Goal: Task Accomplishment & Management: Complete application form

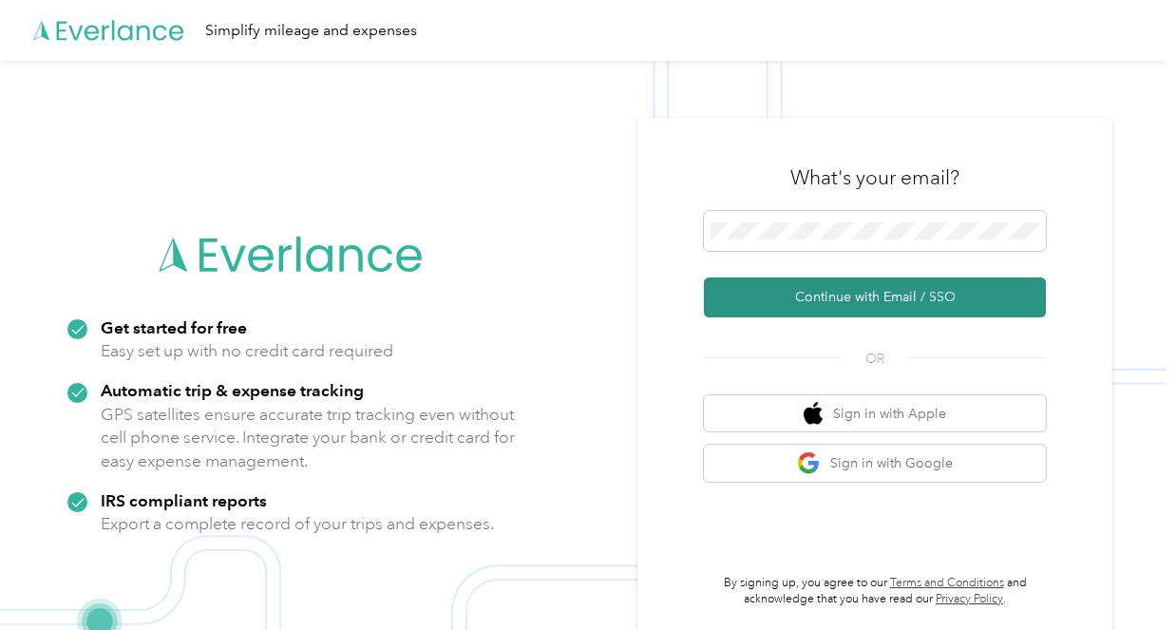
click at [879, 299] on button "Continue with Email / SSO" at bounding box center [875, 297] width 342 height 40
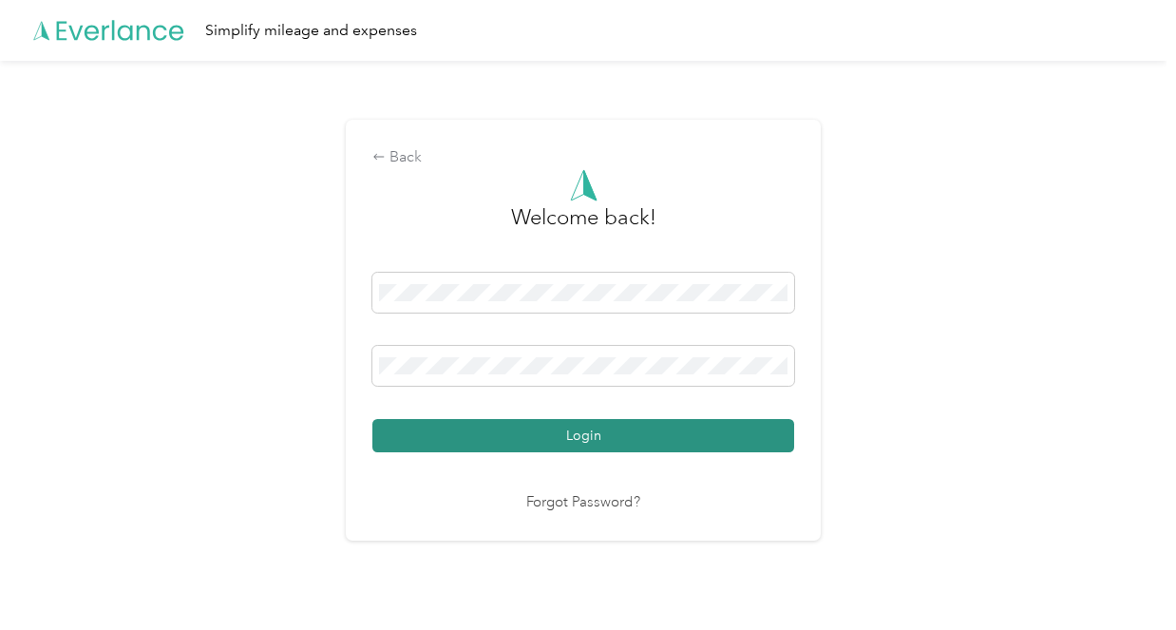
click at [607, 435] on button "Login" at bounding box center [583, 435] width 422 height 33
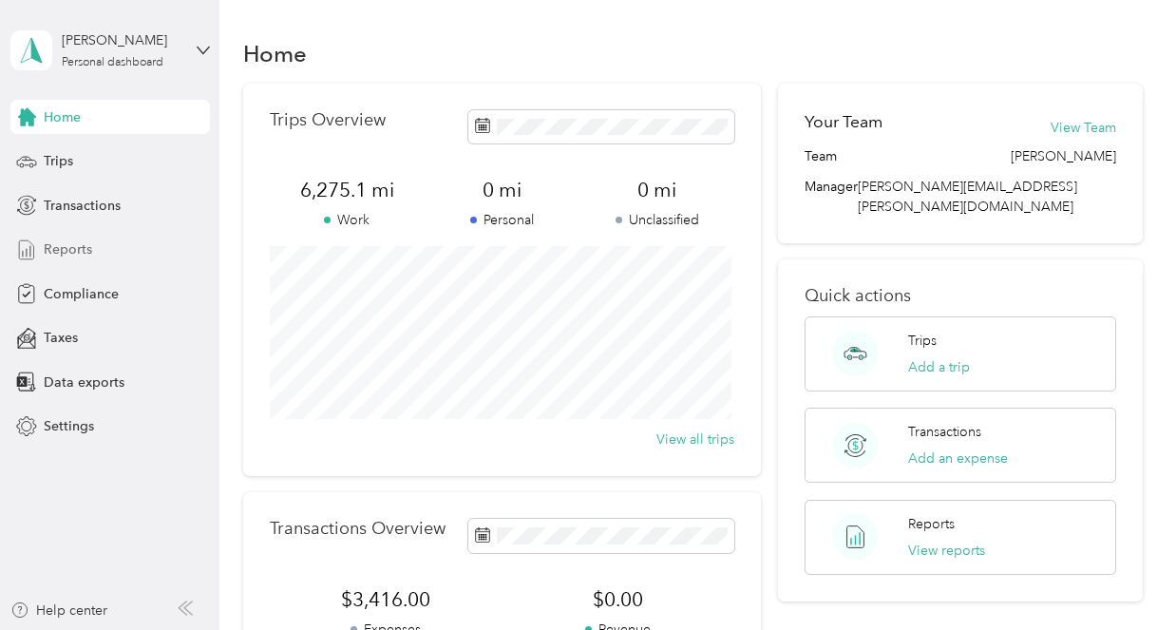
click at [76, 252] on span "Reports" at bounding box center [68, 249] width 48 height 20
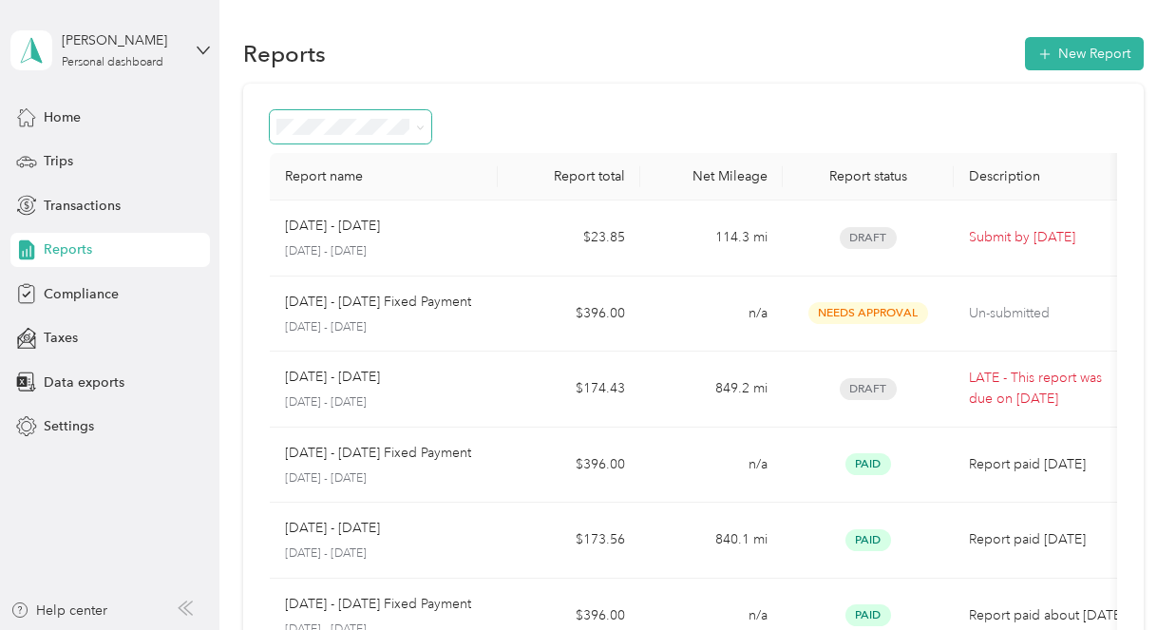
click at [421, 131] on icon at bounding box center [420, 127] width 9 height 9
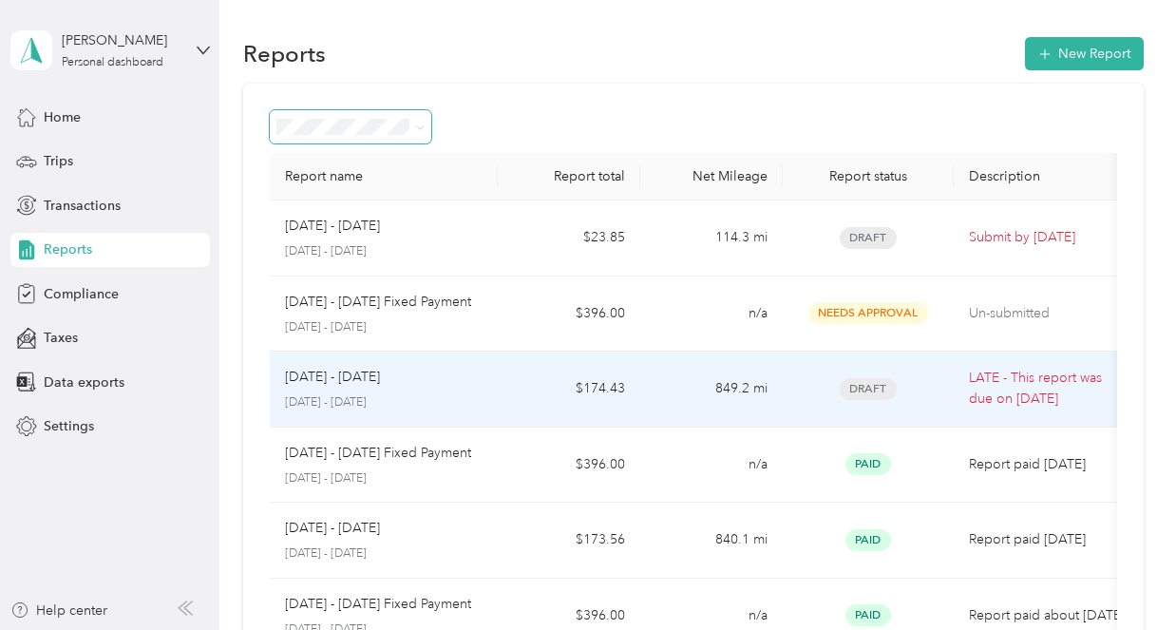
click at [875, 387] on span "Draft" at bounding box center [868, 389] width 57 height 22
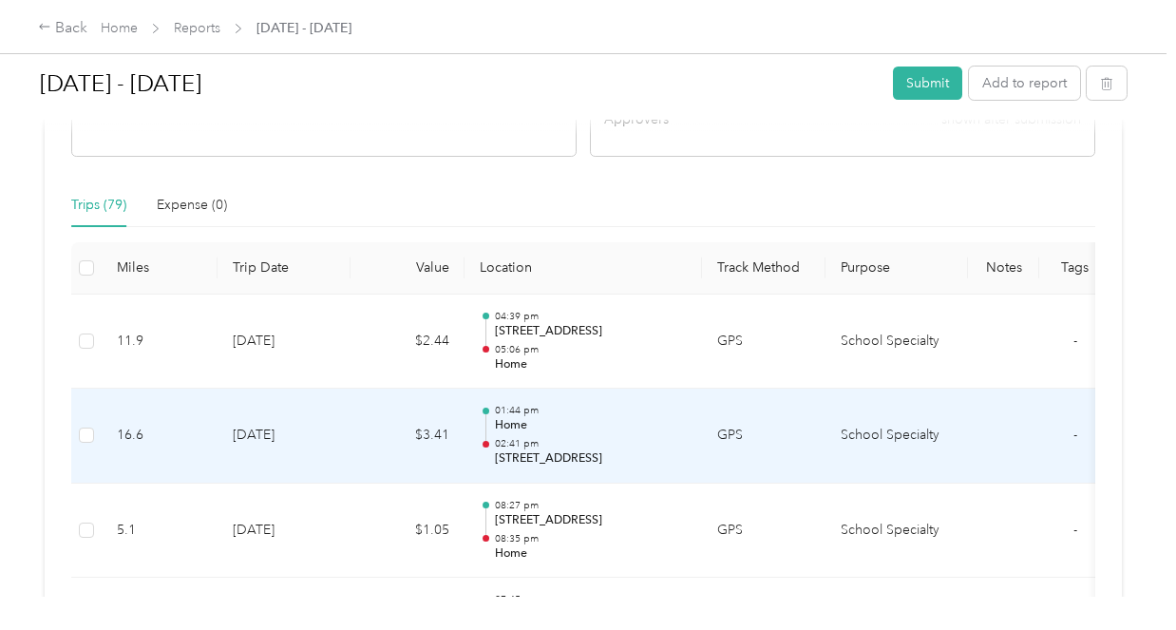
scroll to position [475, 0]
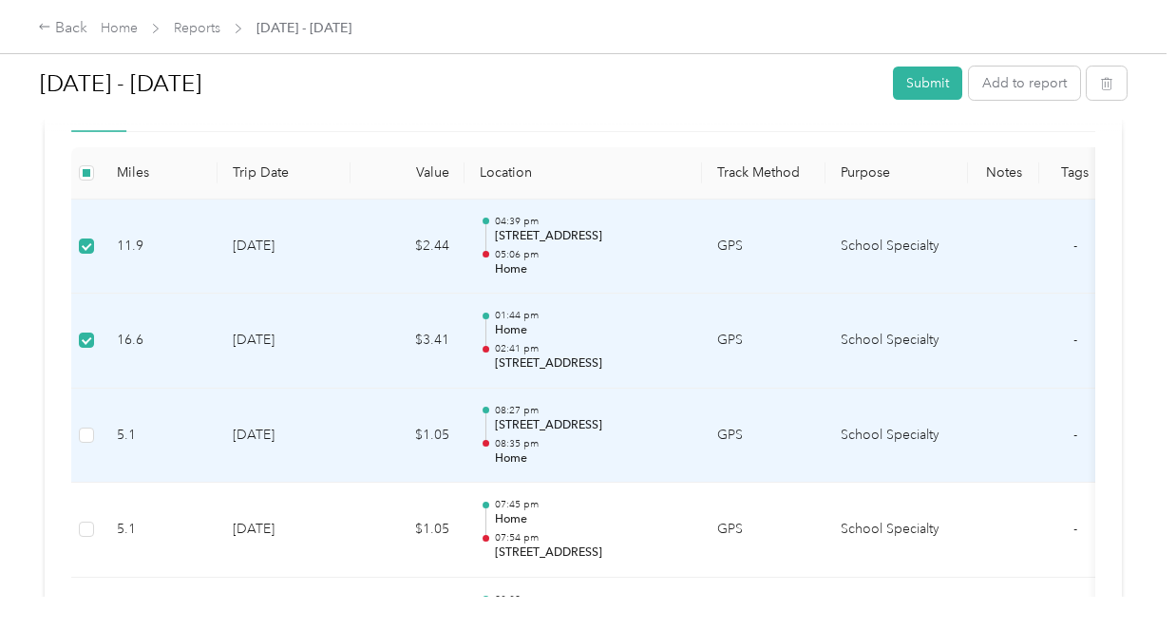
click at [97, 437] on td at bounding box center [86, 435] width 30 height 95
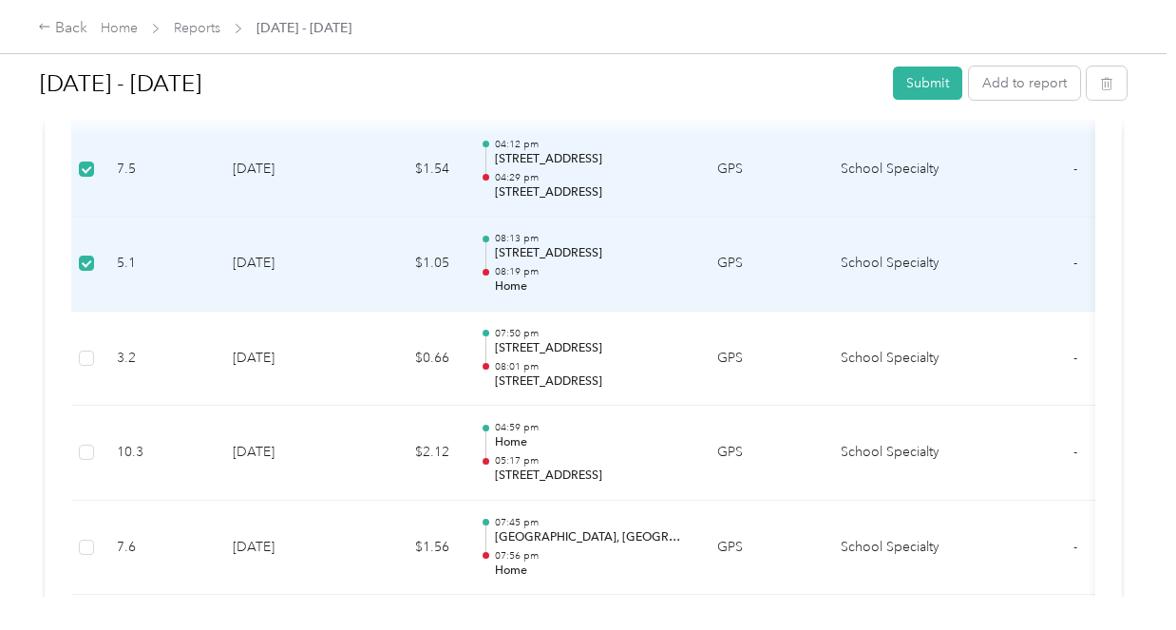
scroll to position [1330, 0]
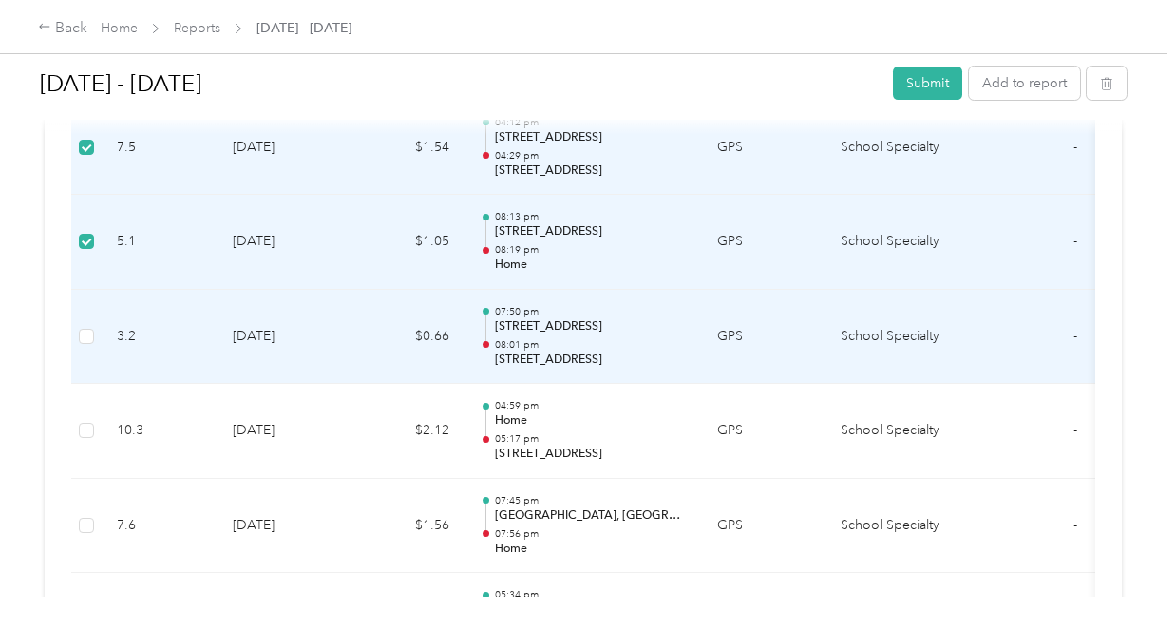
click at [74, 338] on td at bounding box center [86, 337] width 30 height 95
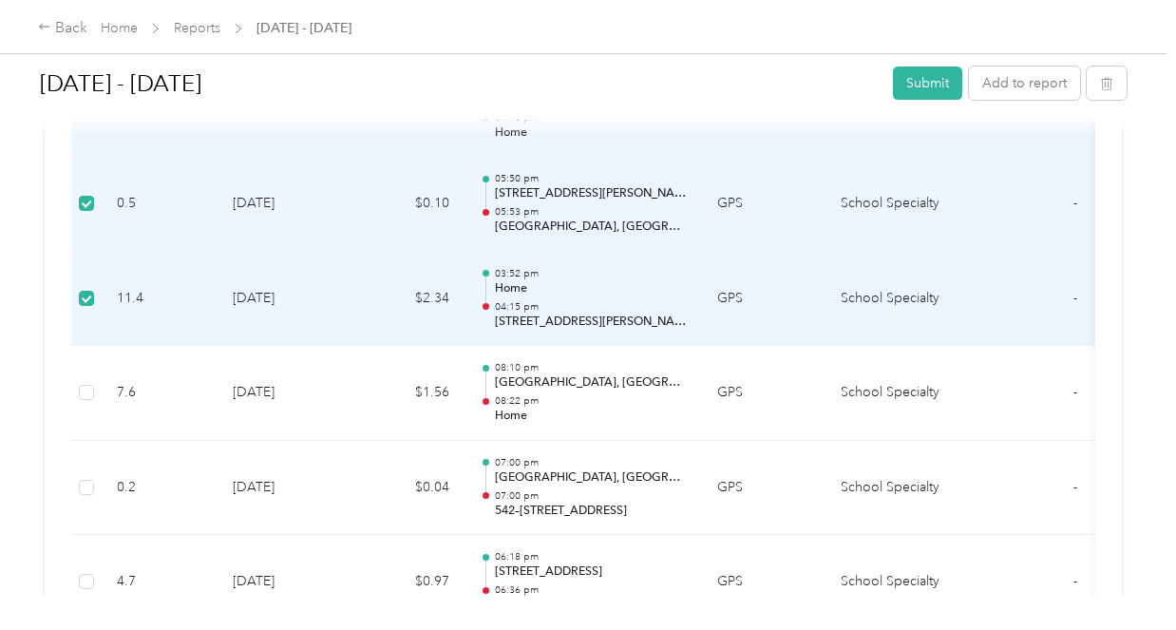
scroll to position [3134, 0]
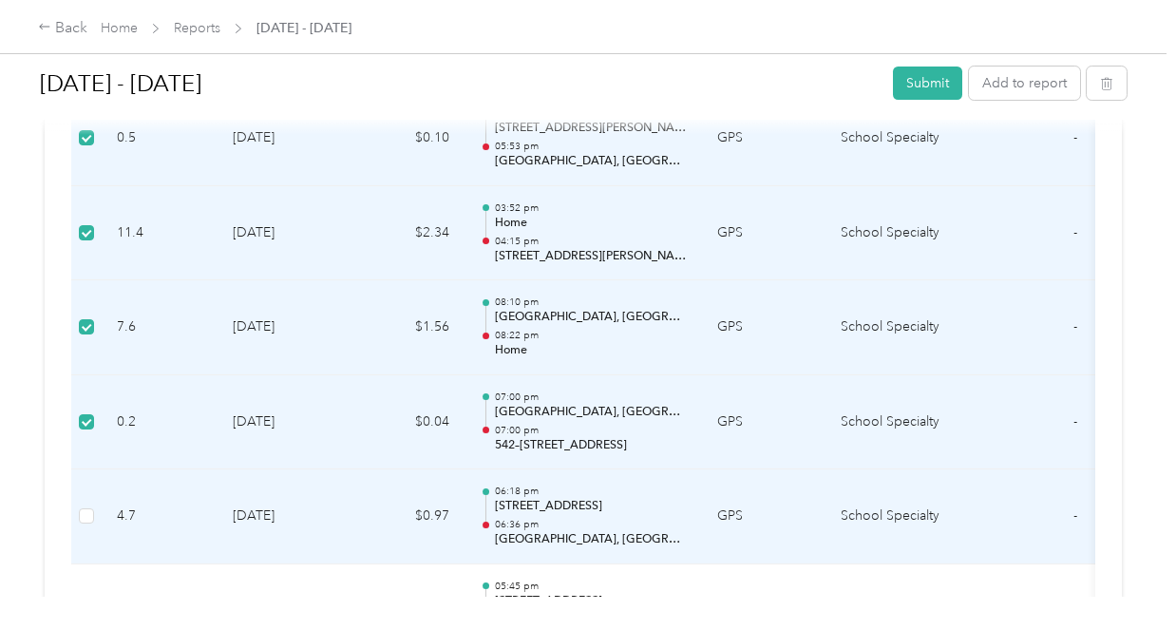
click at [94, 516] on td at bounding box center [86, 516] width 30 height 95
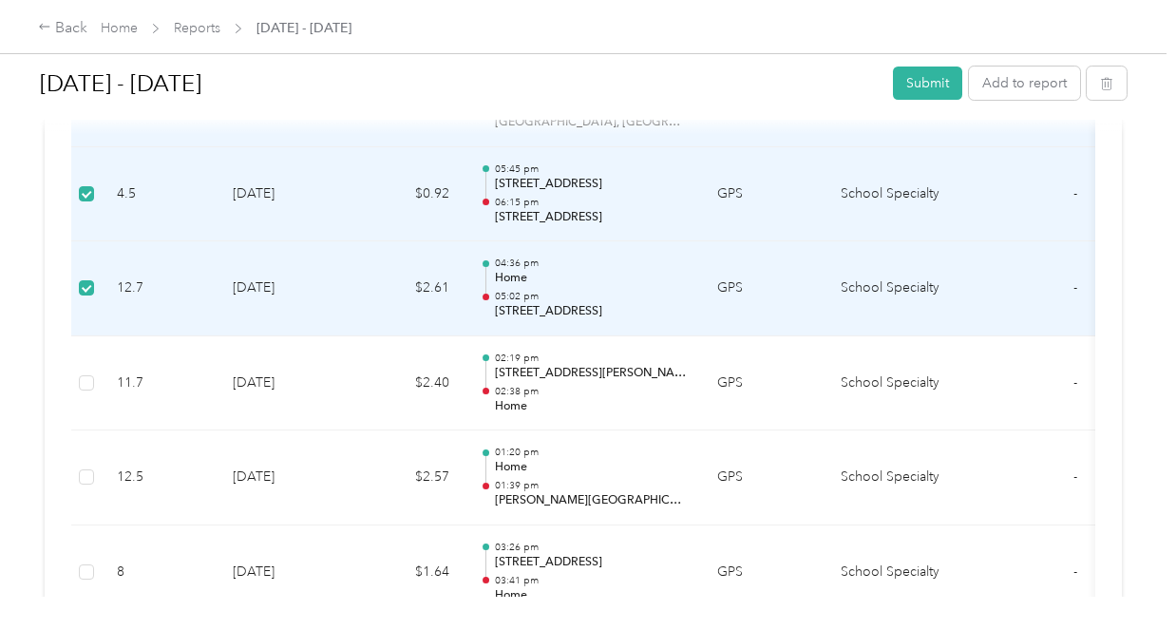
scroll to position [3704, 0]
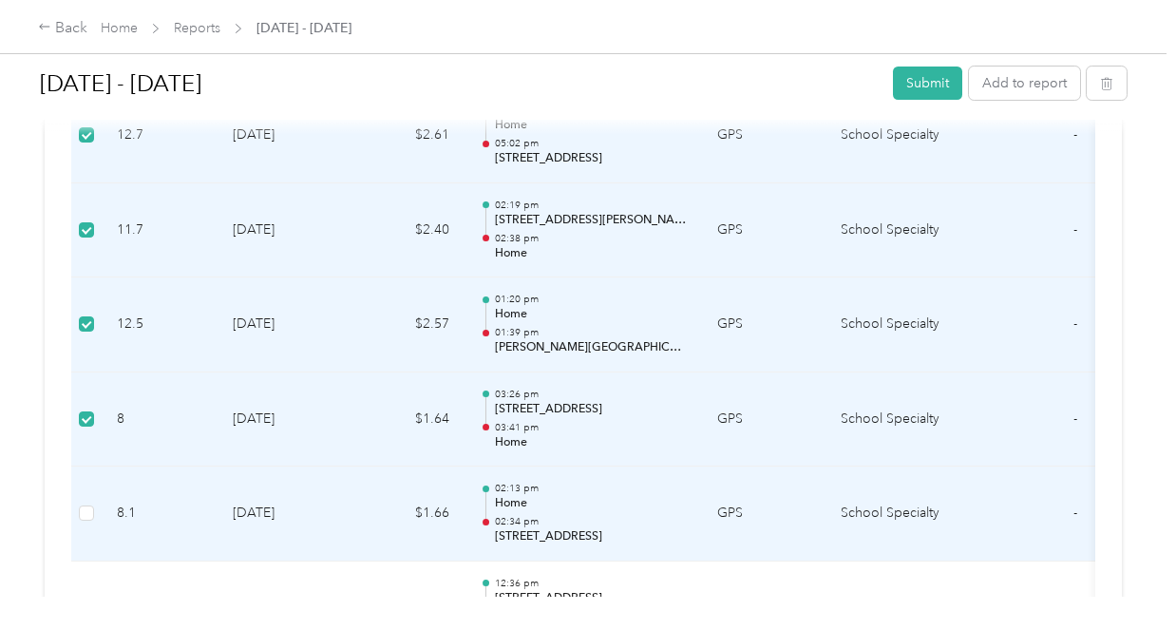
click at [96, 514] on td at bounding box center [86, 513] width 30 height 95
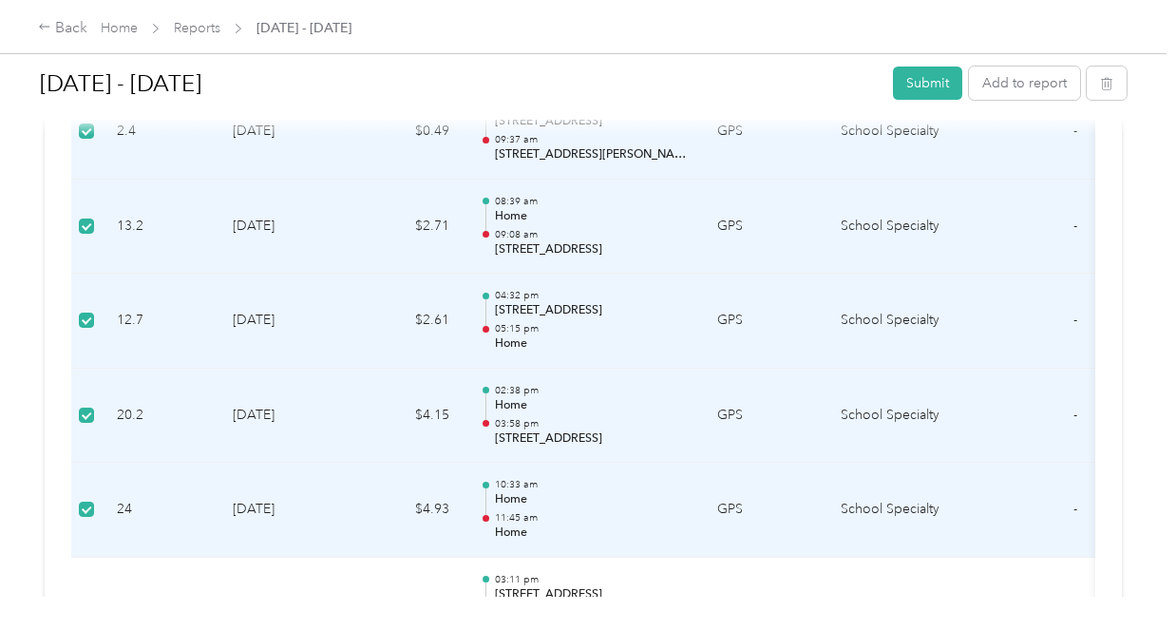
scroll to position [4844, 0]
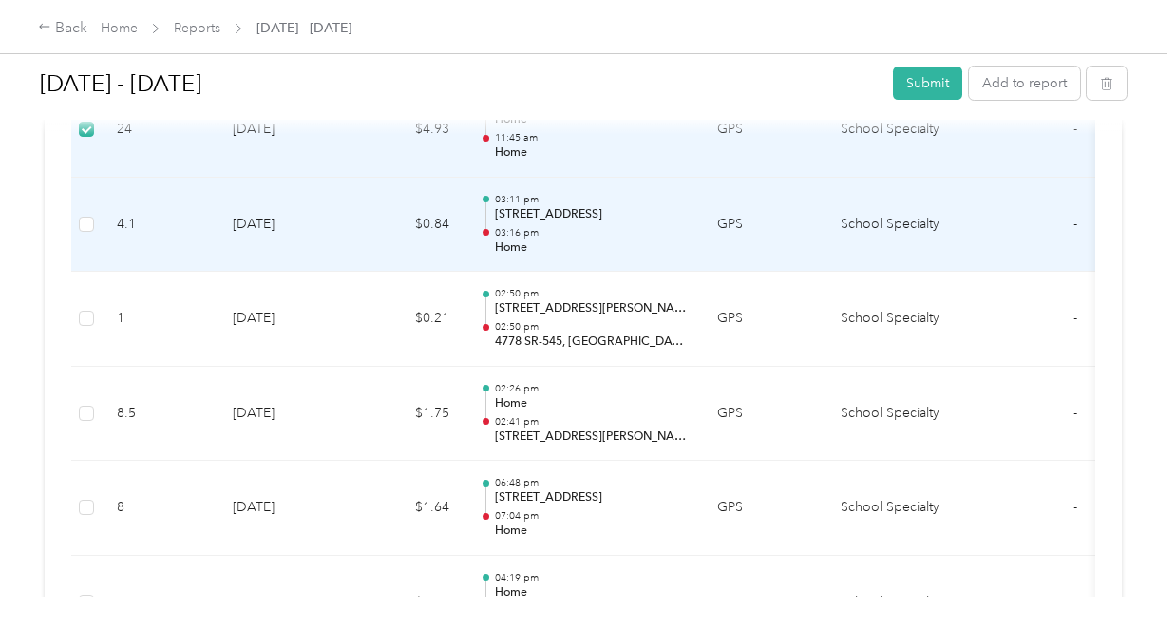
click at [94, 222] on td at bounding box center [86, 225] width 30 height 95
click at [76, 228] on td at bounding box center [86, 225] width 30 height 95
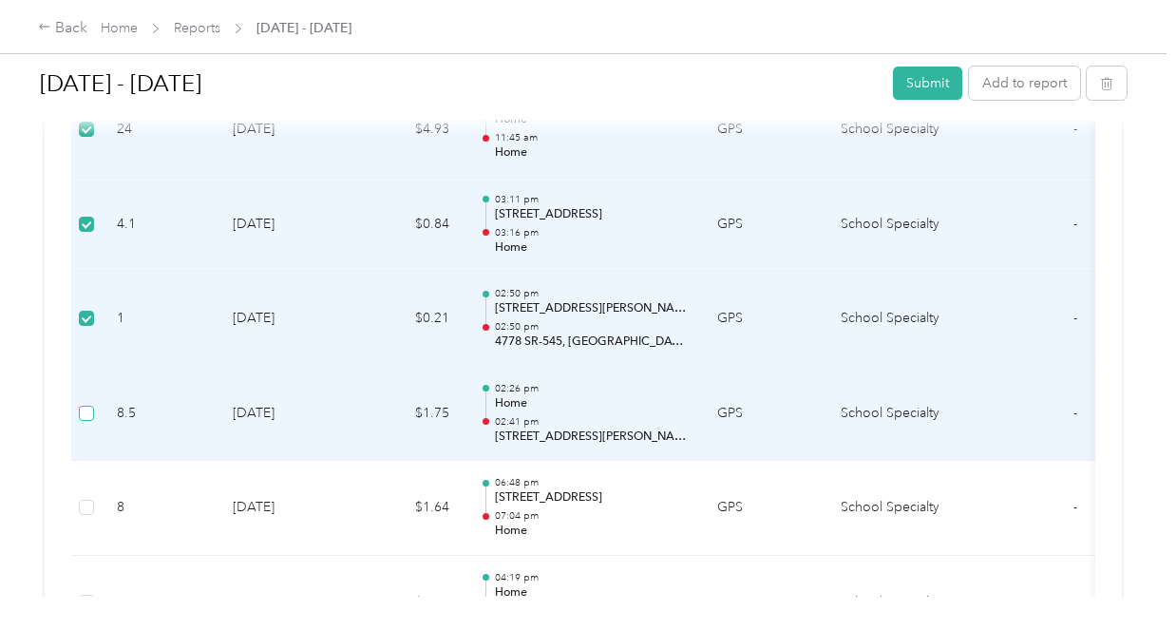
click at [91, 404] on label at bounding box center [86, 413] width 15 height 21
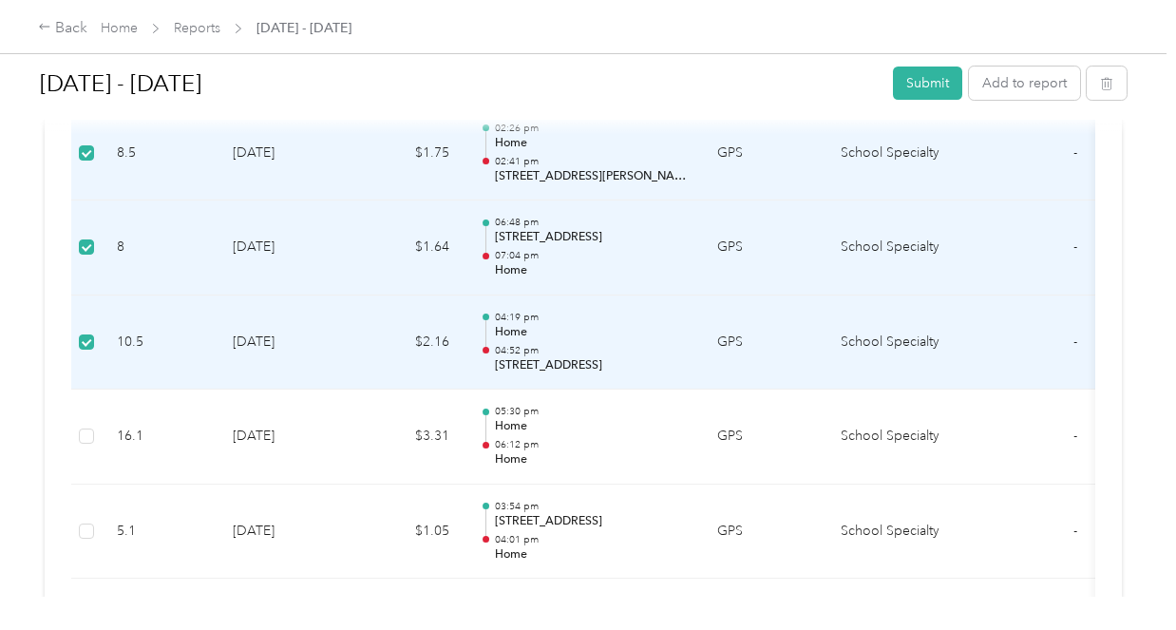
scroll to position [5129, 0]
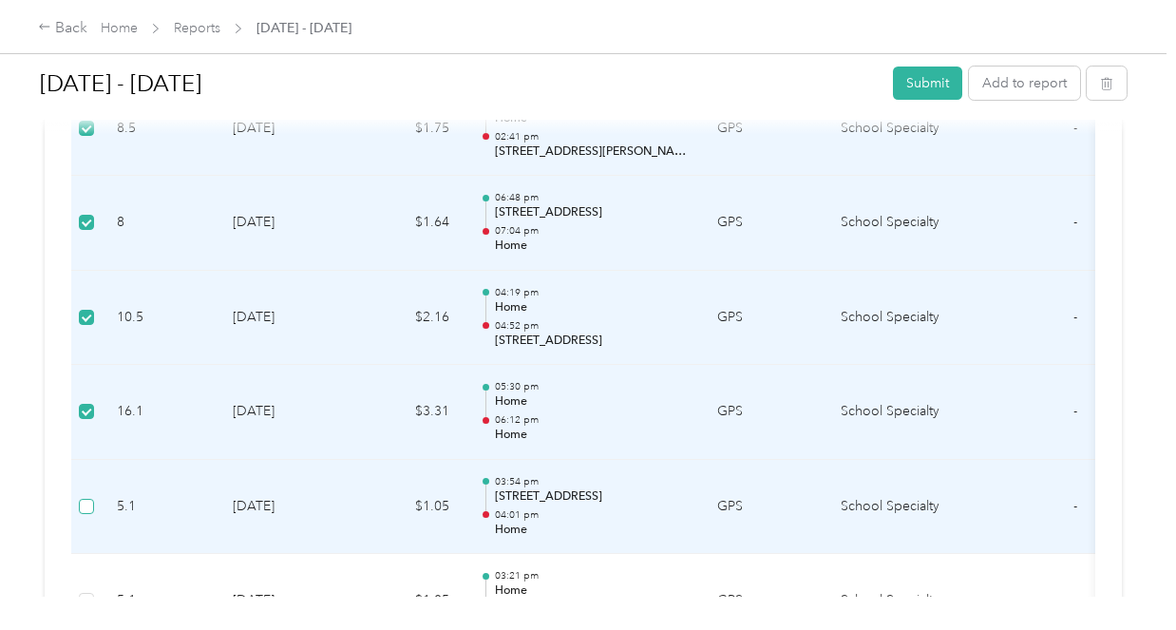
click at [93, 514] on label at bounding box center [86, 506] width 15 height 21
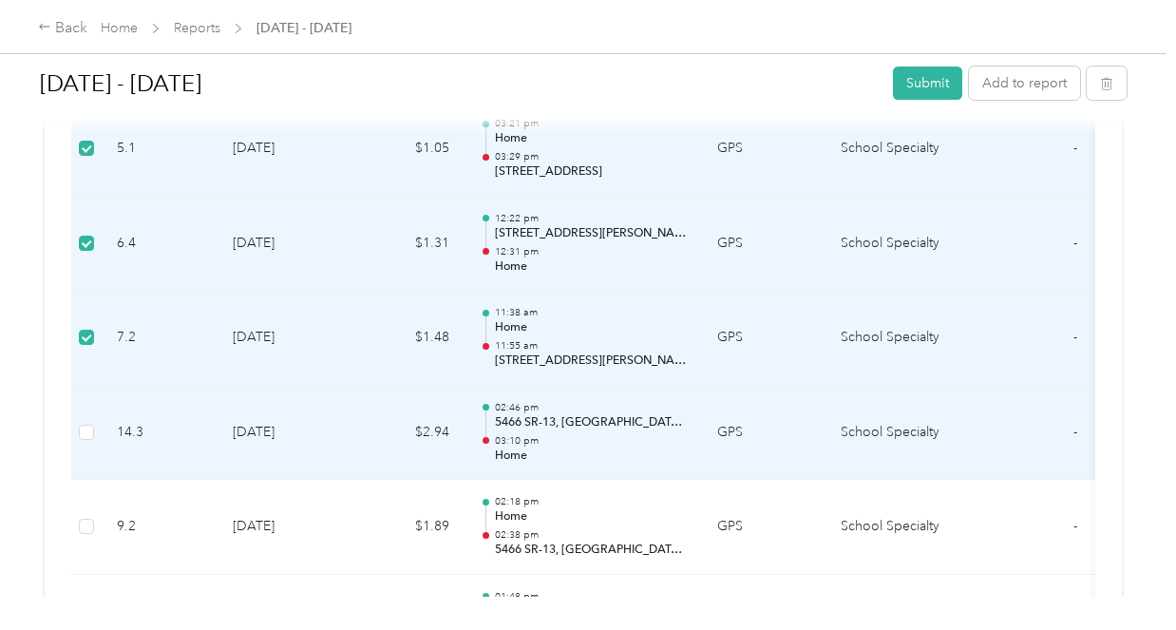
scroll to position [5604, 0]
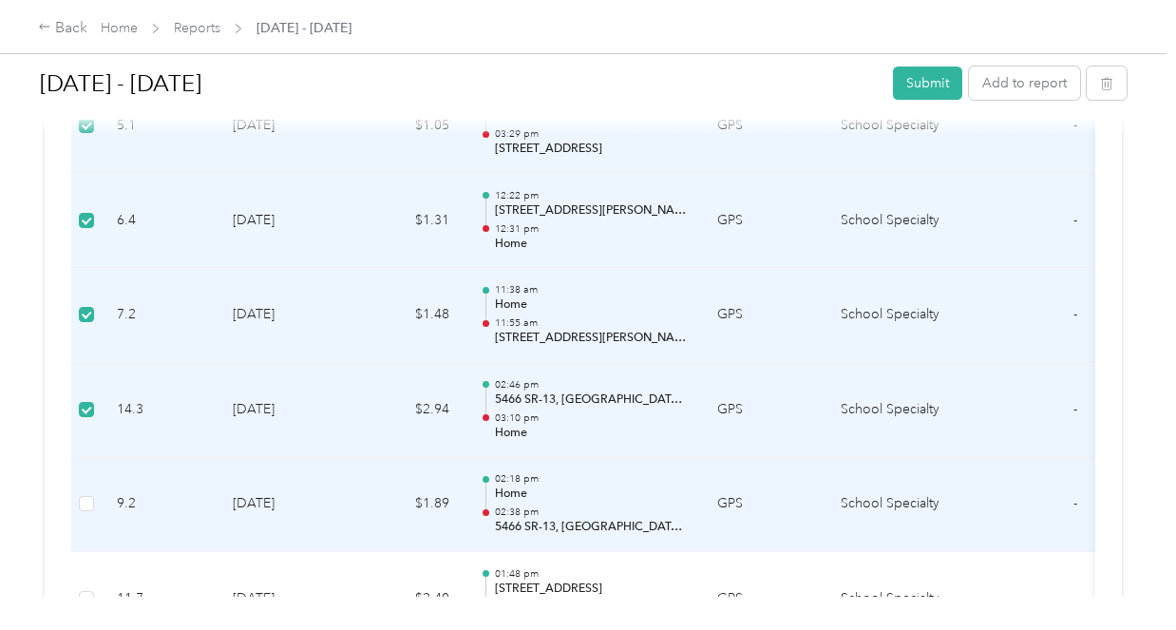
click at [76, 503] on td at bounding box center [86, 504] width 30 height 95
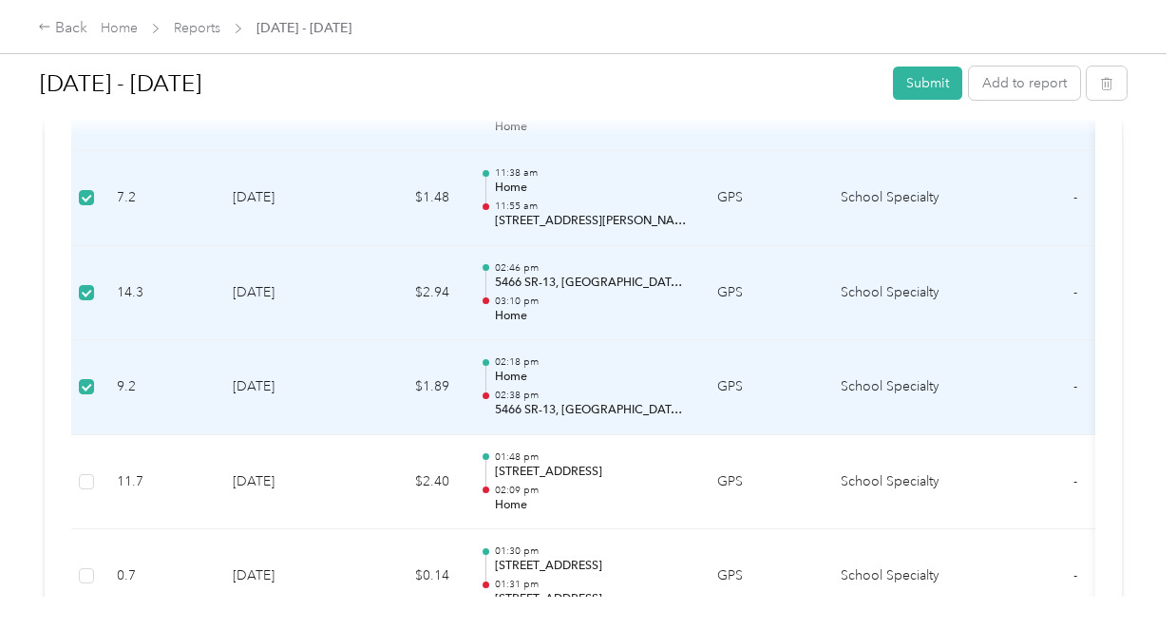
scroll to position [5794, 0]
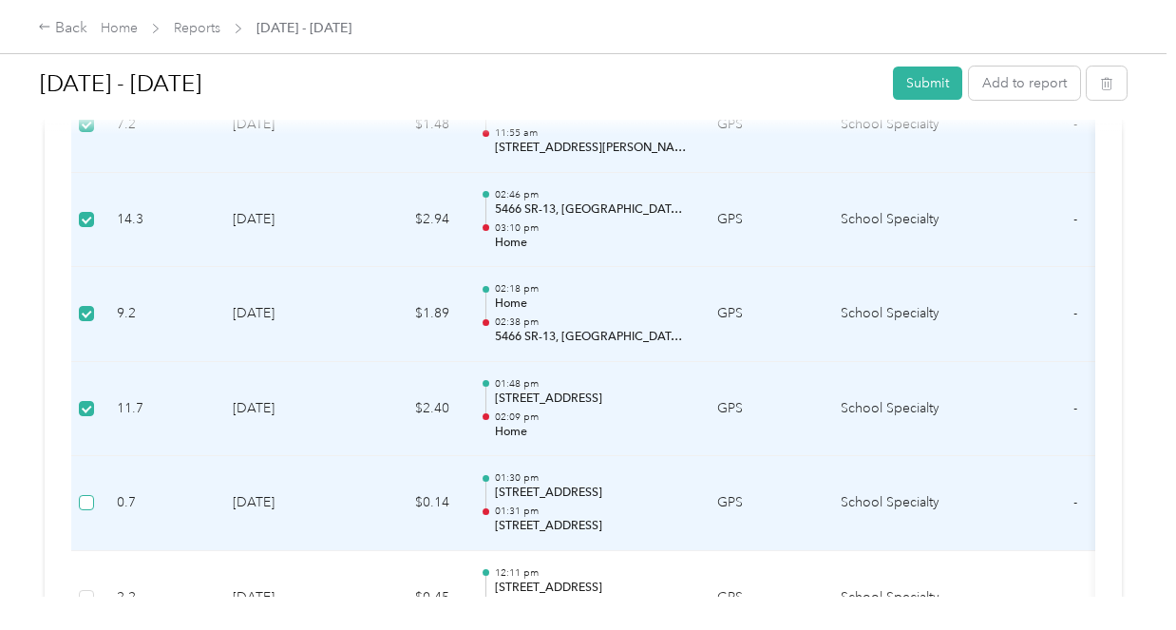
click at [84, 511] on label at bounding box center [86, 502] width 15 height 21
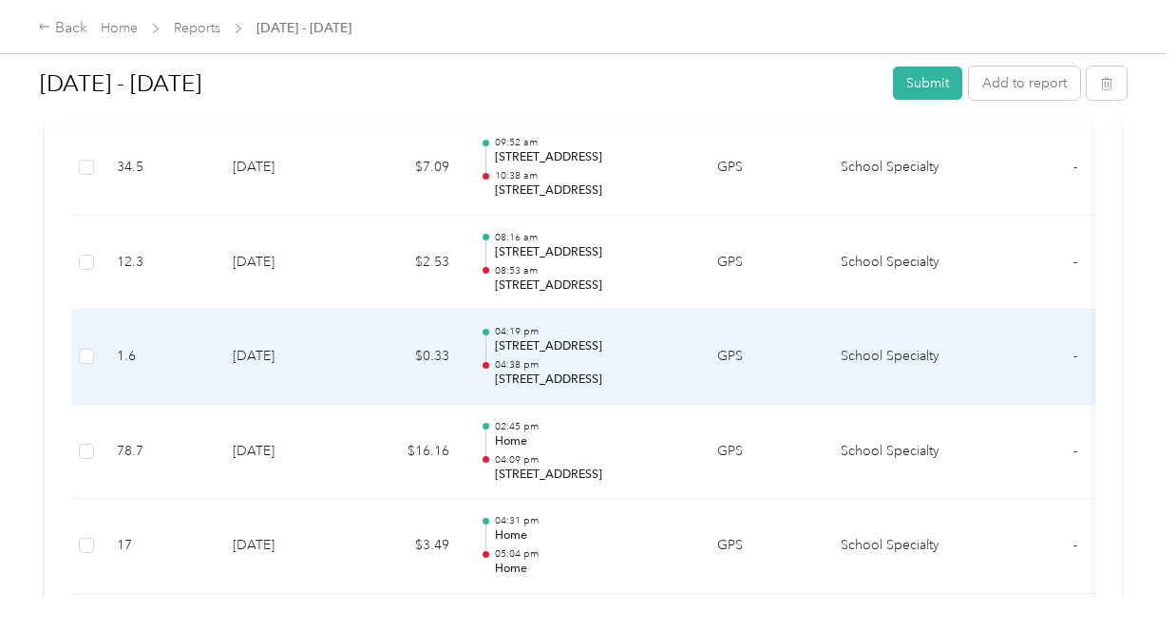
scroll to position [7124, 0]
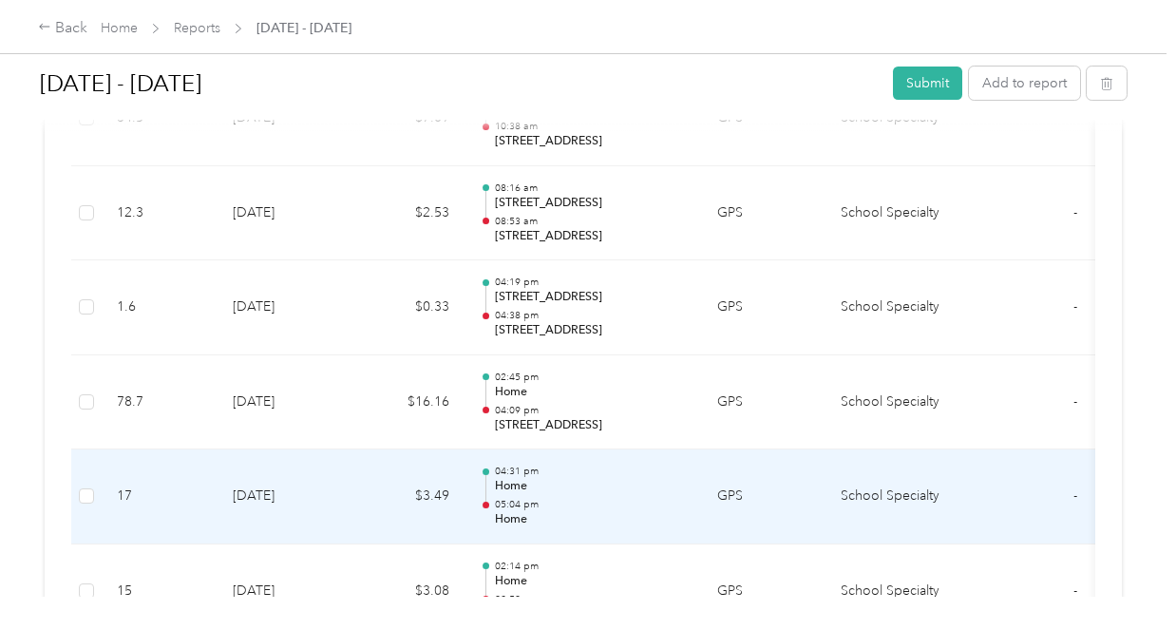
click at [96, 499] on td at bounding box center [86, 496] width 30 height 95
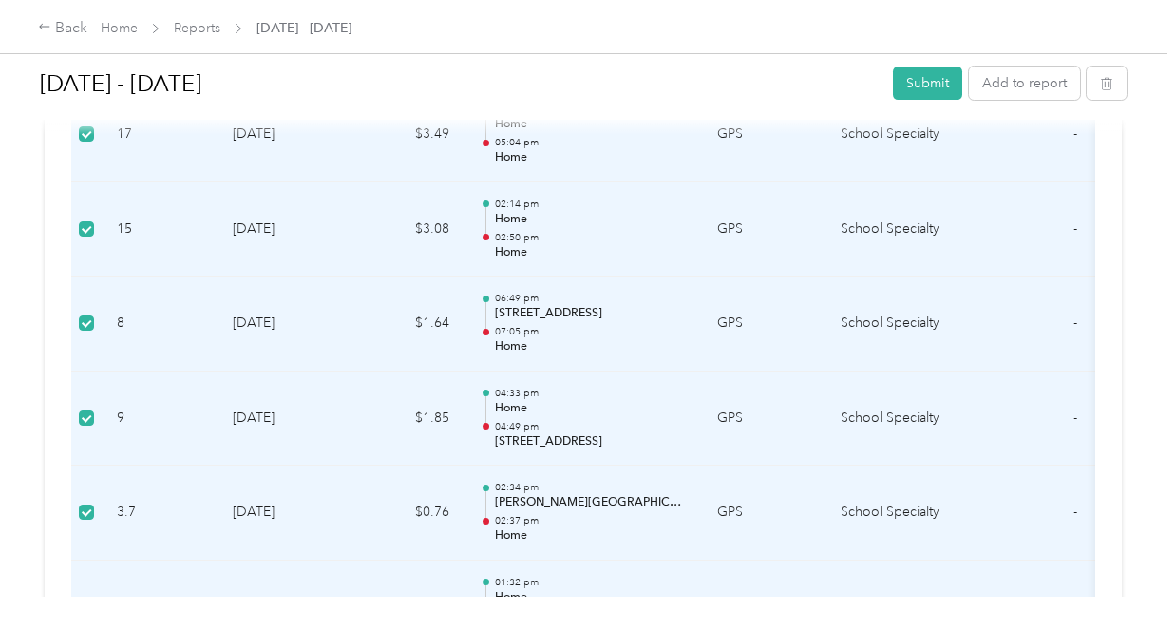
scroll to position [6839, 0]
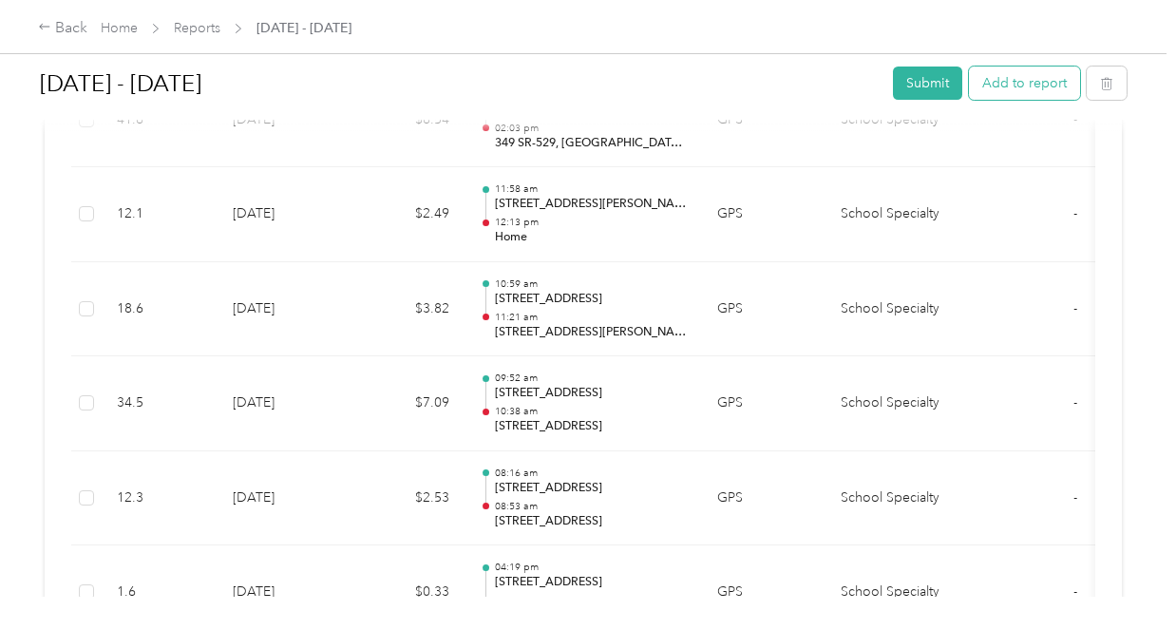
click at [1022, 85] on button "Add to report" at bounding box center [1024, 82] width 111 height 33
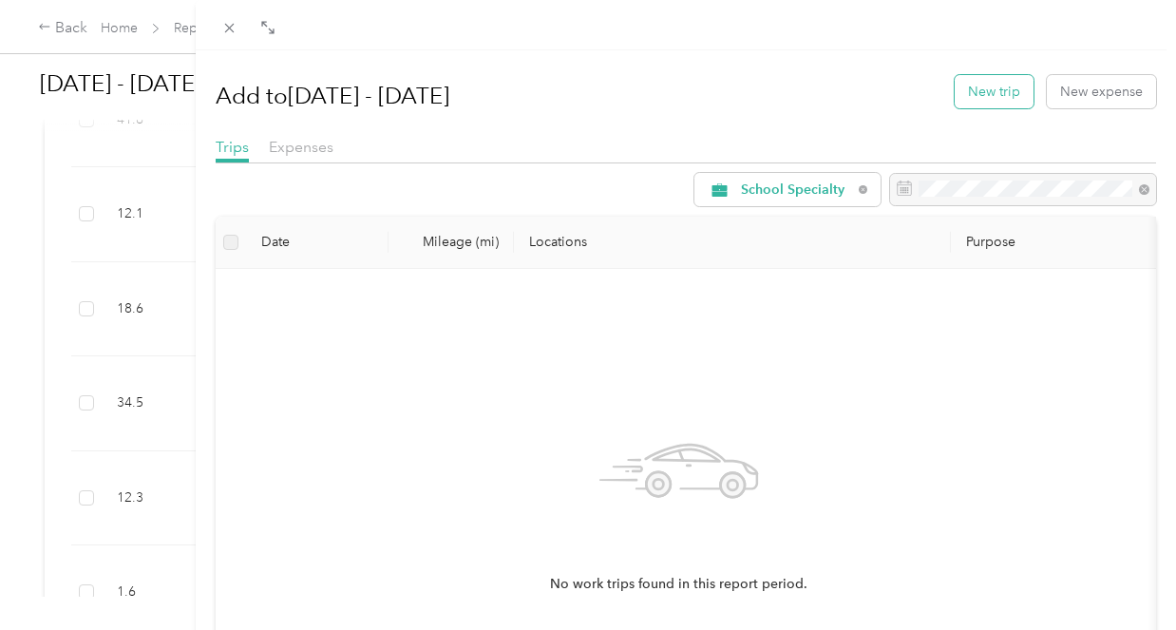
click at [995, 96] on button "New trip" at bounding box center [994, 91] width 79 height 33
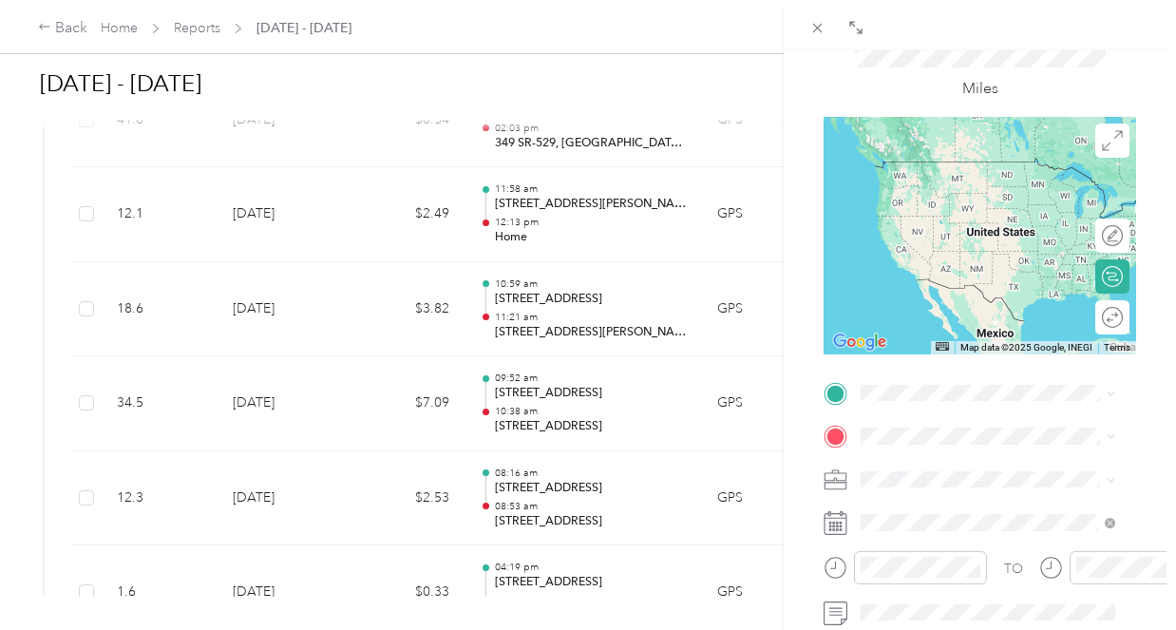
scroll to position [90, 0]
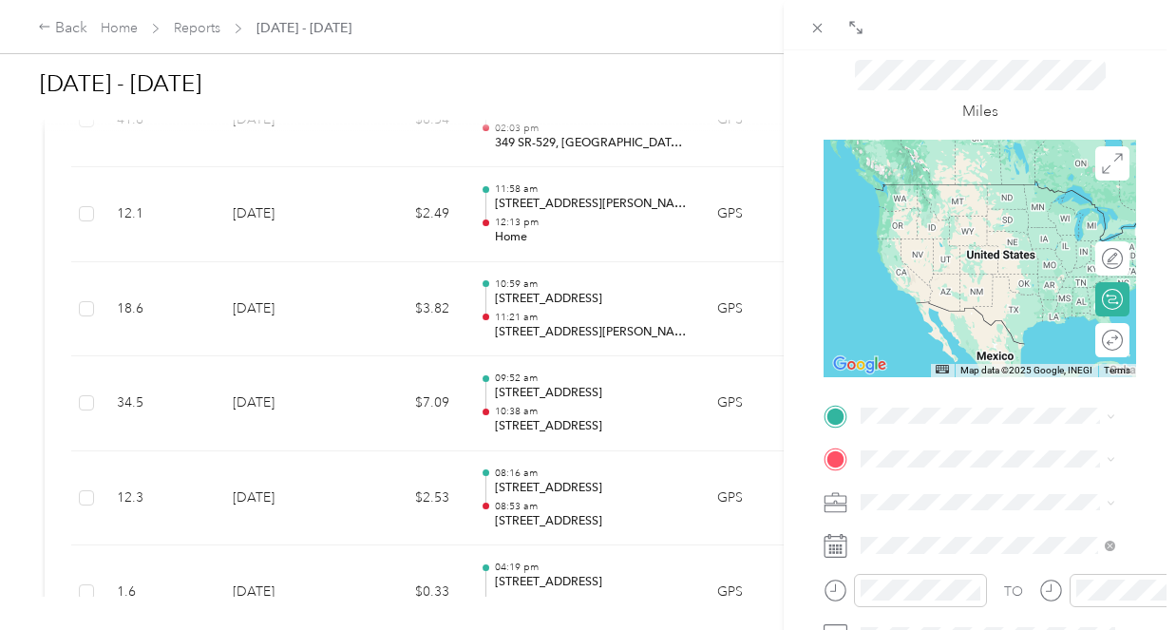
click at [917, 241] on span "[STREET_ADDRESS]" at bounding box center [957, 233] width 121 height 16
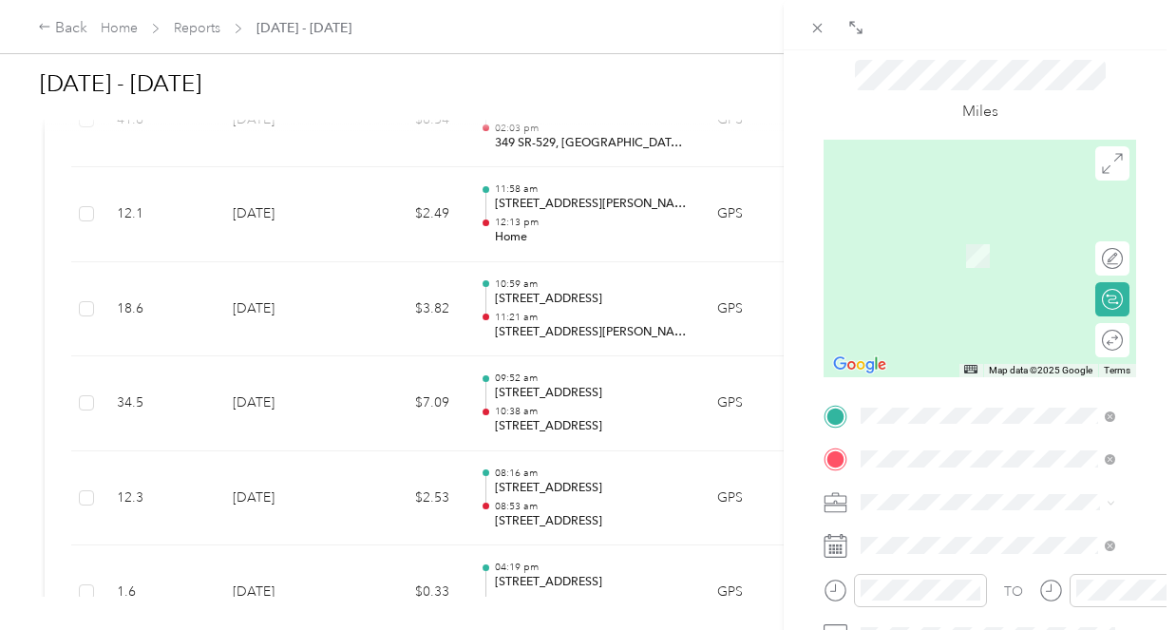
click at [982, 238] on span "[STREET_ADDRESS][US_STATE][US_STATE]" at bounding box center [1003, 235] width 212 height 33
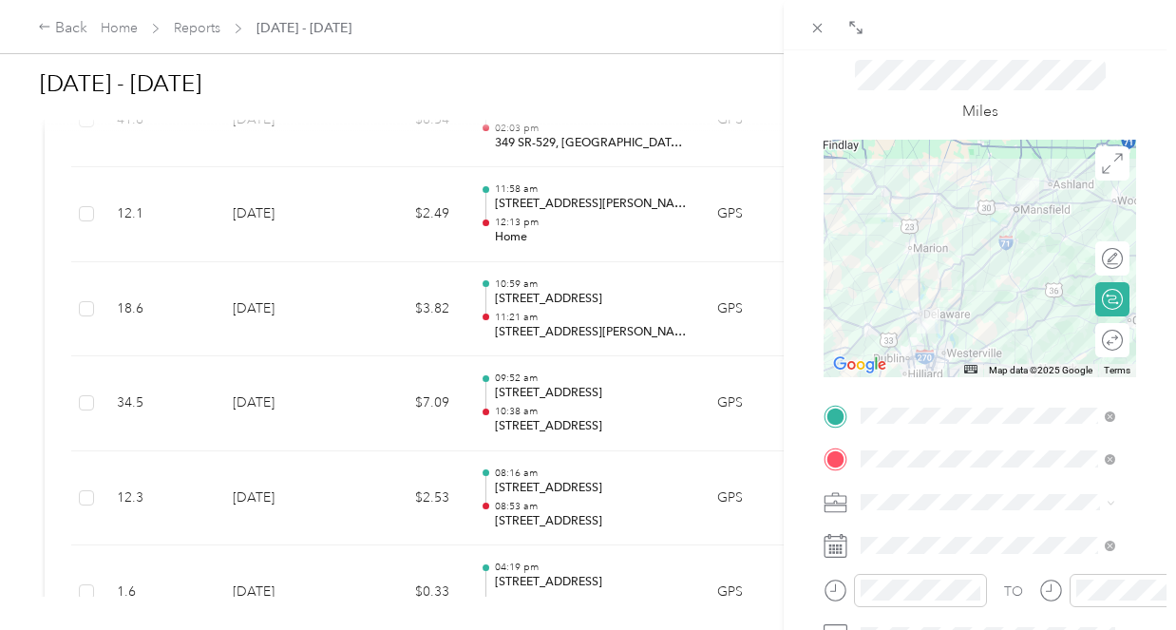
scroll to position [185, 0]
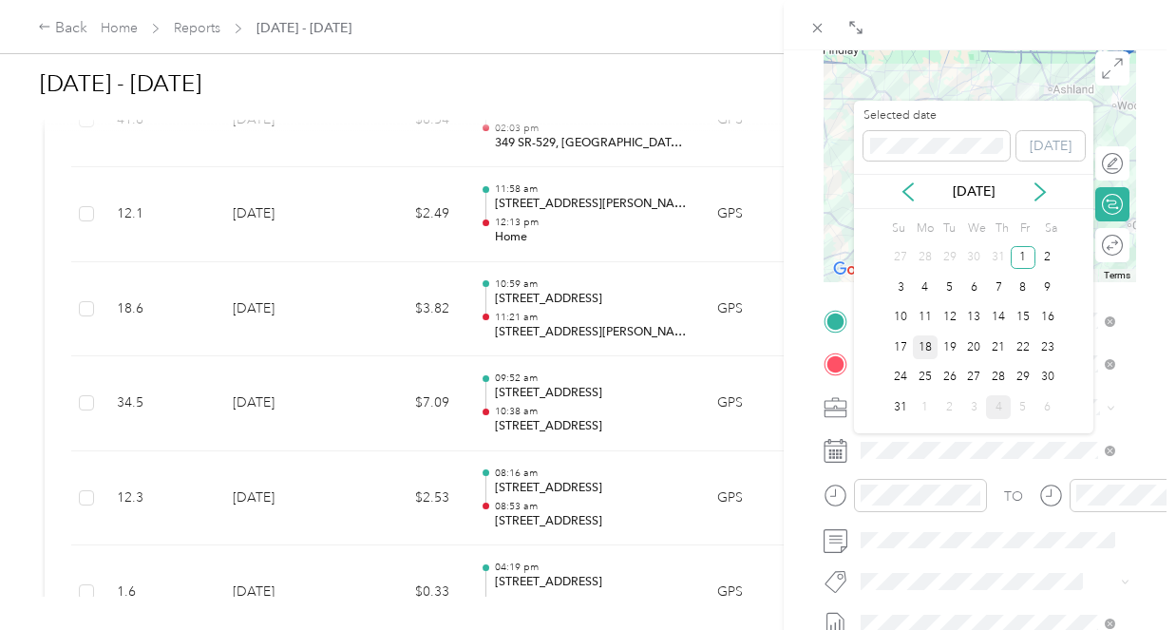
click at [933, 350] on div "18" at bounding box center [925, 347] width 25 height 24
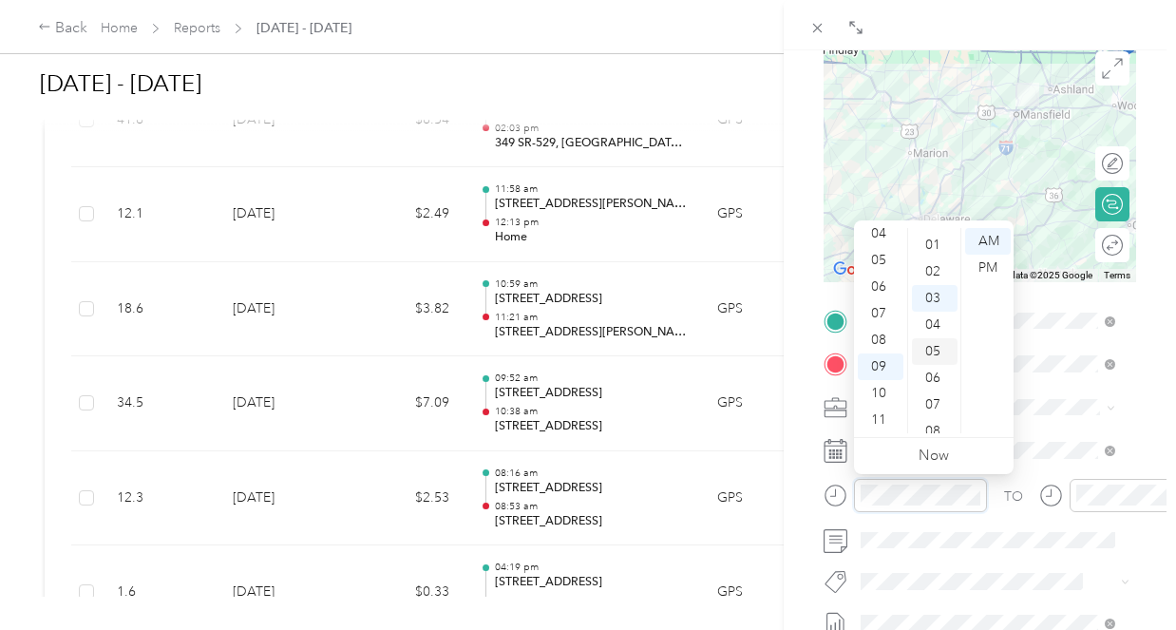
scroll to position [0, 0]
click at [944, 319] on div "03" at bounding box center [935, 321] width 46 height 27
click at [879, 319] on div "03" at bounding box center [881, 321] width 46 height 27
click at [940, 293] on div "30" at bounding box center [935, 294] width 46 height 27
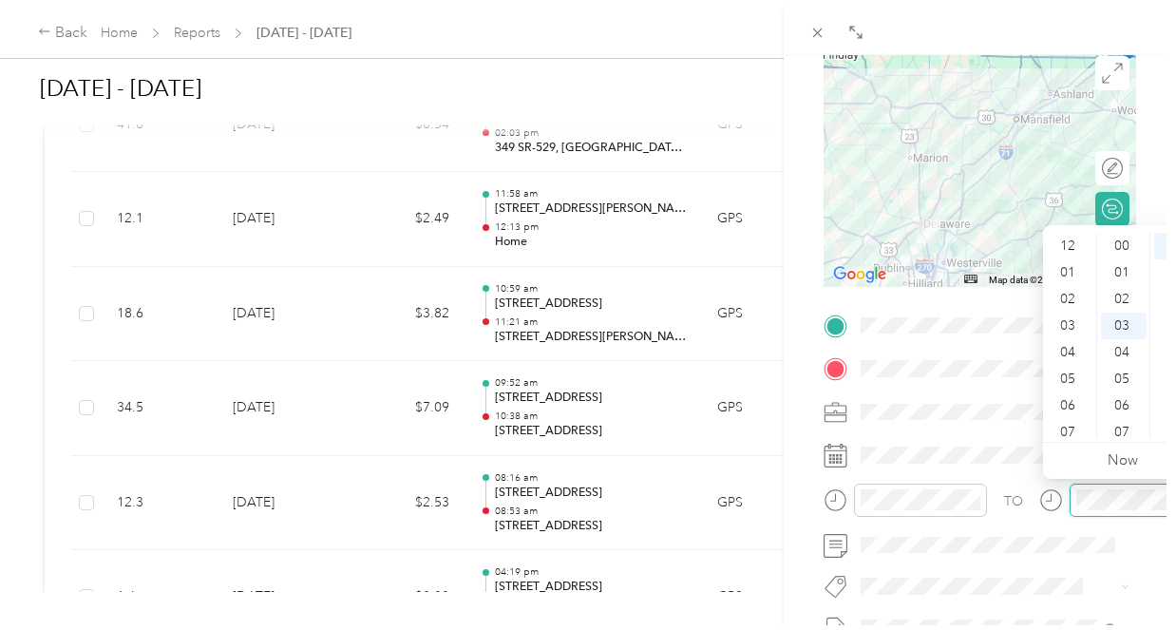
scroll to position [114, 0]
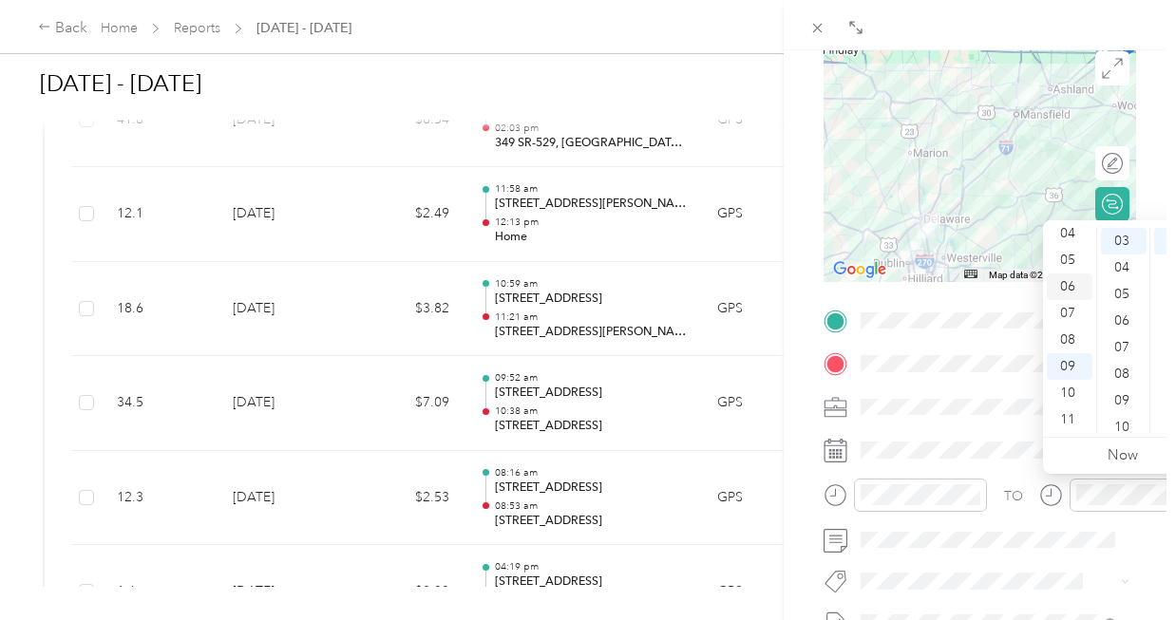
click at [1068, 289] on div "06" at bounding box center [1070, 287] width 46 height 27
click at [1174, 270] on div "PM" at bounding box center [1177, 268] width 46 height 27
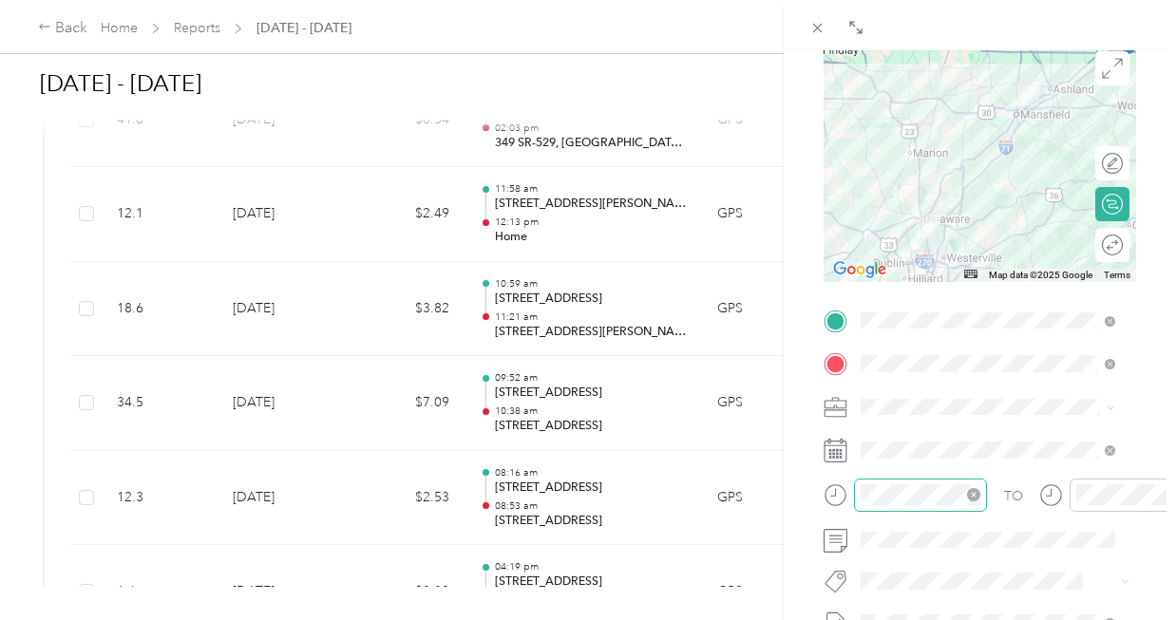
click at [972, 494] on icon "close-circle" at bounding box center [973, 494] width 13 height 13
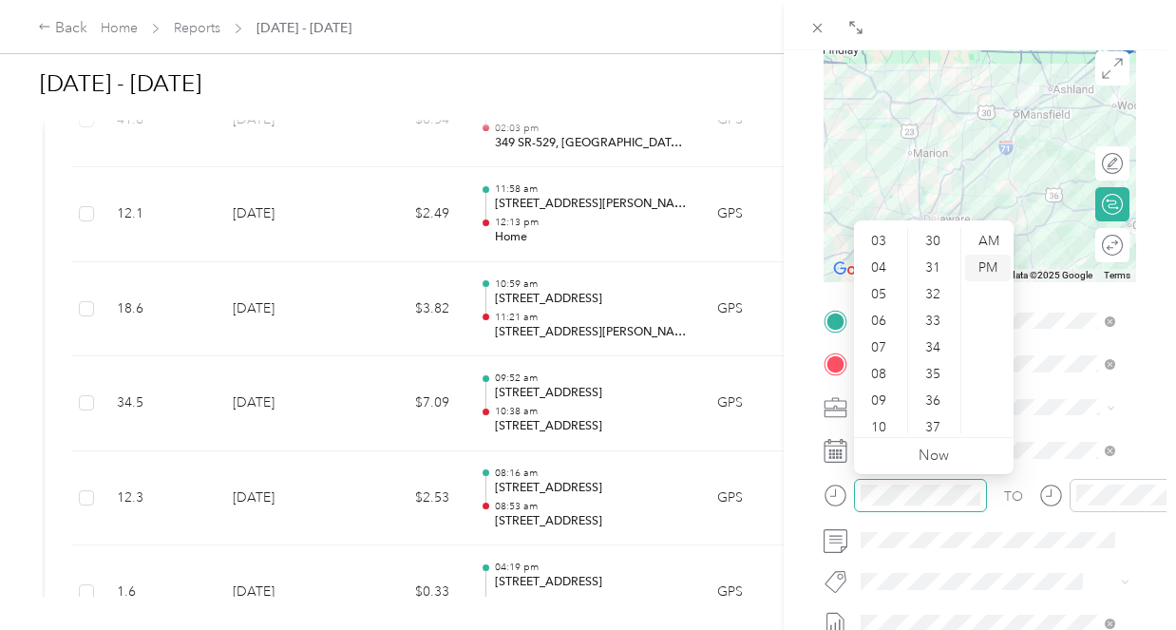
click at [990, 270] on div "PM" at bounding box center [988, 268] width 46 height 27
click at [886, 319] on div "03" at bounding box center [881, 321] width 46 height 27
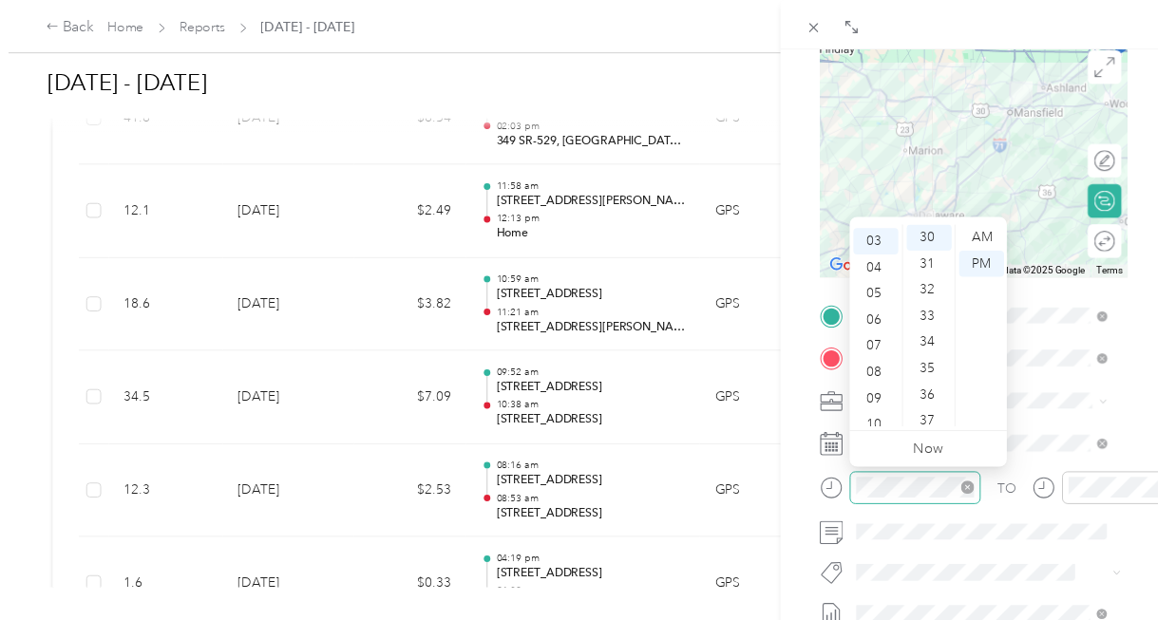
scroll to position [80, 0]
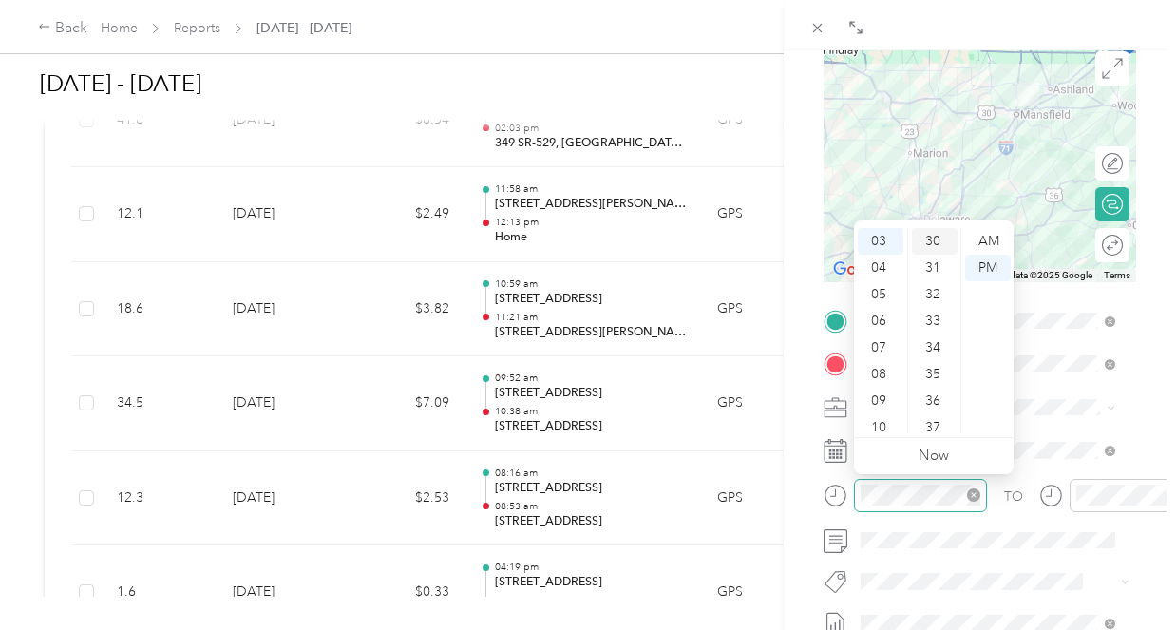
click at [939, 243] on div "30" at bounding box center [935, 241] width 46 height 27
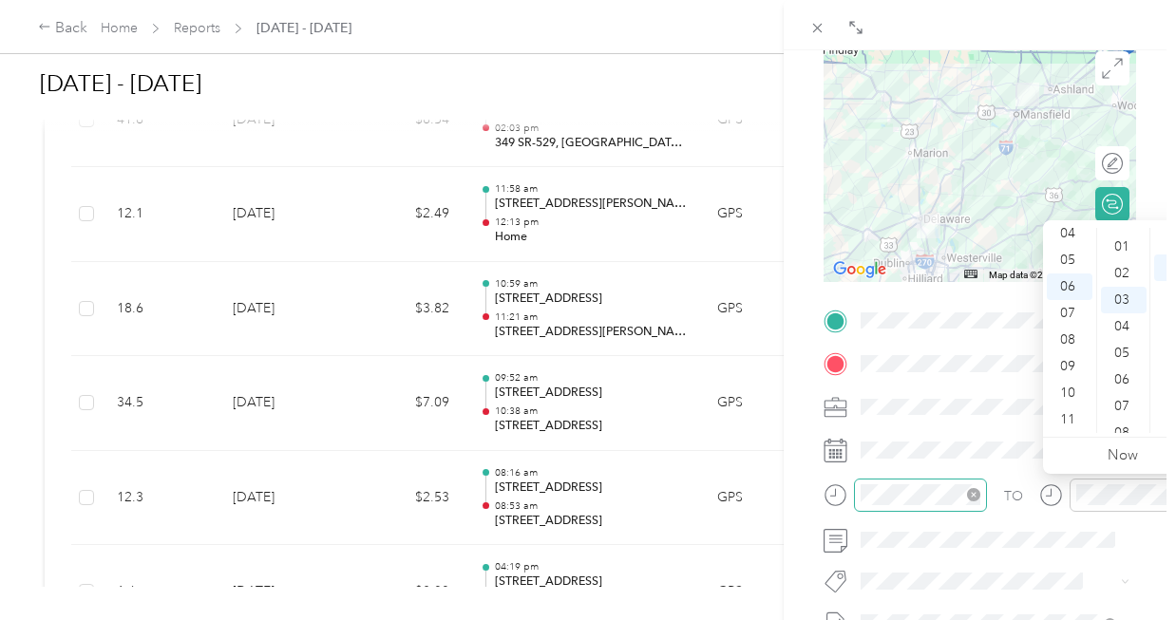
scroll to position [4, 0]
click at [1126, 238] on div "00" at bounding box center [1124, 237] width 46 height 27
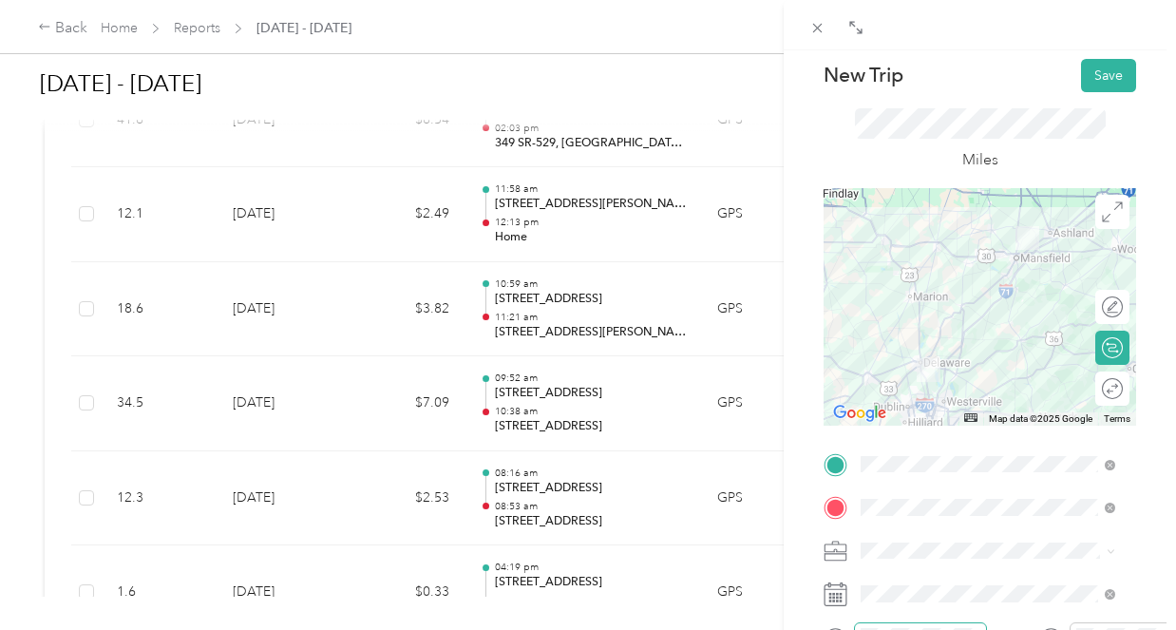
scroll to position [0, 0]
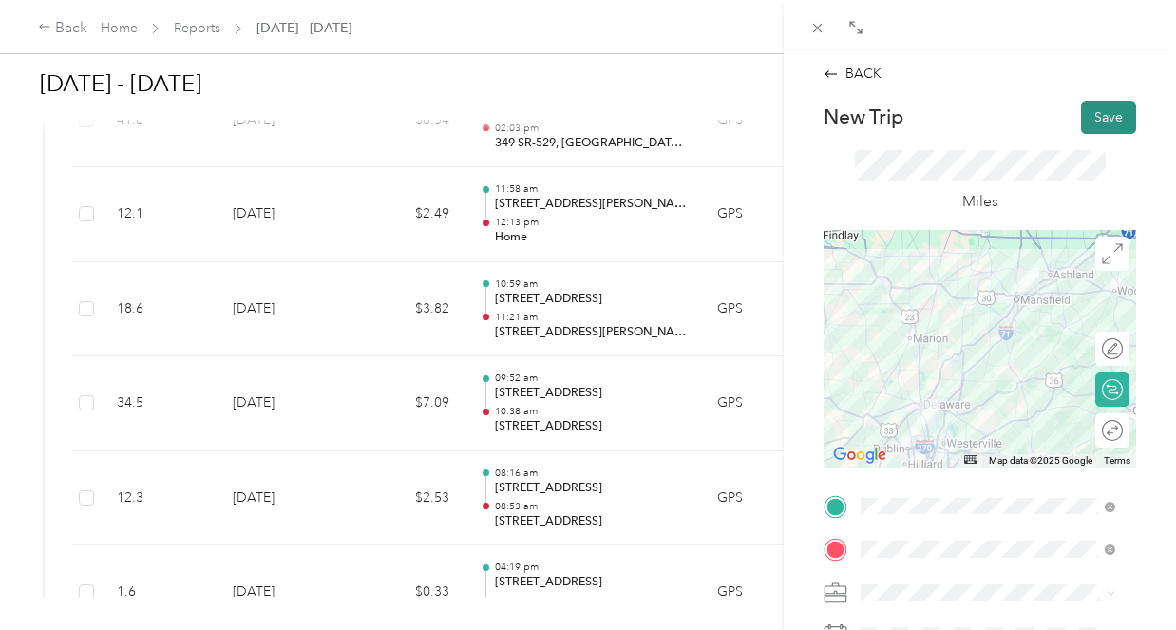
click at [1095, 122] on button "Save" at bounding box center [1108, 117] width 55 height 33
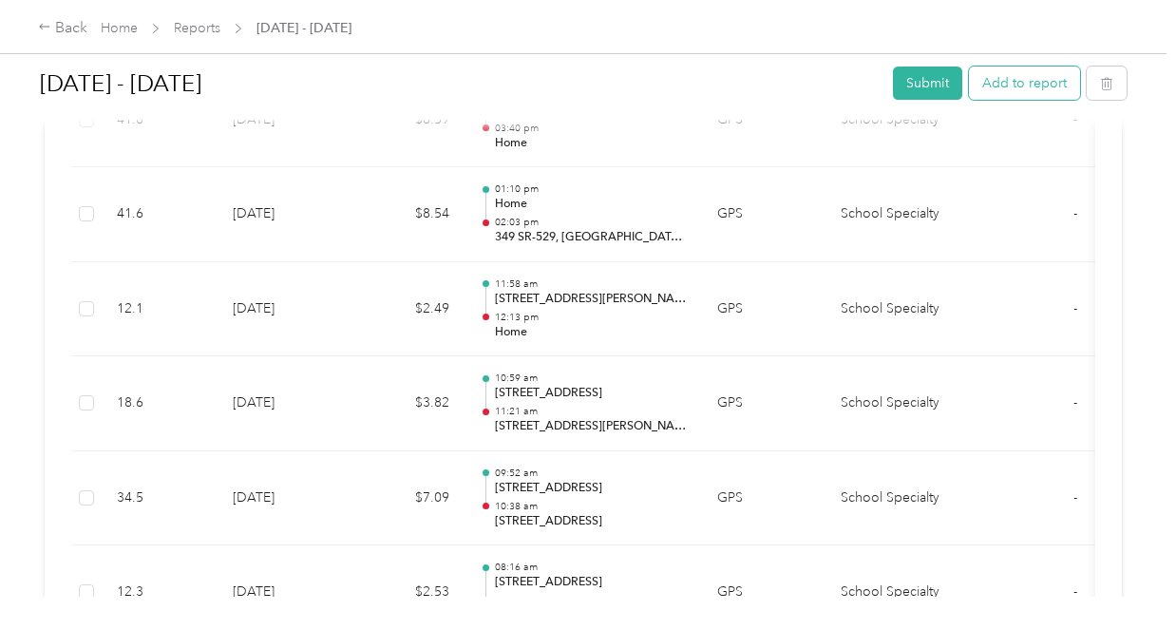
click at [1031, 78] on button "Add to report" at bounding box center [1024, 82] width 111 height 33
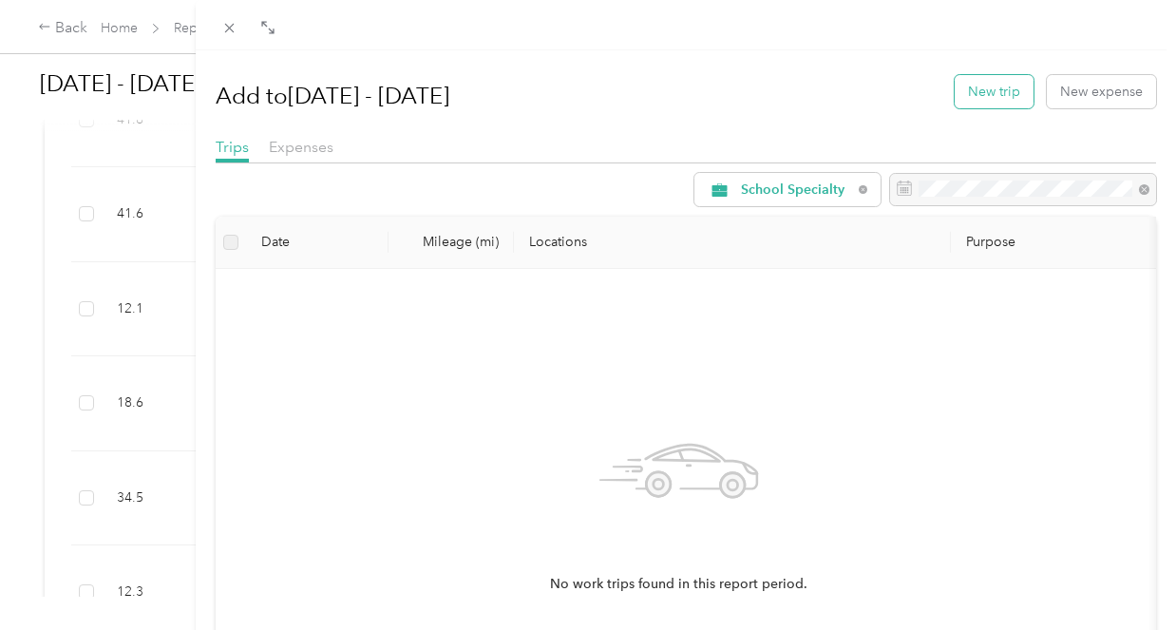
click at [984, 96] on button "New trip" at bounding box center [994, 91] width 79 height 33
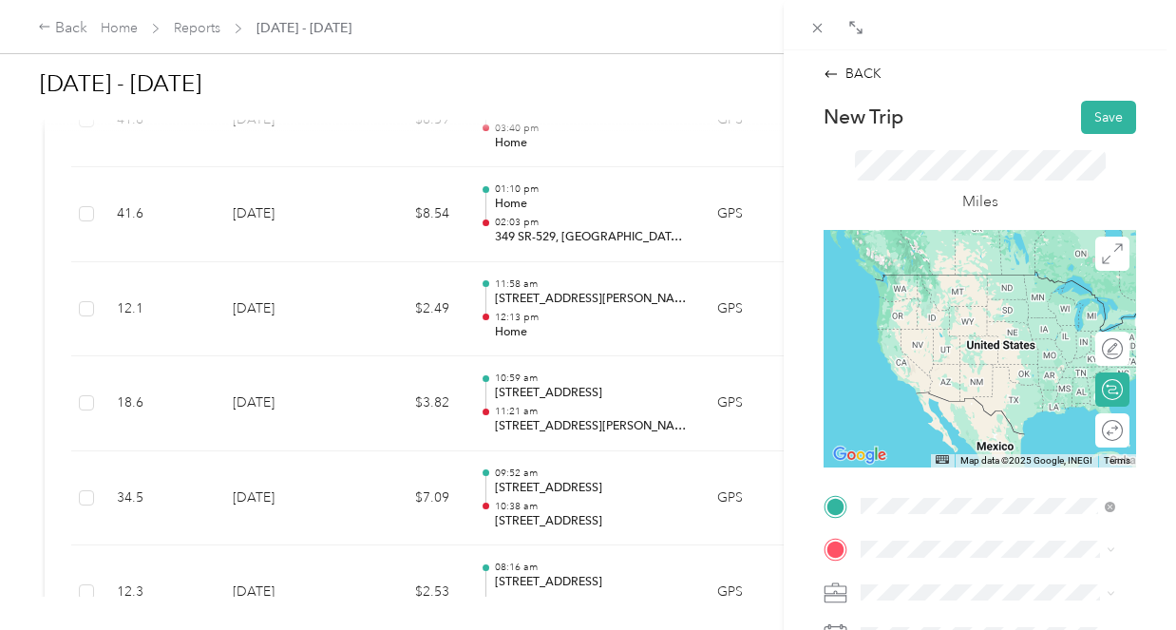
click at [966, 281] on span "[STREET_ADDRESS][US_STATE][US_STATE]" at bounding box center [1003, 282] width 212 height 33
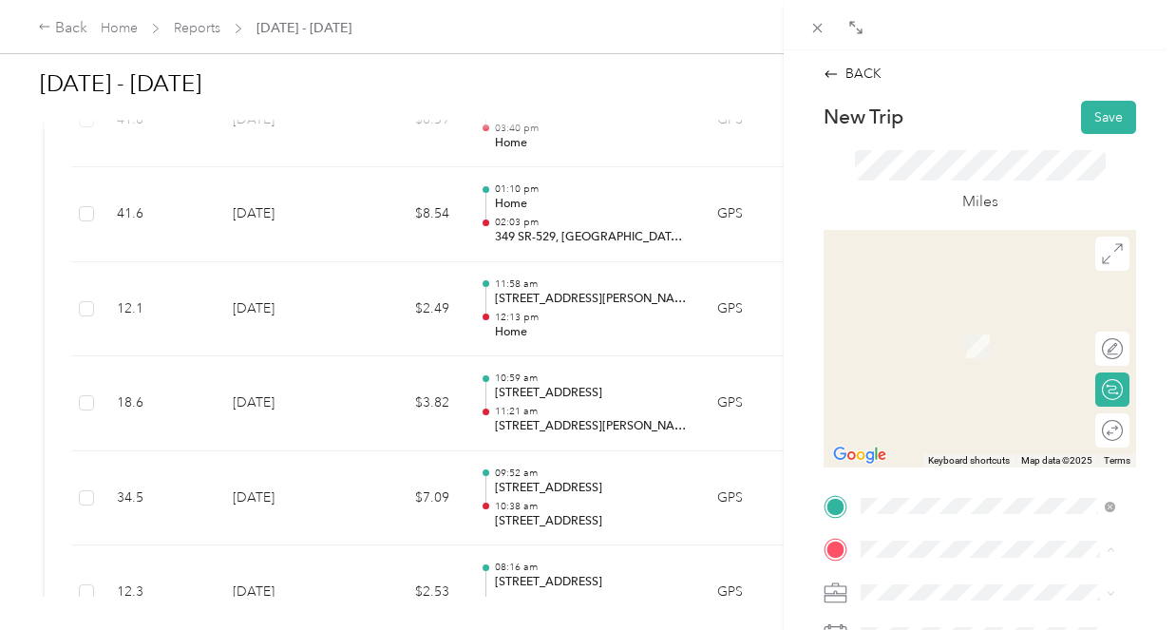
click at [953, 340] on div "Home [STREET_ADDRESS]" at bounding box center [987, 362] width 241 height 47
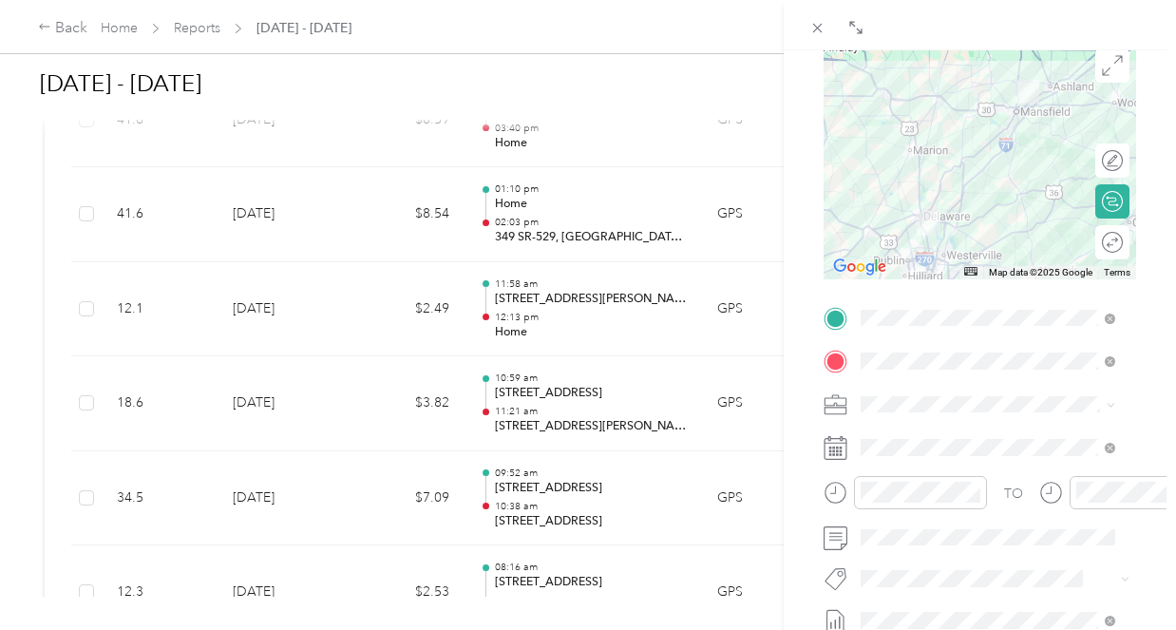
scroll to position [190, 0]
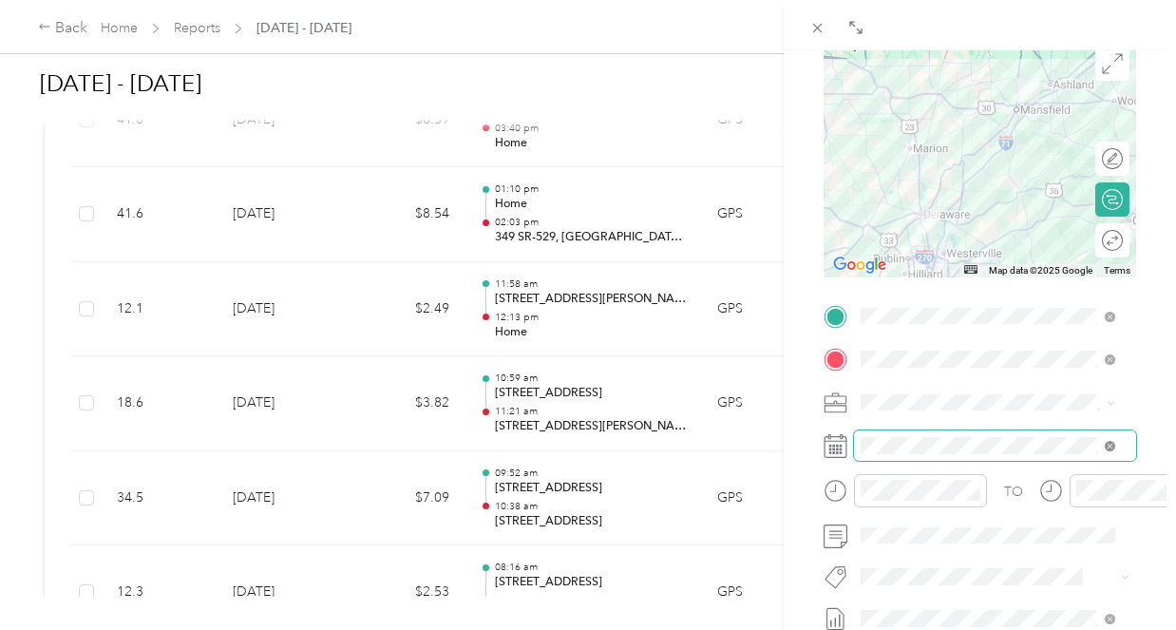
click at [1108, 446] on icon at bounding box center [1110, 446] width 10 height 10
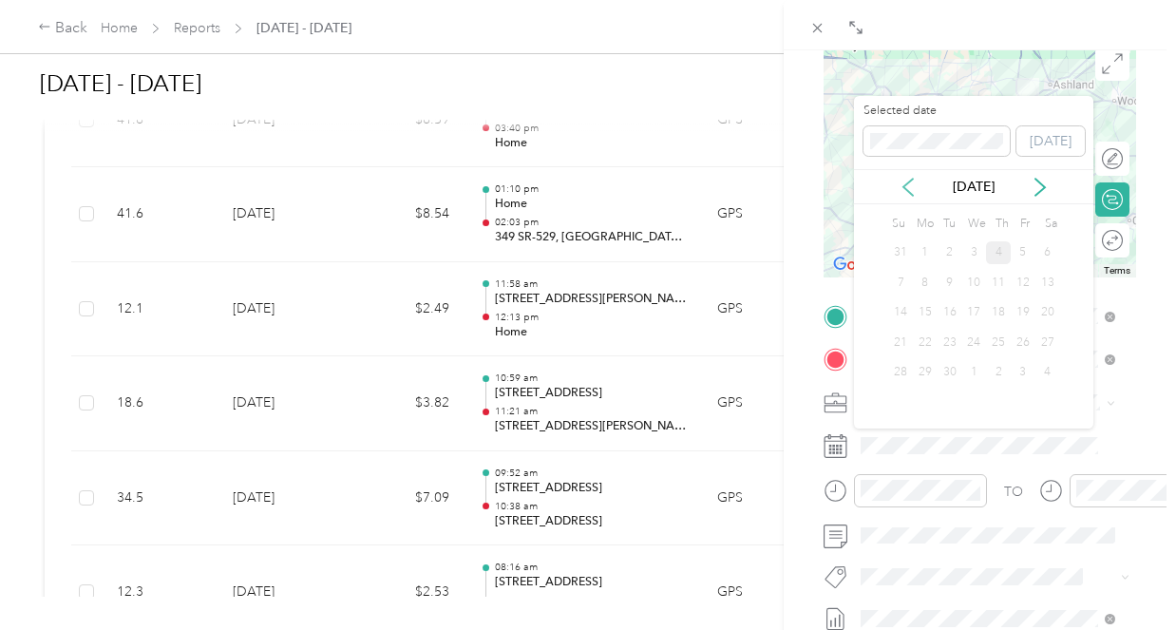
click at [910, 183] on icon at bounding box center [908, 187] width 19 height 19
click at [928, 345] on div "18" at bounding box center [925, 343] width 25 height 24
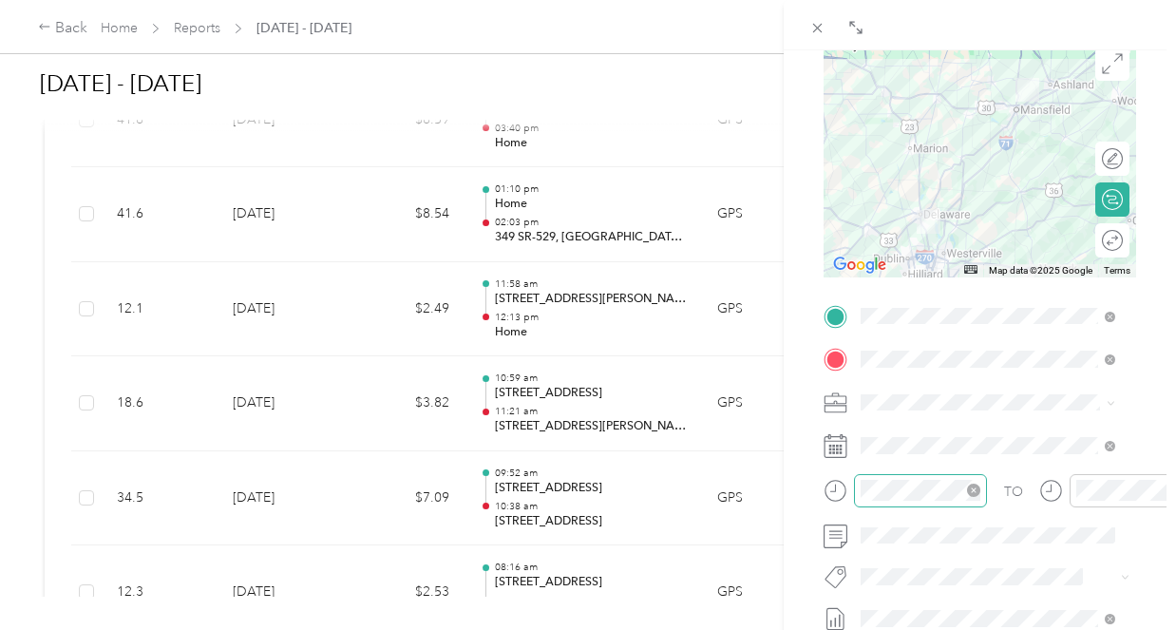
click at [976, 489] on icon "close-circle" at bounding box center [973, 489] width 13 height 13
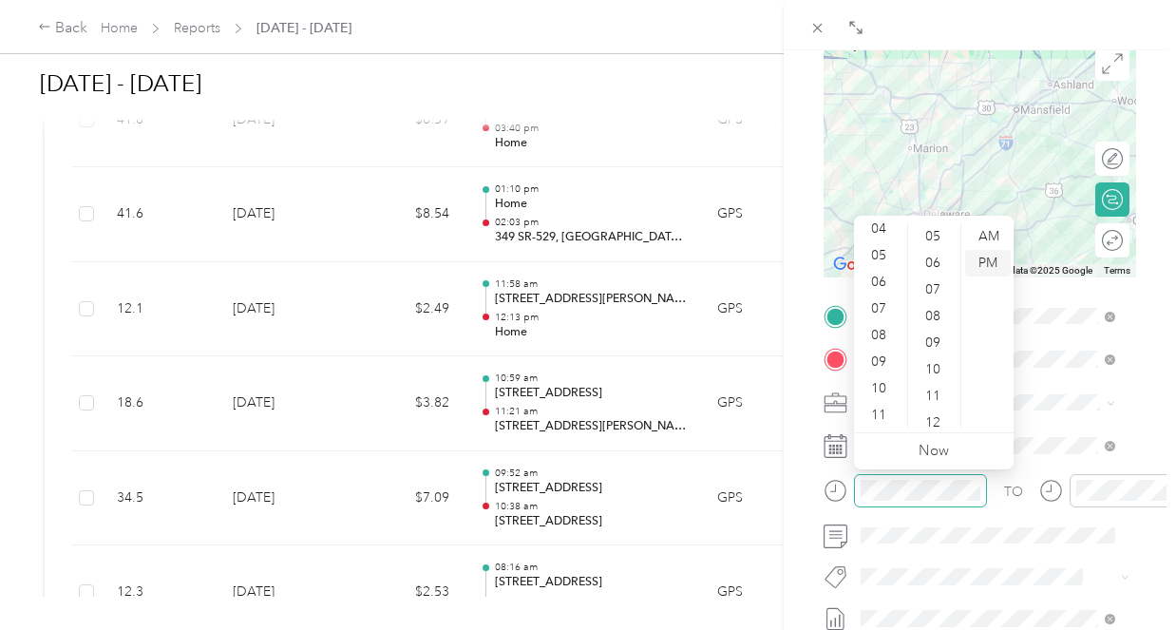
click at [988, 257] on div "PM" at bounding box center [988, 263] width 46 height 27
click at [883, 397] on div "06" at bounding box center [881, 396] width 46 height 27
click at [938, 237] on div "00" at bounding box center [935, 236] width 46 height 27
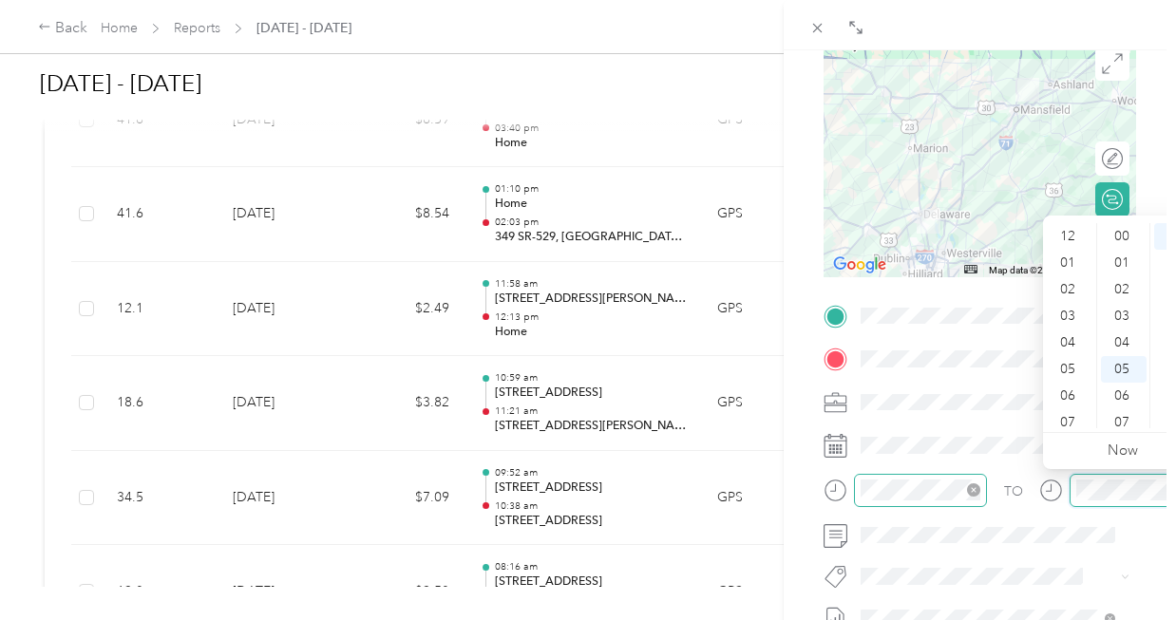
scroll to position [114, 0]
click at [1170, 260] on div "PM" at bounding box center [1177, 263] width 46 height 27
click at [1071, 304] on div "07" at bounding box center [1070, 308] width 46 height 27
click at [1121, 370] on div "30" at bounding box center [1124, 369] width 46 height 27
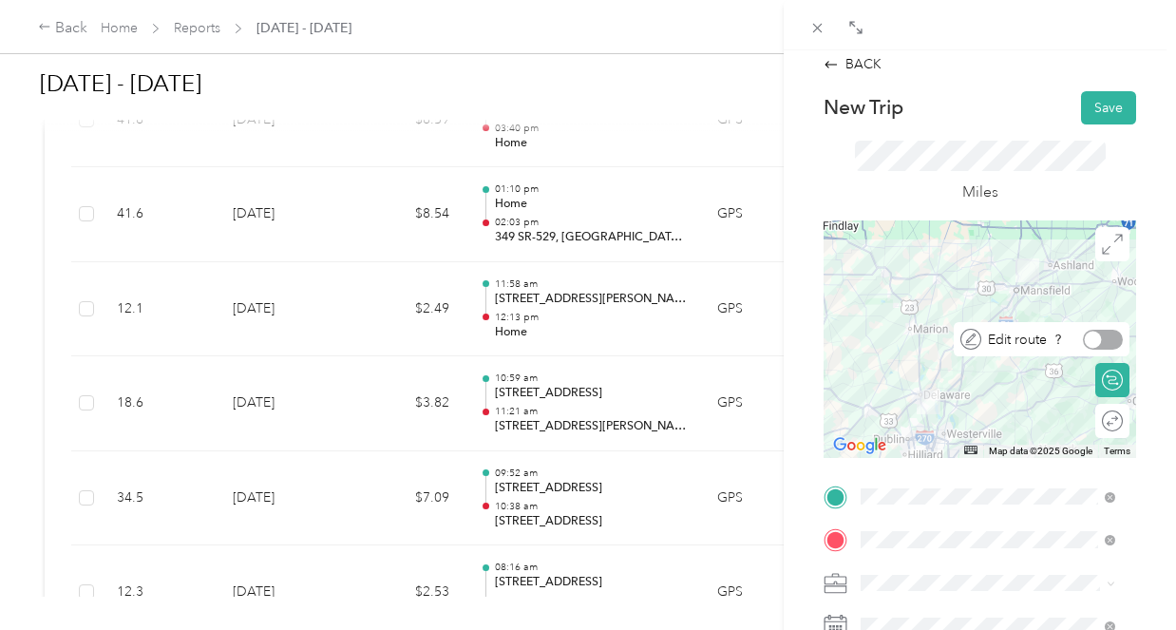
scroll to position [0, 0]
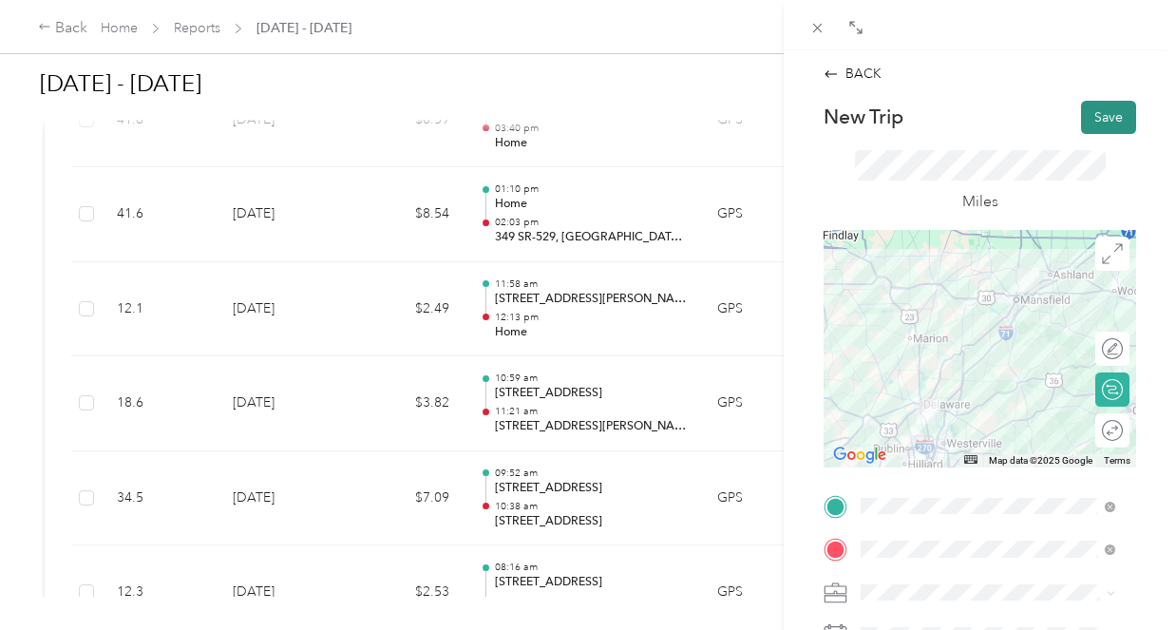
click at [1100, 117] on button "Save" at bounding box center [1108, 117] width 55 height 33
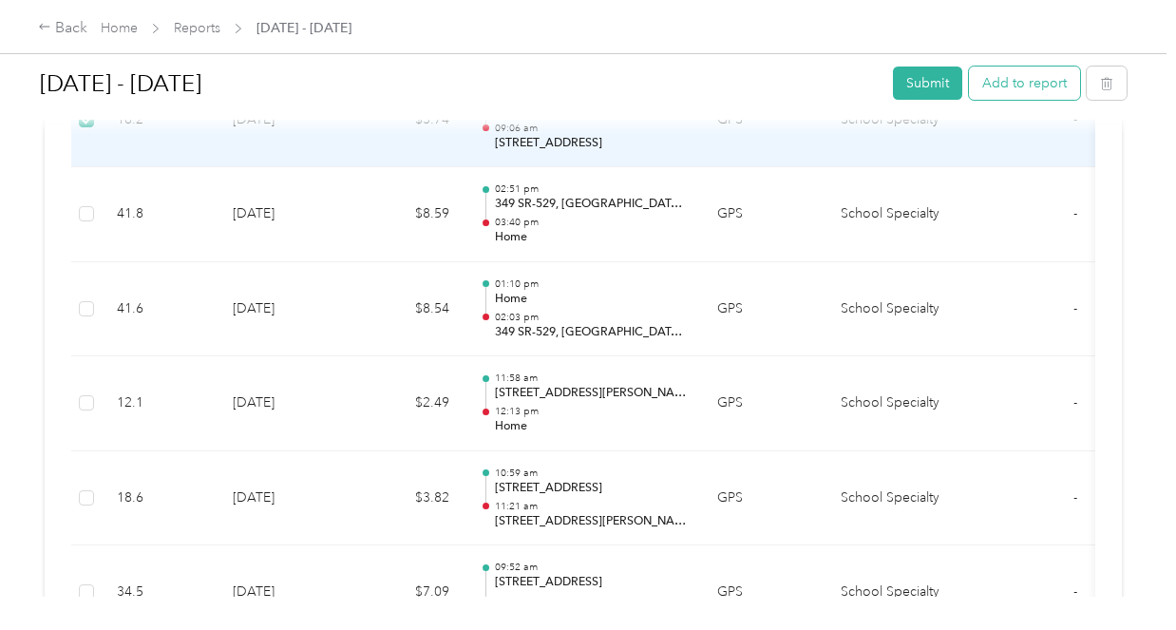
click at [1038, 89] on button "Add to report" at bounding box center [1024, 82] width 111 height 33
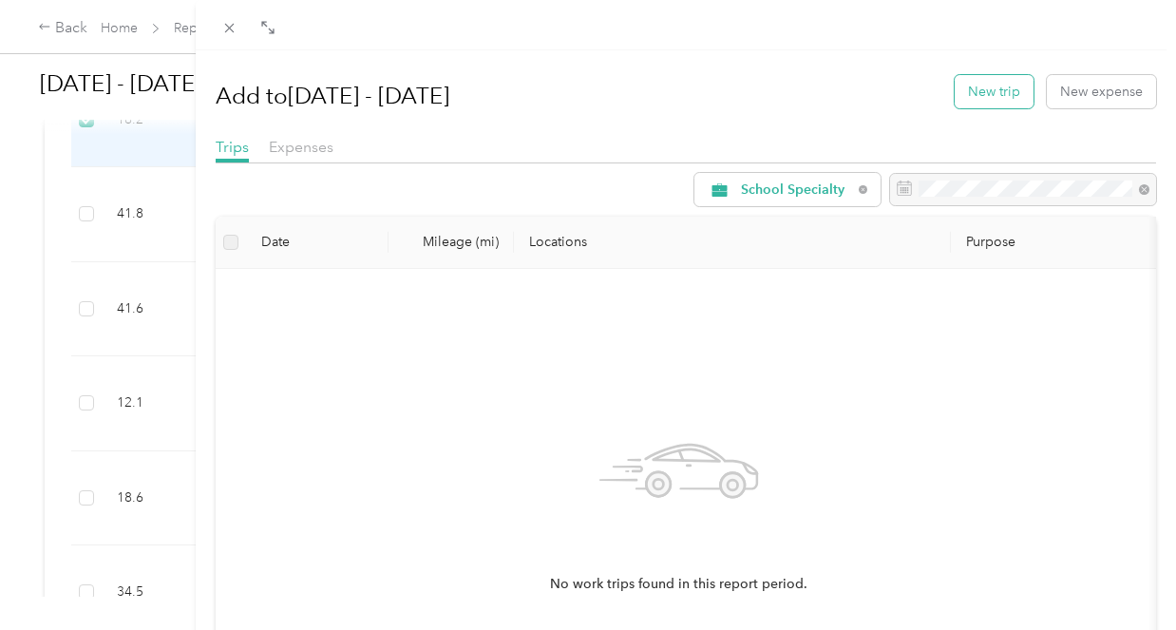
click at [997, 97] on button "New trip" at bounding box center [994, 91] width 79 height 33
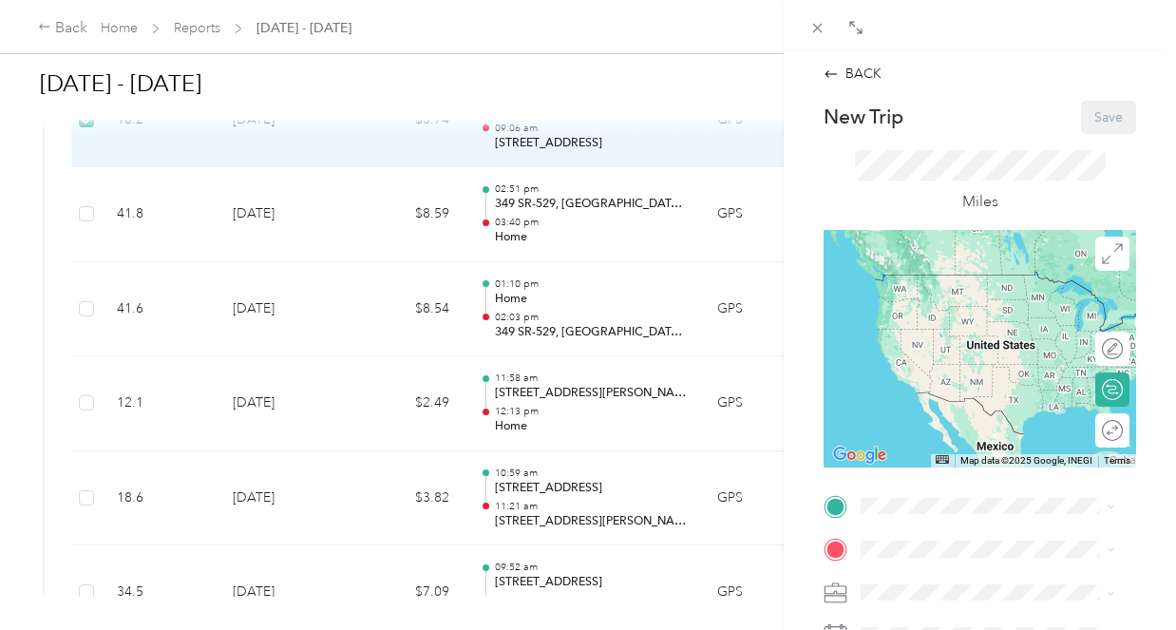
click at [964, 335] on span "[STREET_ADDRESS]" at bounding box center [957, 328] width 121 height 16
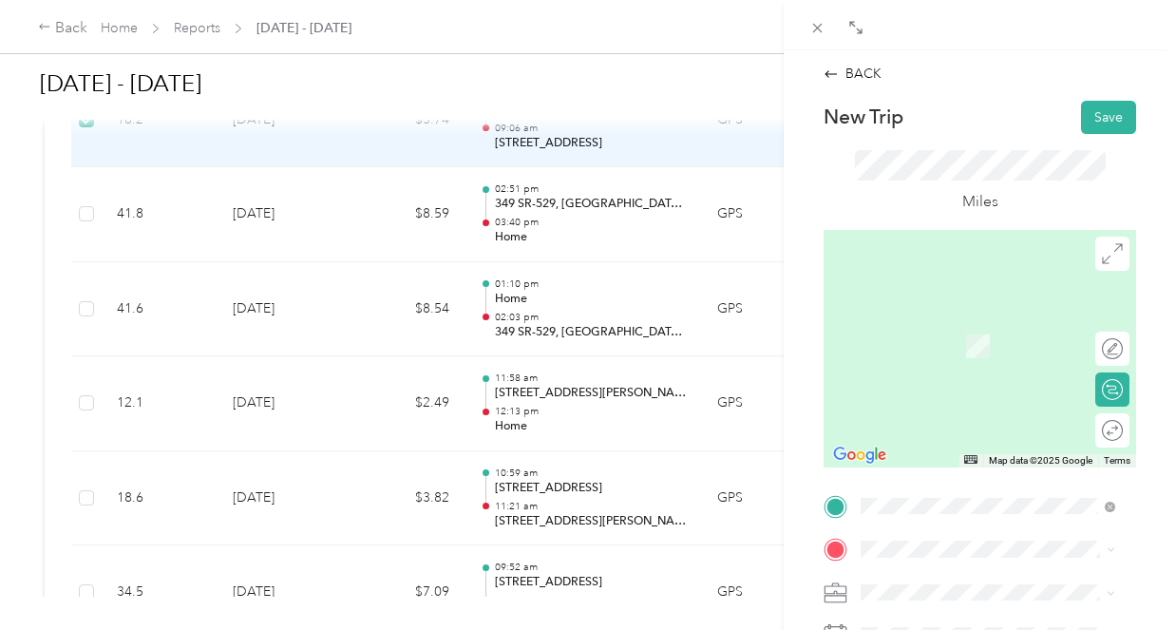
click at [990, 332] on span "[STREET_ADDRESS][US_STATE][US_STATE]" at bounding box center [1003, 321] width 212 height 33
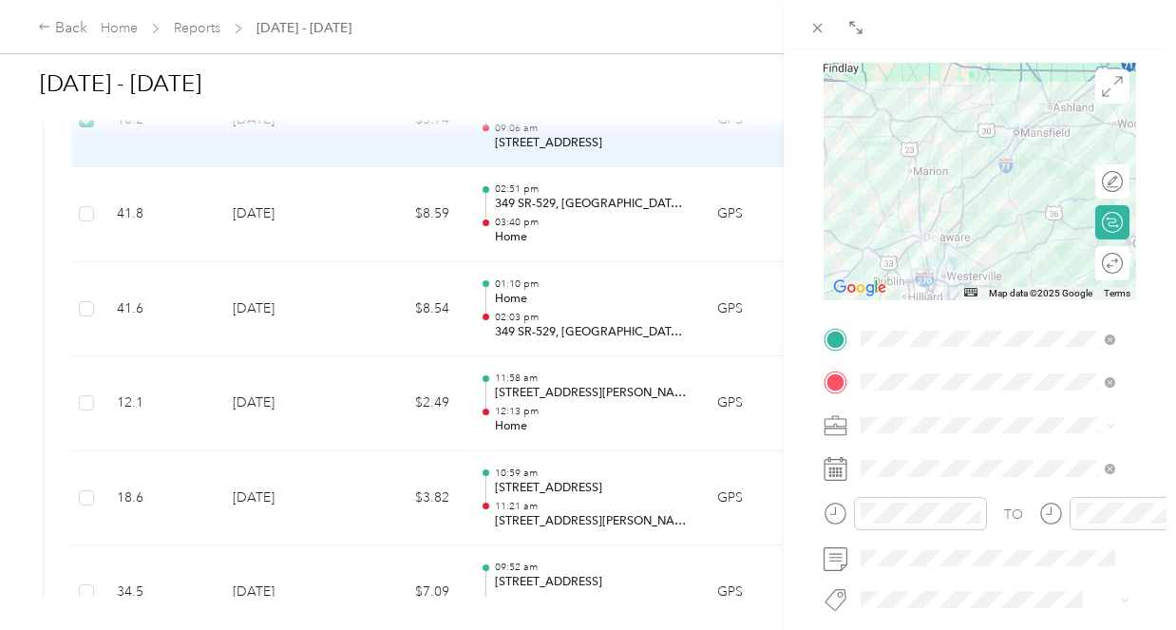
scroll to position [190, 0]
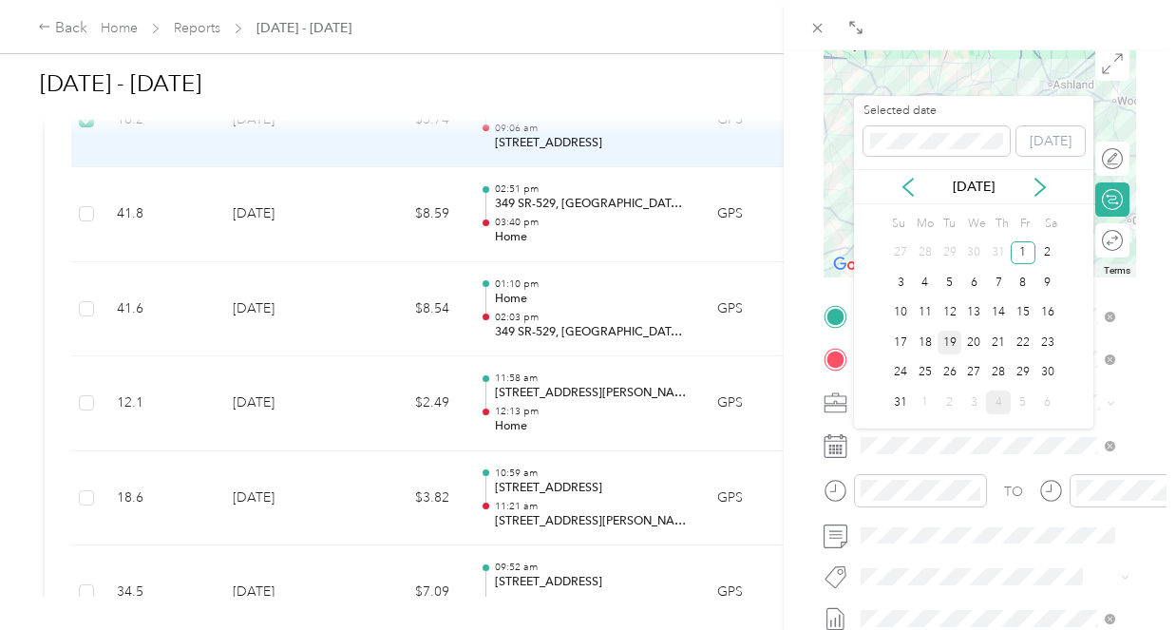
click at [948, 342] on div "19" at bounding box center [949, 343] width 25 height 24
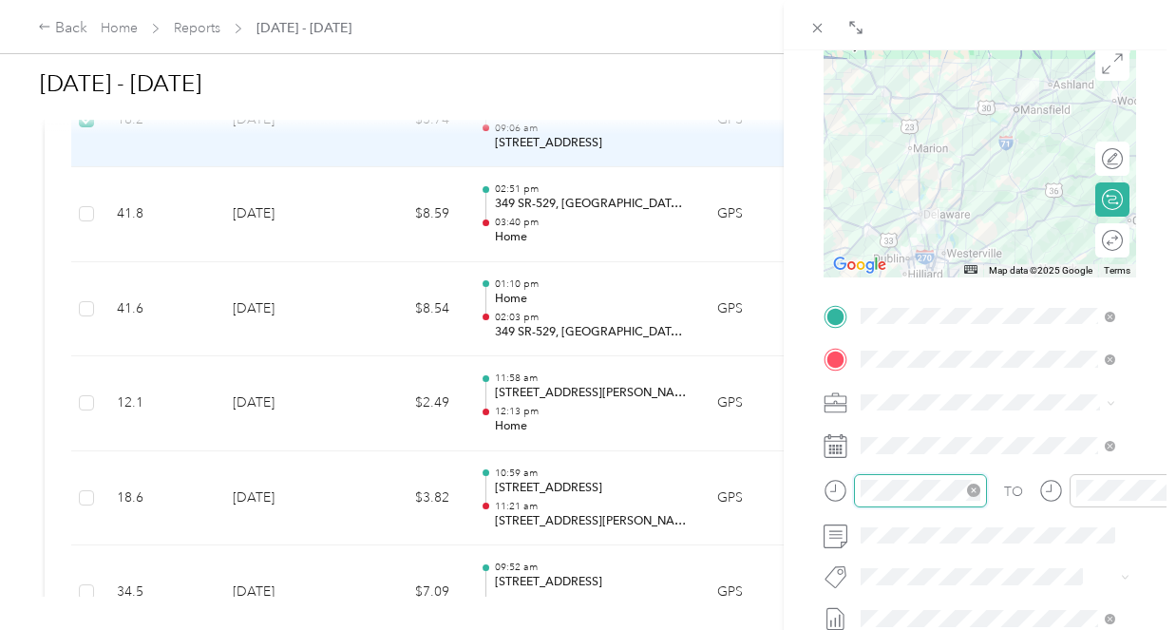
scroll to position [114, 0]
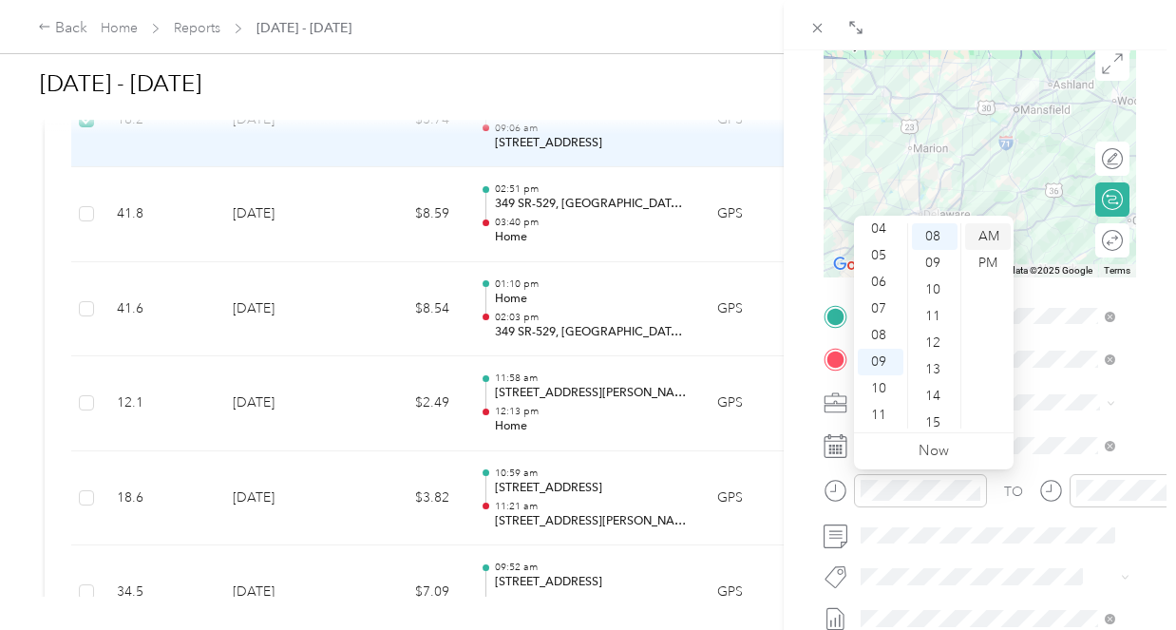
click at [985, 232] on div "AM" at bounding box center [988, 236] width 46 height 27
click at [894, 253] on div "05" at bounding box center [881, 255] width 46 height 27
click at [938, 351] on div "30" at bounding box center [935, 346] width 46 height 27
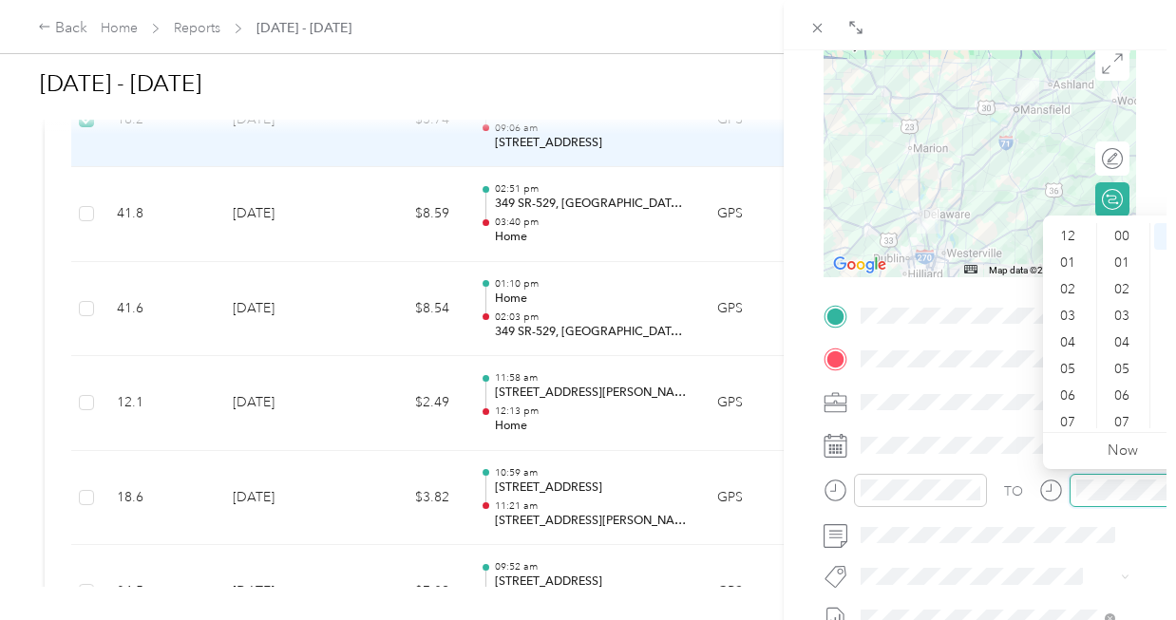
scroll to position [114, 0]
click at [1074, 411] on div "11" at bounding box center [1070, 415] width 46 height 27
click at [1129, 366] on div "45" at bounding box center [1124, 365] width 46 height 27
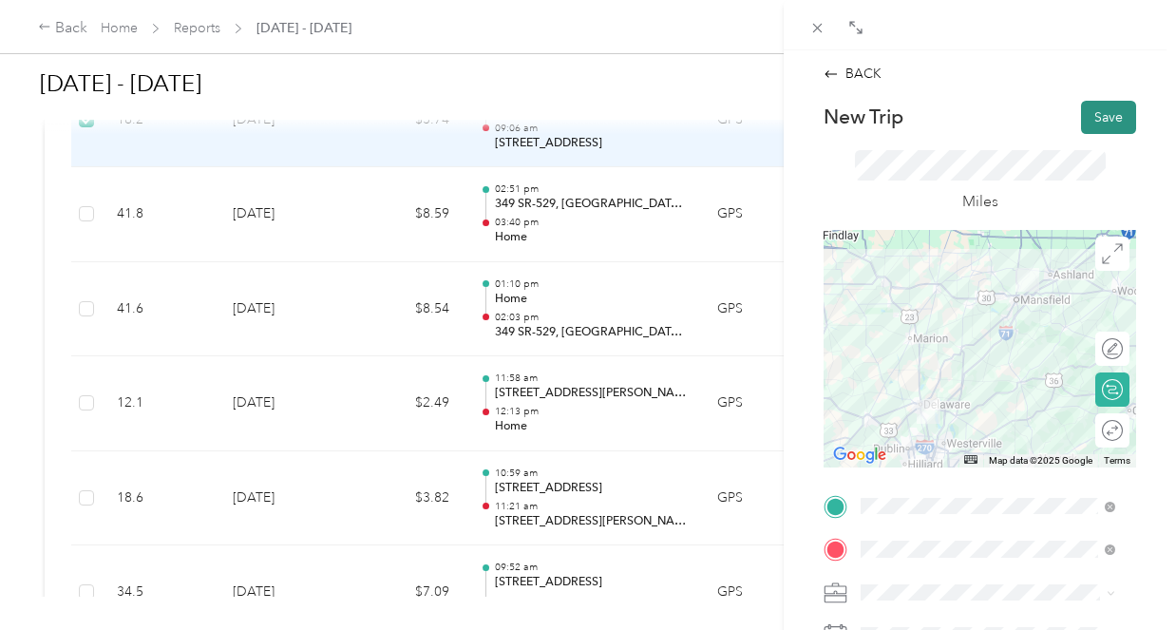
scroll to position [0, 0]
click at [1088, 117] on button "Save" at bounding box center [1108, 117] width 55 height 33
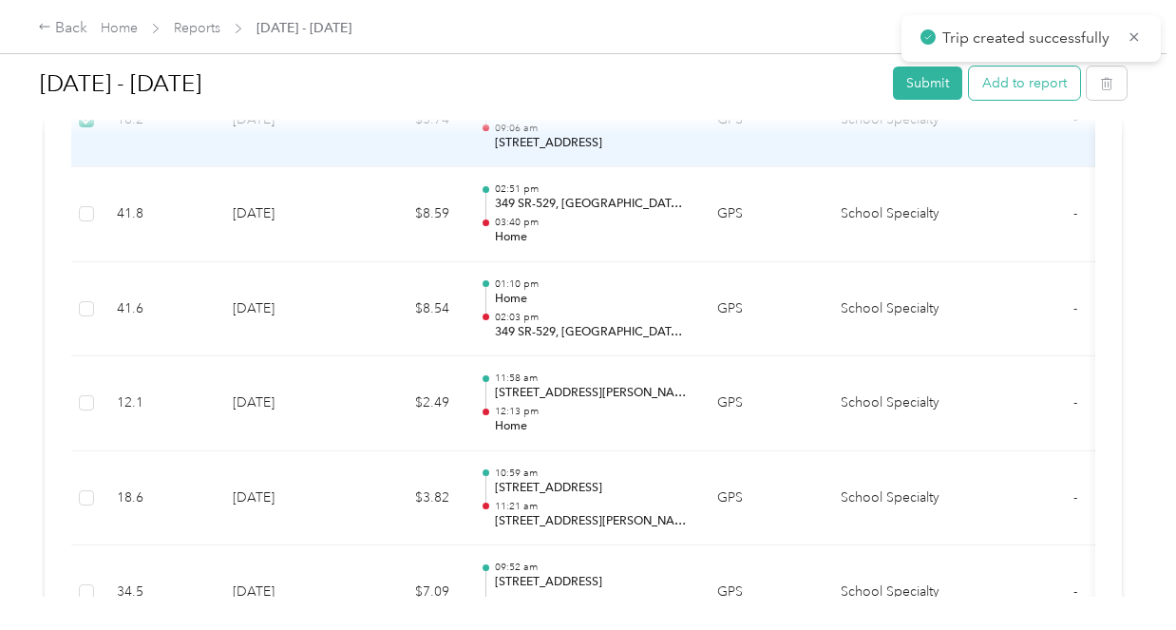
click at [1014, 87] on button "Add to report" at bounding box center [1024, 82] width 111 height 33
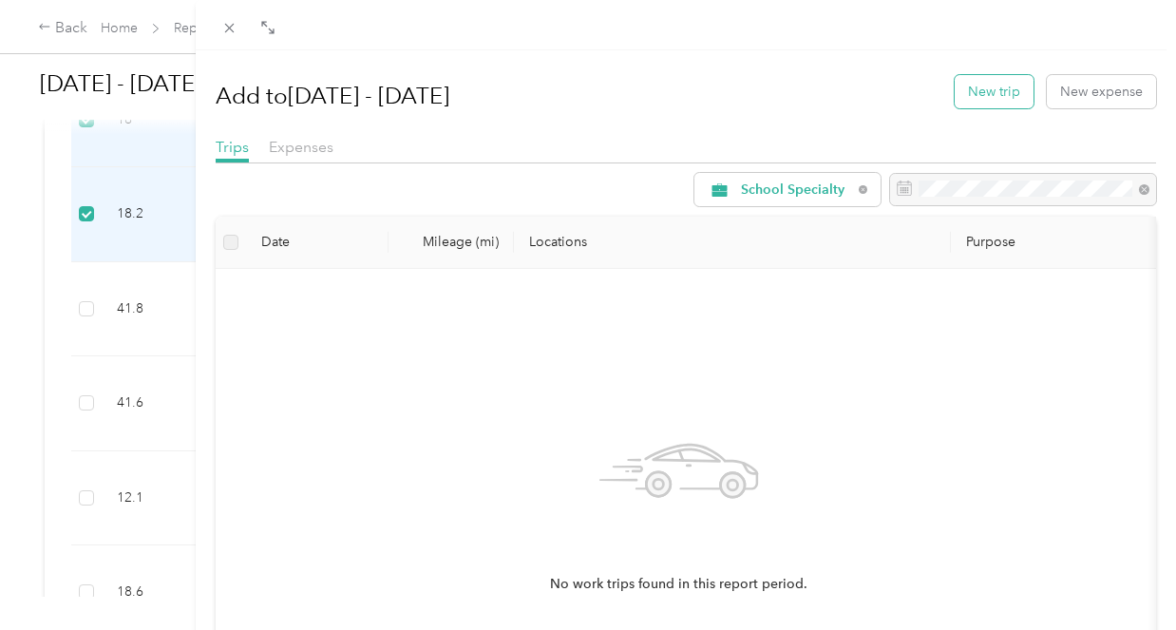
click at [983, 87] on button "New trip" at bounding box center [994, 91] width 79 height 33
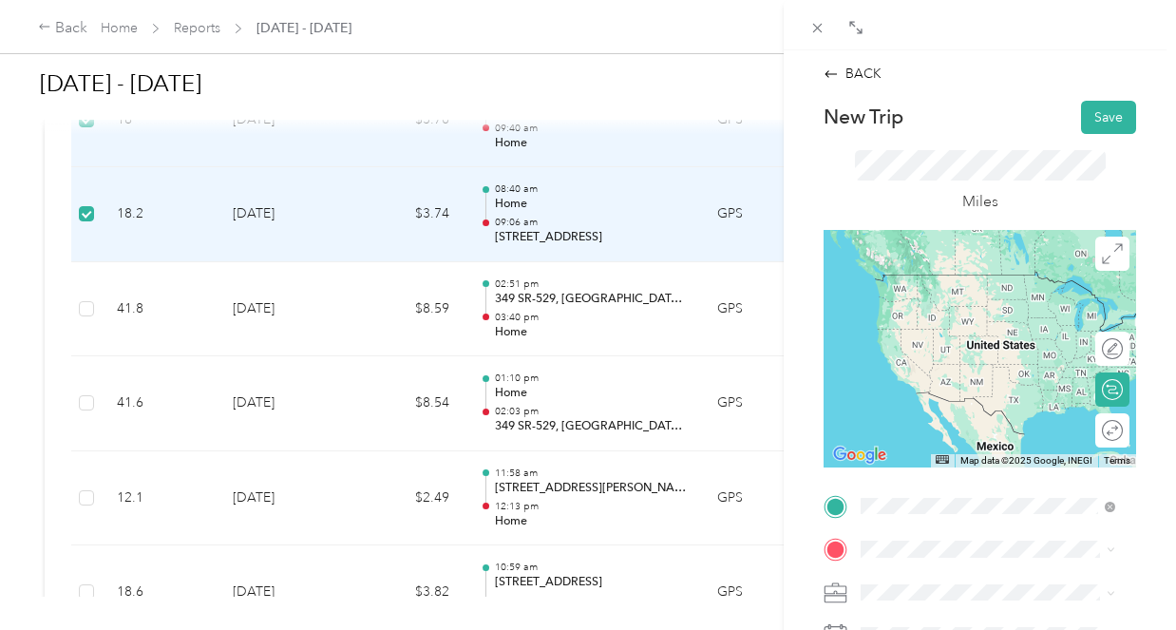
click at [992, 294] on span "[STREET_ADDRESS][US_STATE][US_STATE]" at bounding box center [1003, 282] width 212 height 33
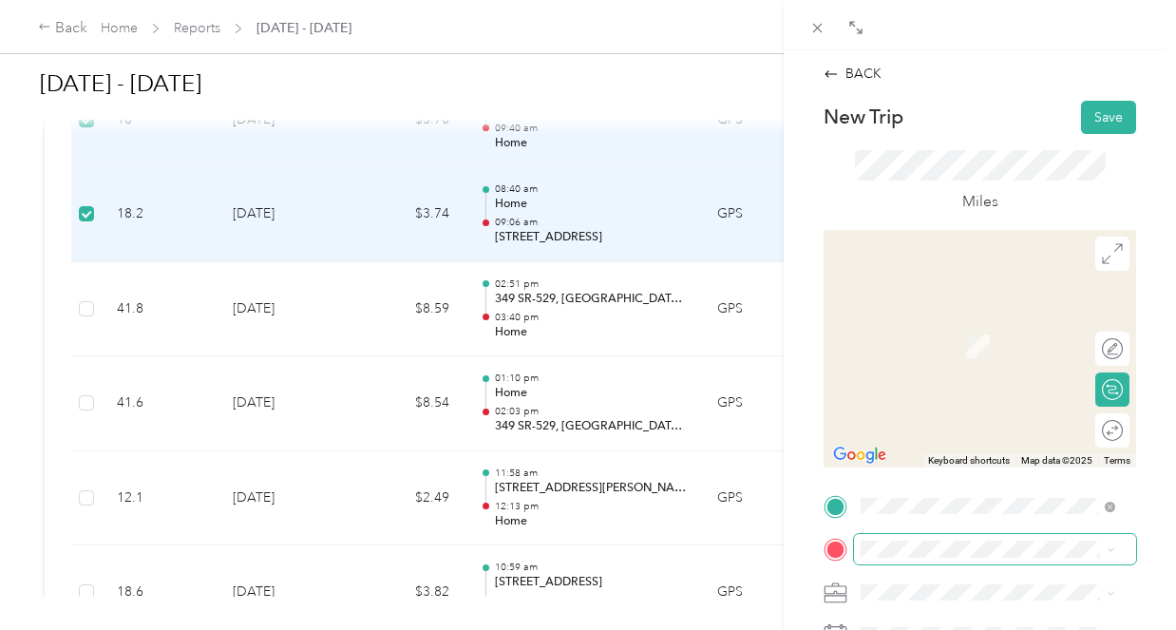
click at [978, 558] on span at bounding box center [995, 549] width 282 height 30
click at [945, 380] on span "[STREET_ADDRESS]" at bounding box center [957, 372] width 121 height 16
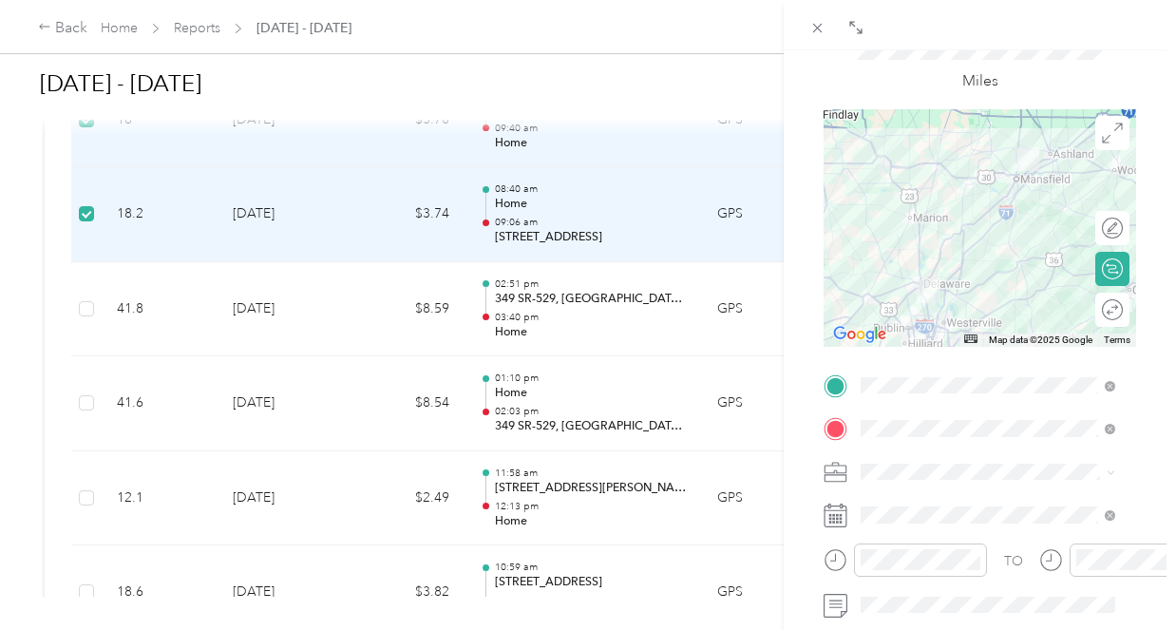
scroll to position [190, 0]
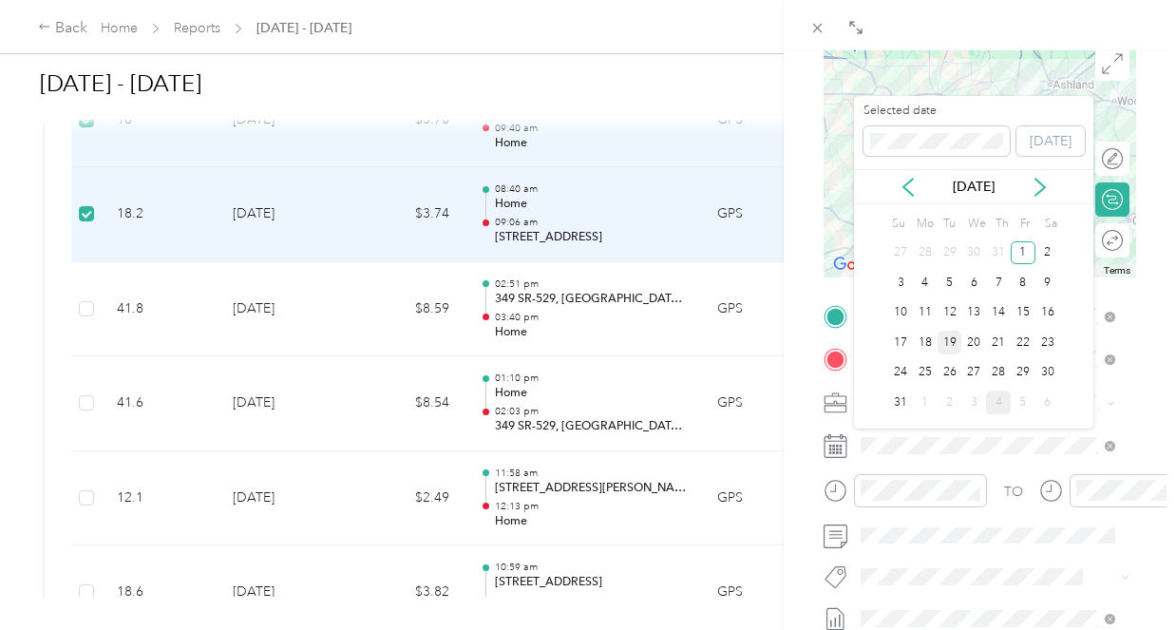
click at [954, 344] on div "19" at bounding box center [949, 343] width 25 height 24
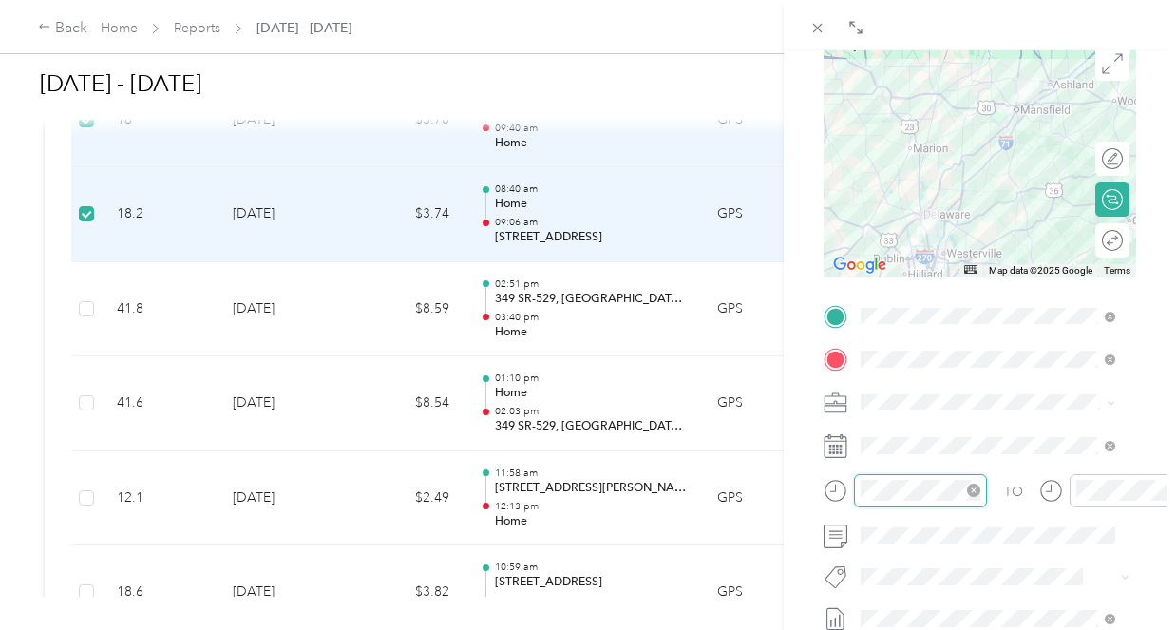
scroll to position [114, 0]
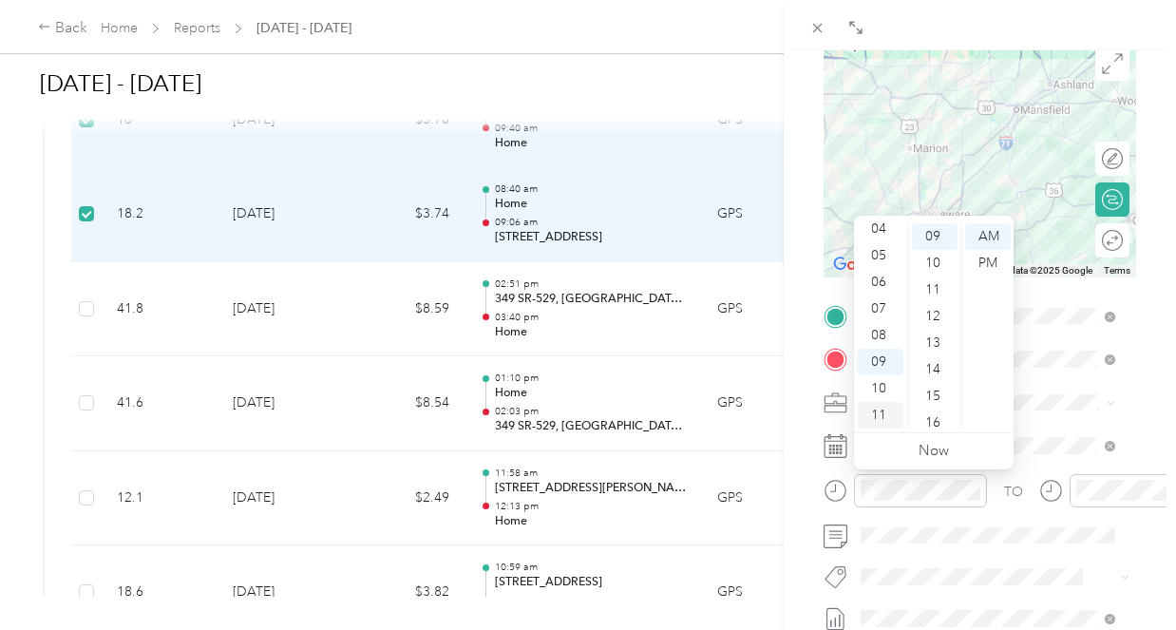
click at [892, 412] on div "11" at bounding box center [881, 415] width 46 height 27
click at [940, 333] on div "45" at bounding box center [935, 339] width 46 height 27
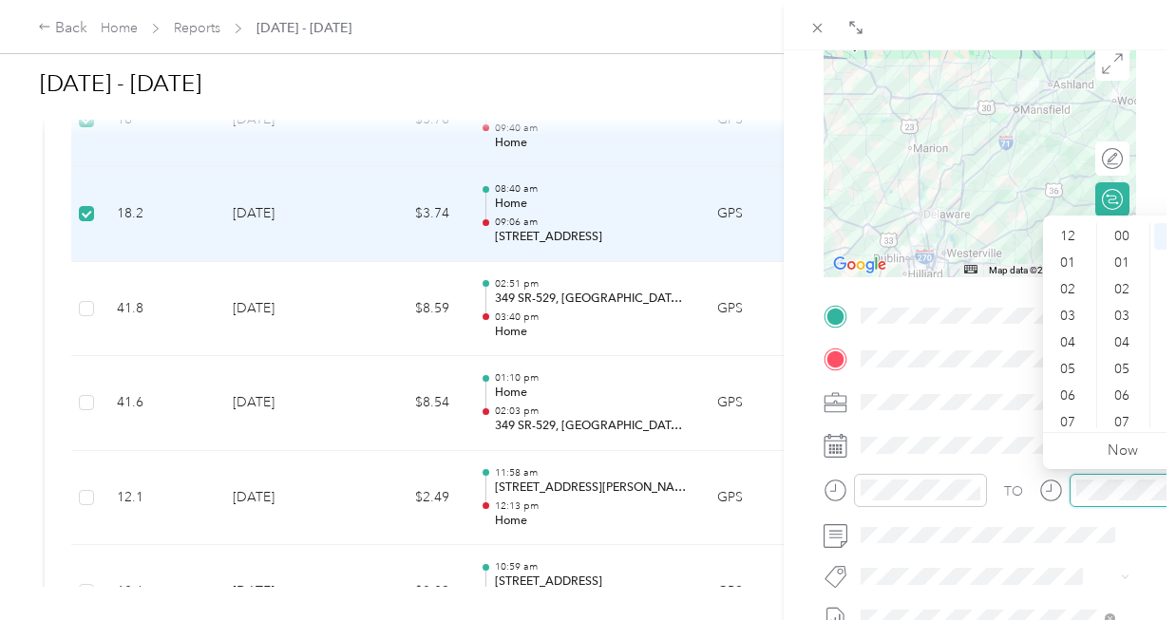
scroll to position [114, 0]
click at [1169, 260] on div "PM" at bounding box center [1177, 263] width 46 height 27
click at [1066, 264] on div "01" at bounding box center [1070, 272] width 46 height 27
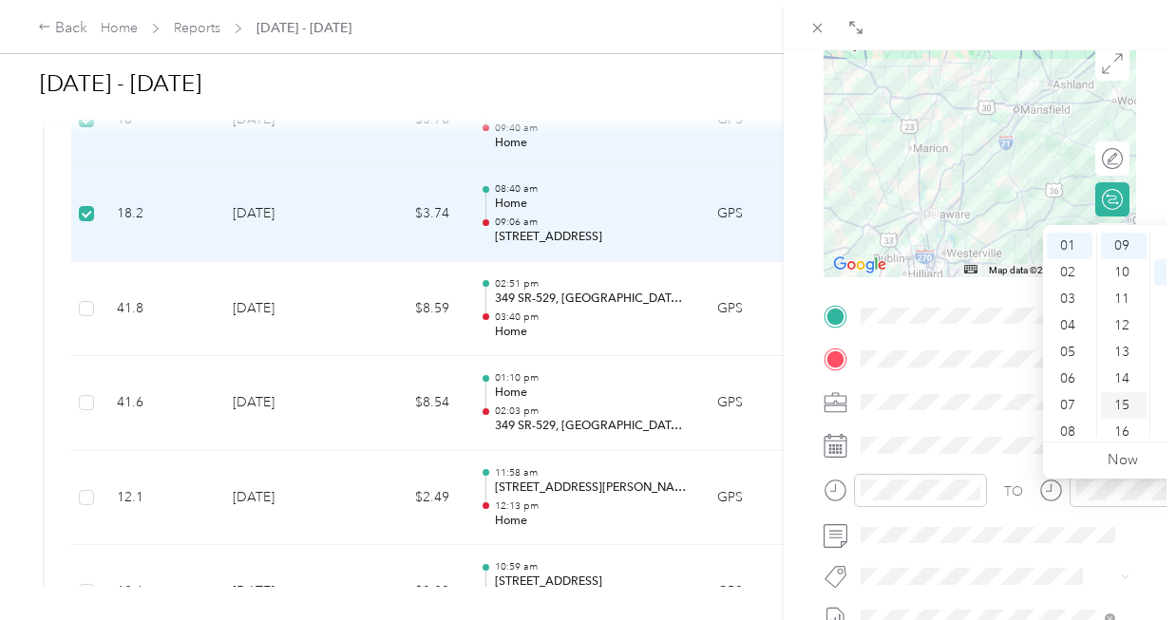
click at [1123, 395] on div "15" at bounding box center [1124, 405] width 46 height 27
click at [1128, 350] on div "30" at bounding box center [1124, 360] width 46 height 27
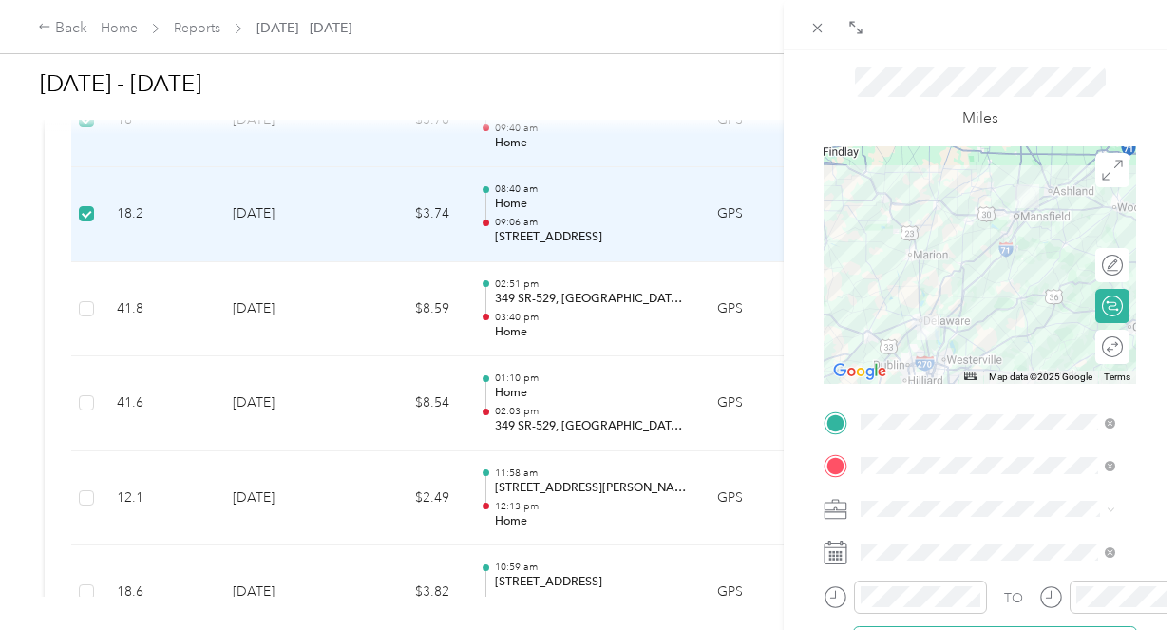
scroll to position [0, 0]
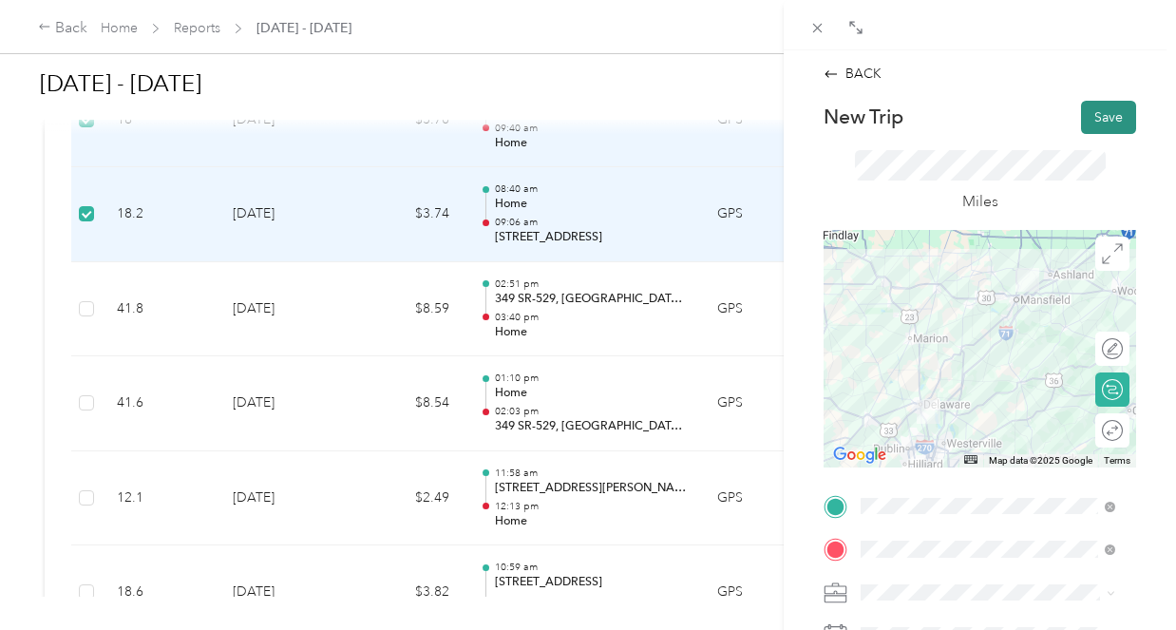
click at [1087, 117] on button "Save" at bounding box center [1108, 117] width 55 height 33
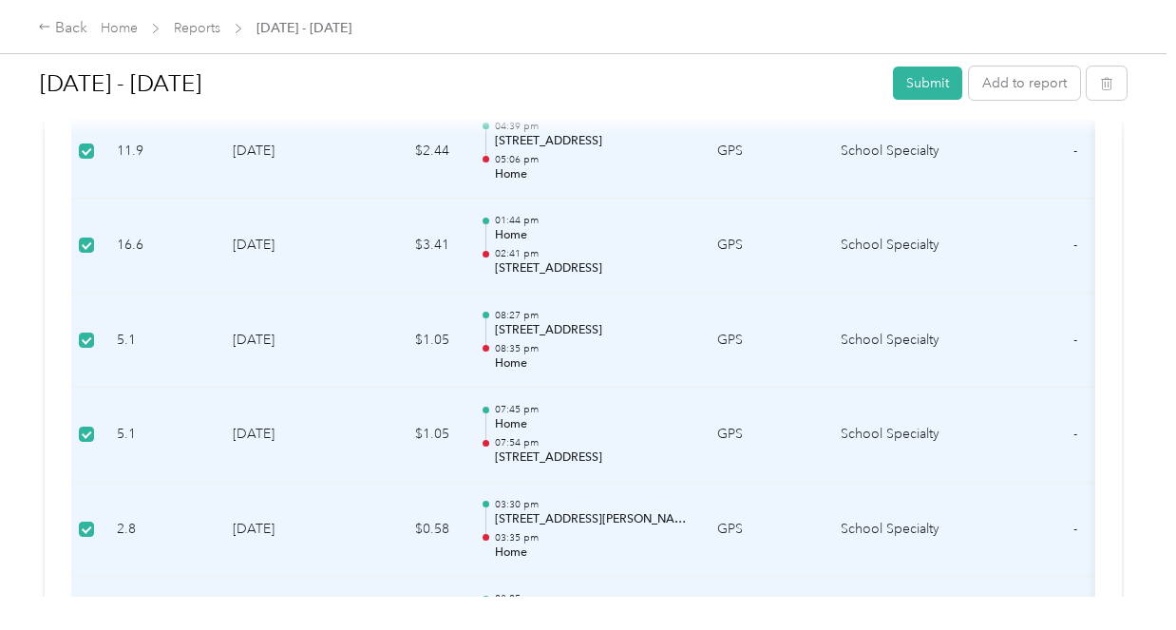
scroll to position [475, 0]
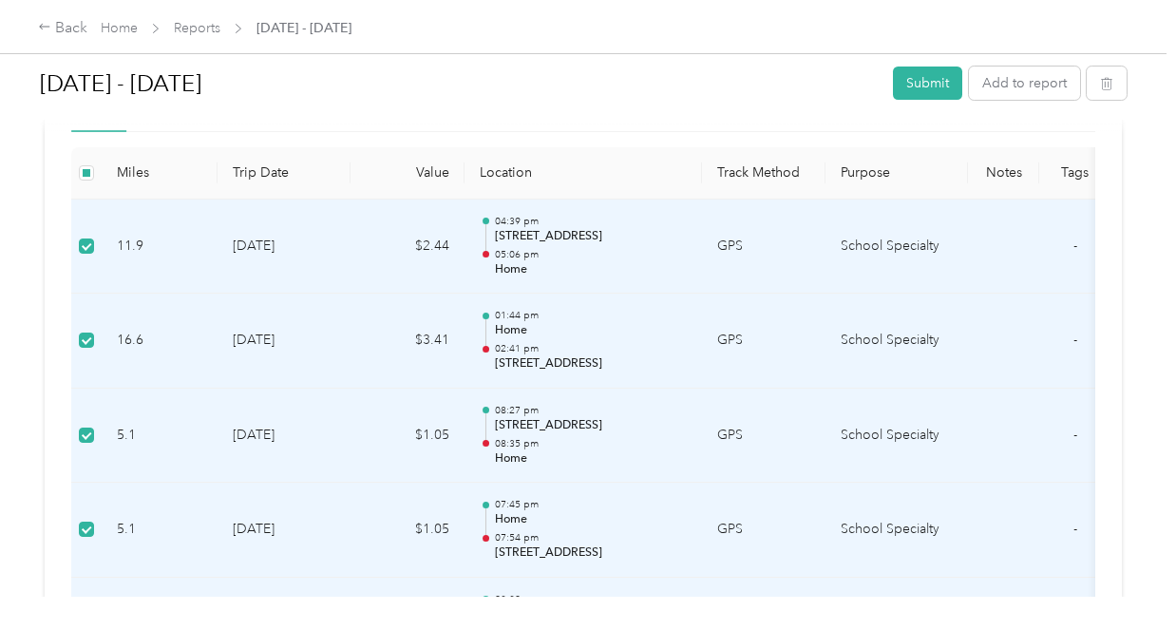
click at [137, 170] on th "Miles" at bounding box center [160, 173] width 116 height 52
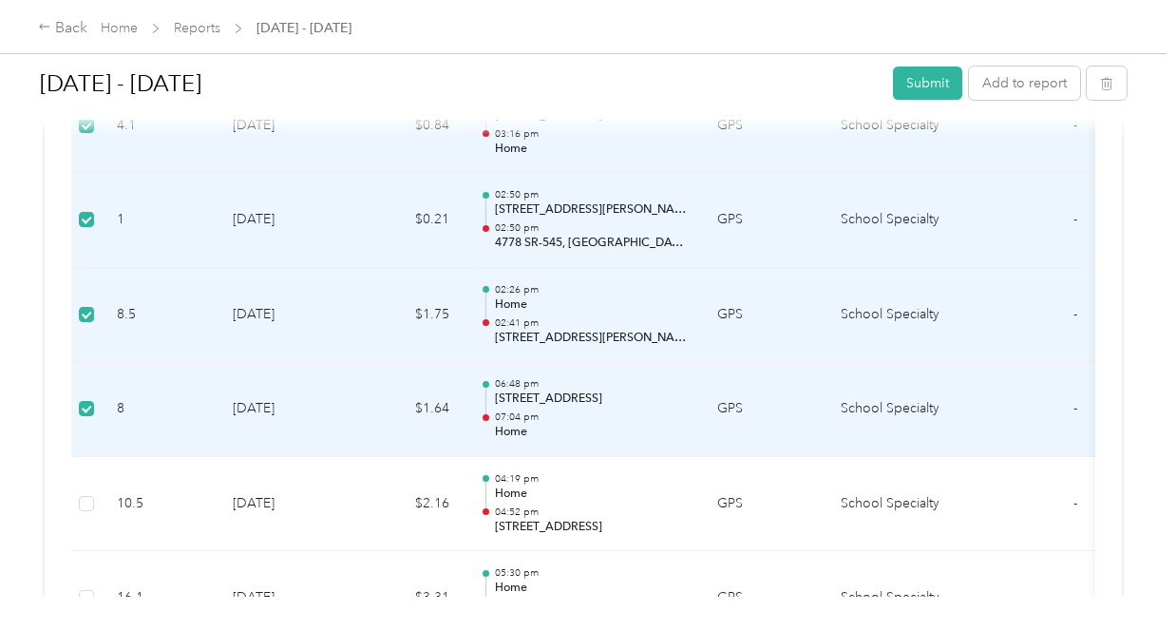
scroll to position [5414, 0]
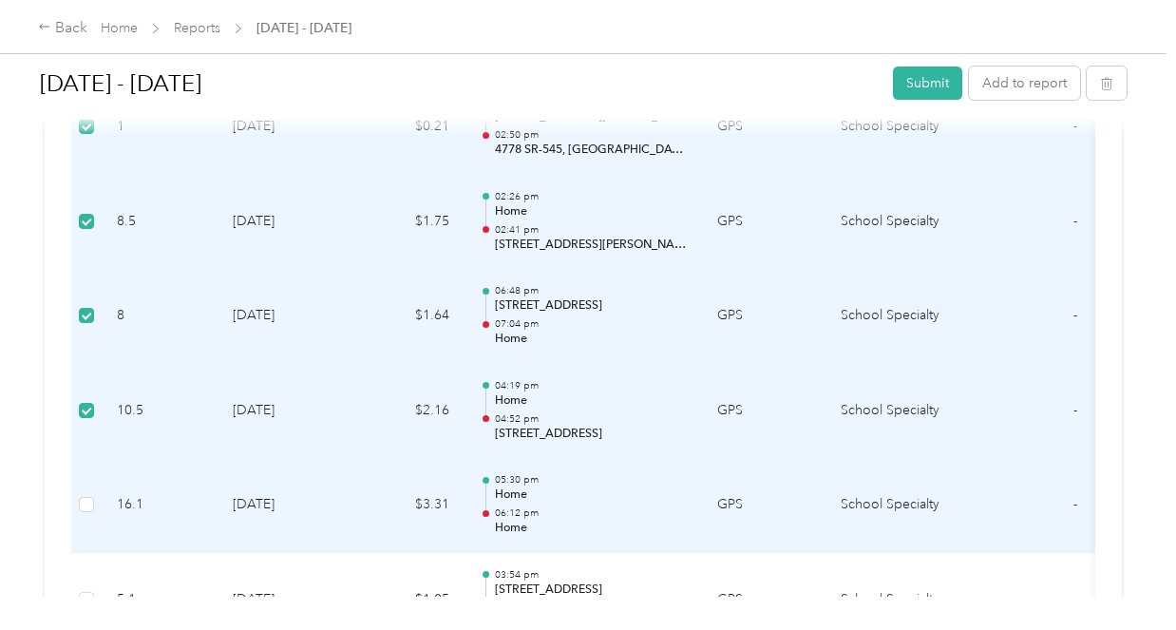
click at [89, 515] on label at bounding box center [86, 504] width 15 height 21
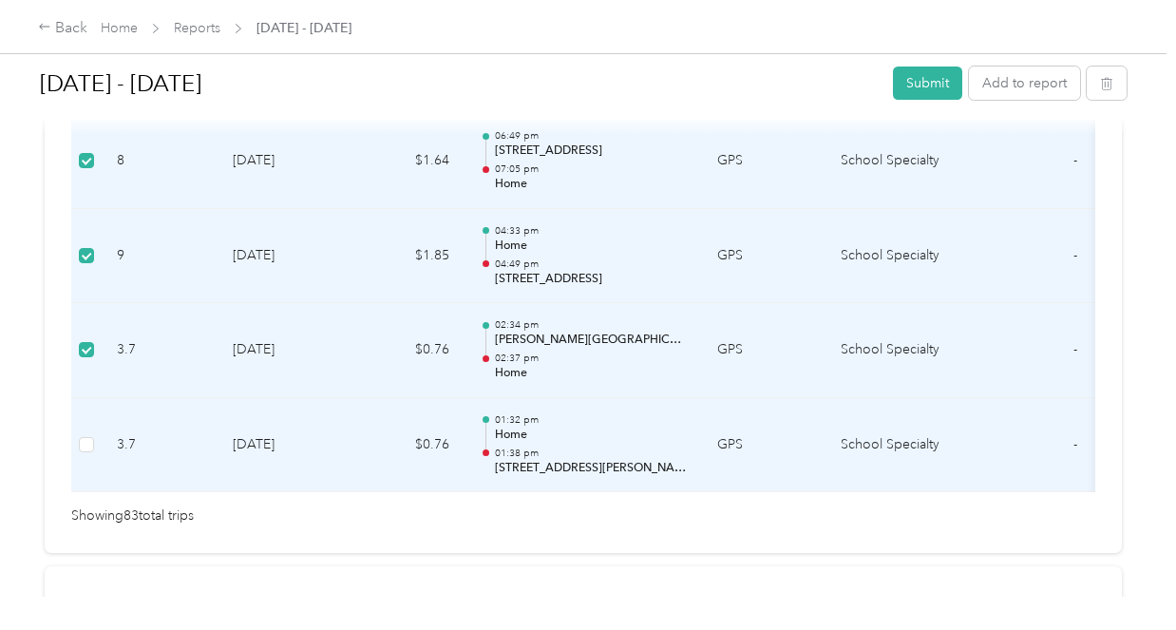
scroll to position [8073, 0]
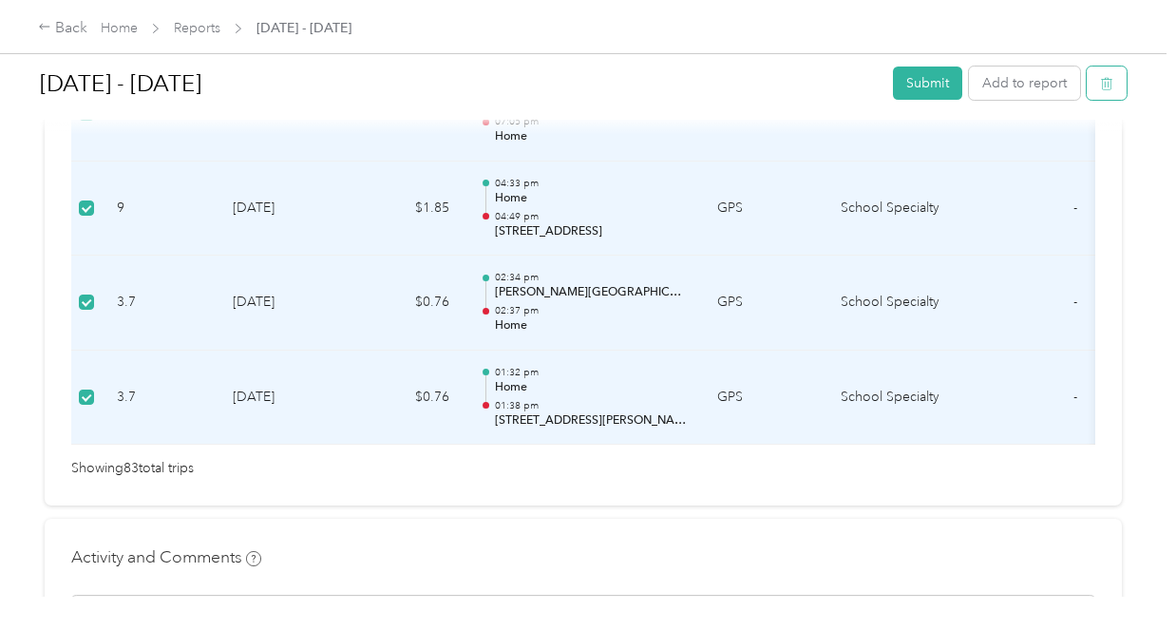
click at [1108, 83] on icon "button" at bounding box center [1108, 85] width 0 height 5
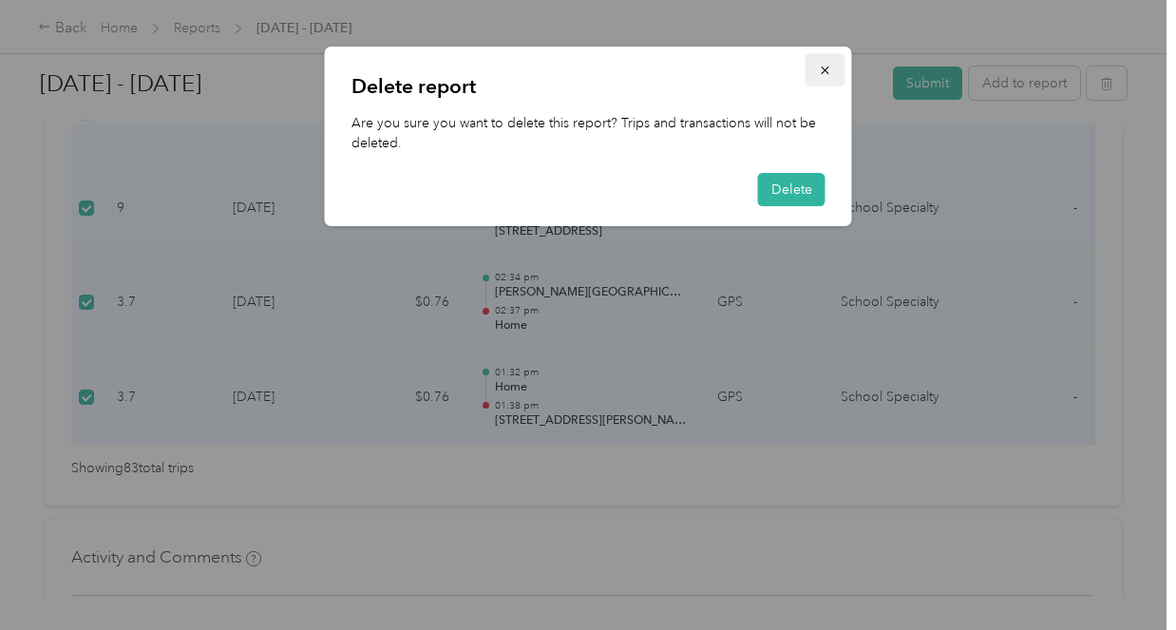
click at [829, 68] on icon "button" at bounding box center [825, 70] width 13 height 13
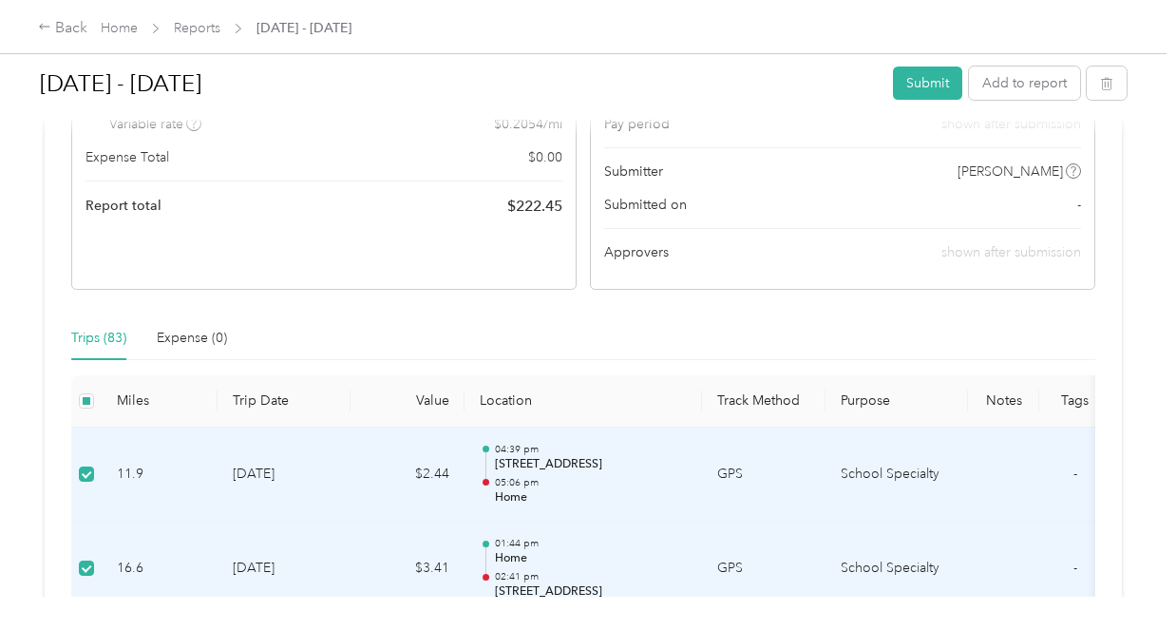
scroll to position [285, 0]
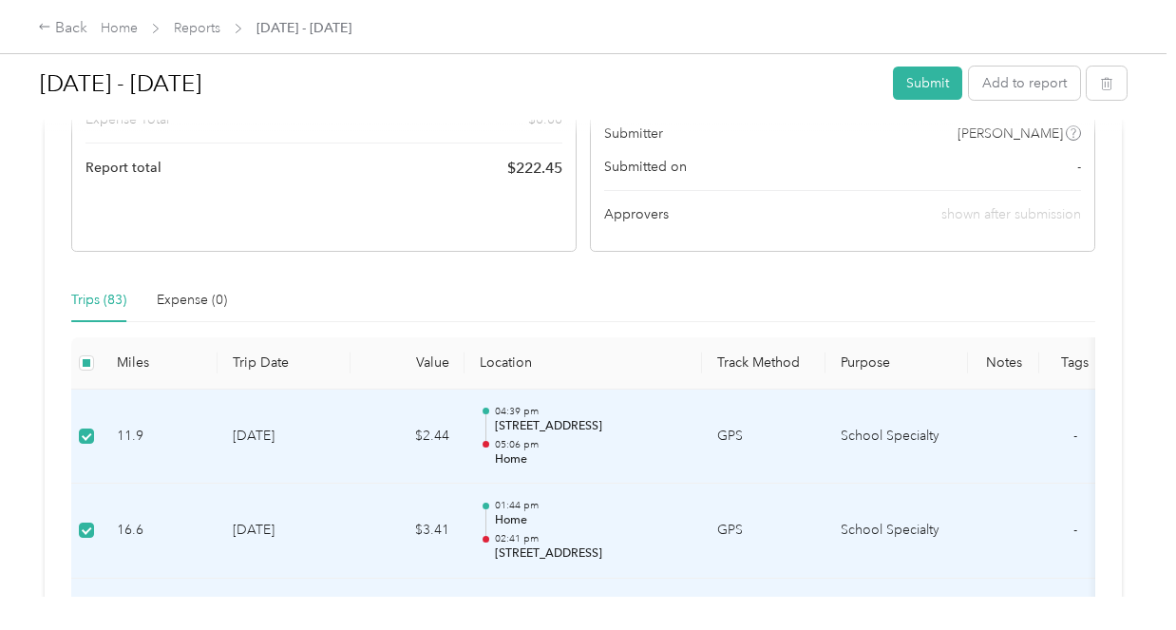
click at [92, 303] on div "Trips (83)" at bounding box center [98, 300] width 55 height 21
click at [177, 300] on div "Expense (0)" at bounding box center [192, 300] width 70 height 21
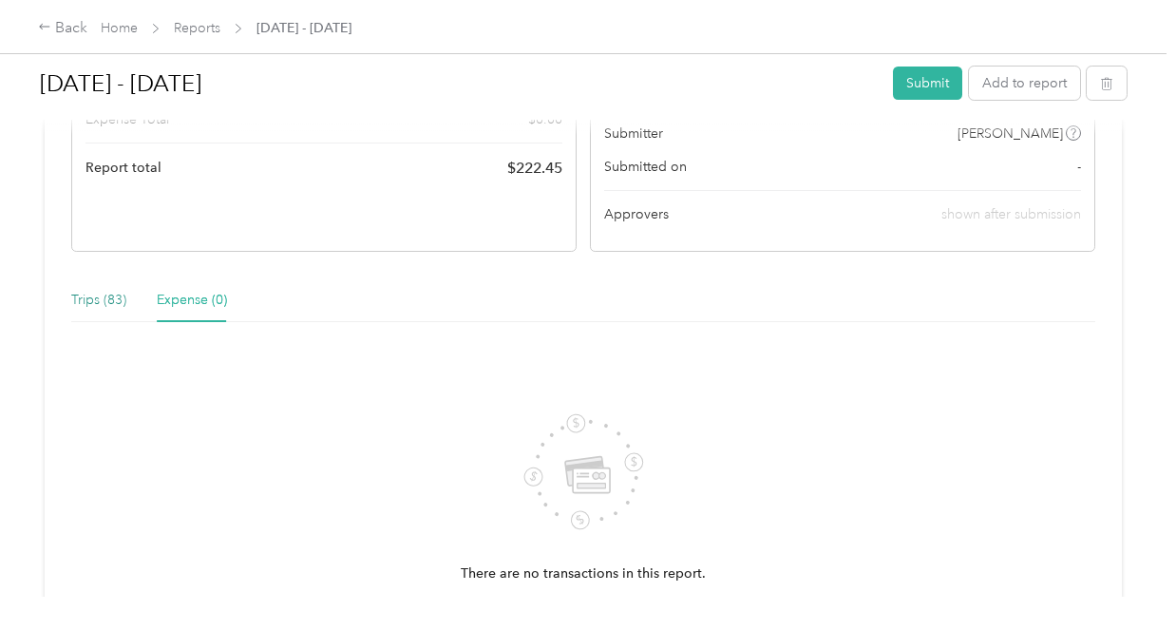
click at [110, 303] on div "Trips (83)" at bounding box center [98, 300] width 55 height 21
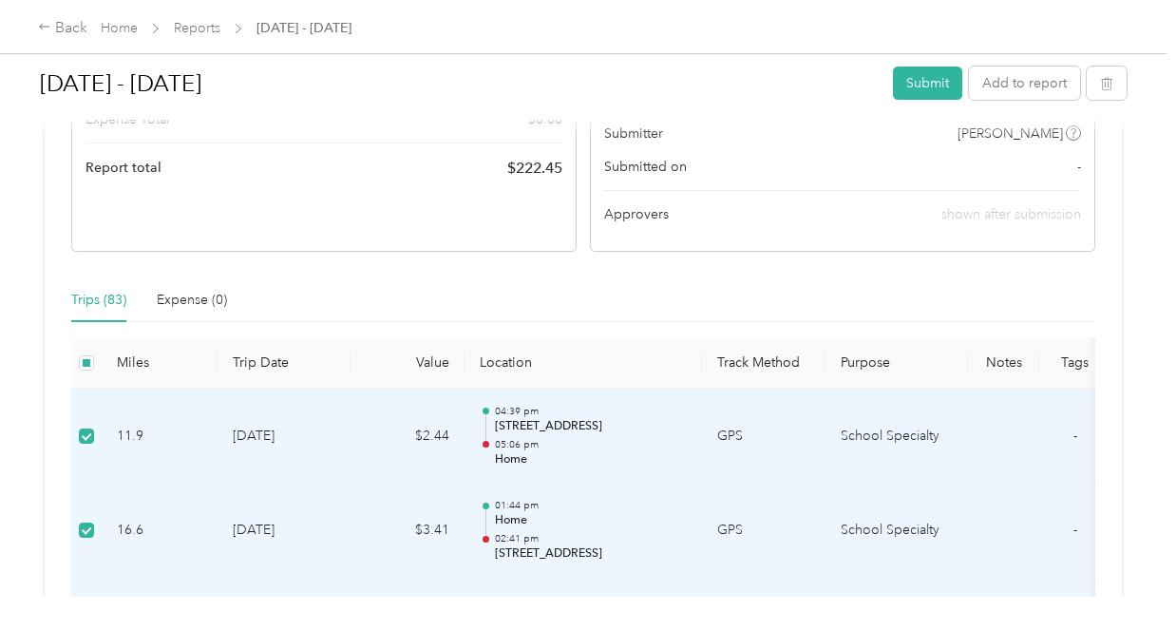
click at [132, 358] on th "Miles" at bounding box center [160, 363] width 116 height 52
drag, startPoint x: 94, startPoint y: 433, endPoint x: 236, endPoint y: 480, distance: 149.0
click at [236, 480] on td "[DATE]" at bounding box center [284, 436] width 133 height 95
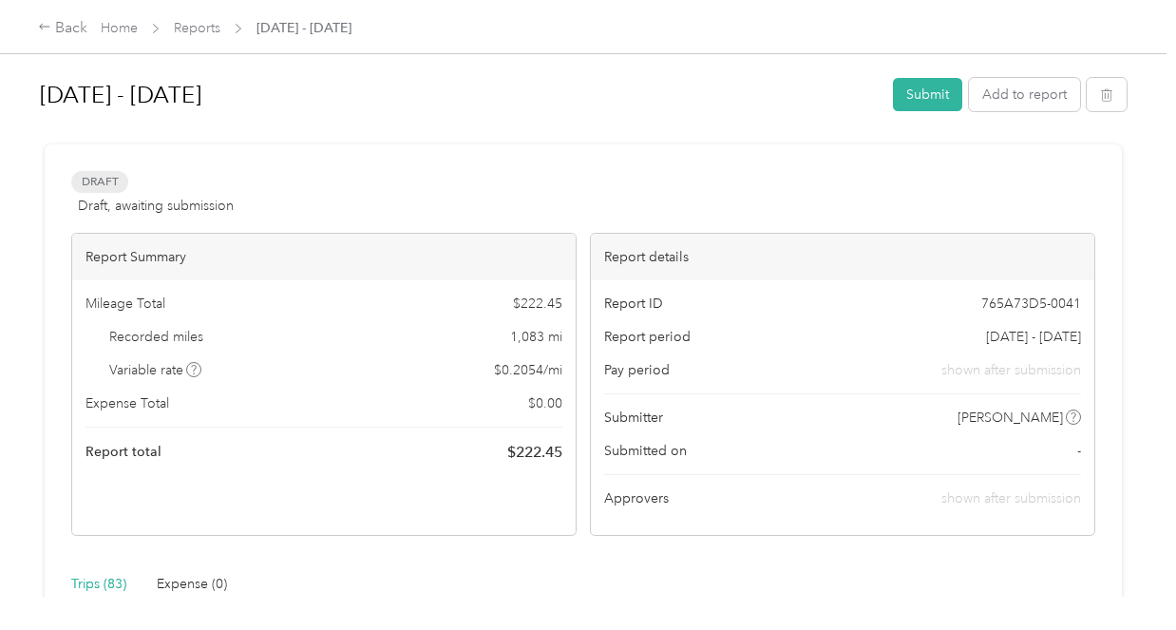
scroll to position [0, 0]
click at [1107, 102] on icon "button" at bounding box center [1106, 95] width 13 height 13
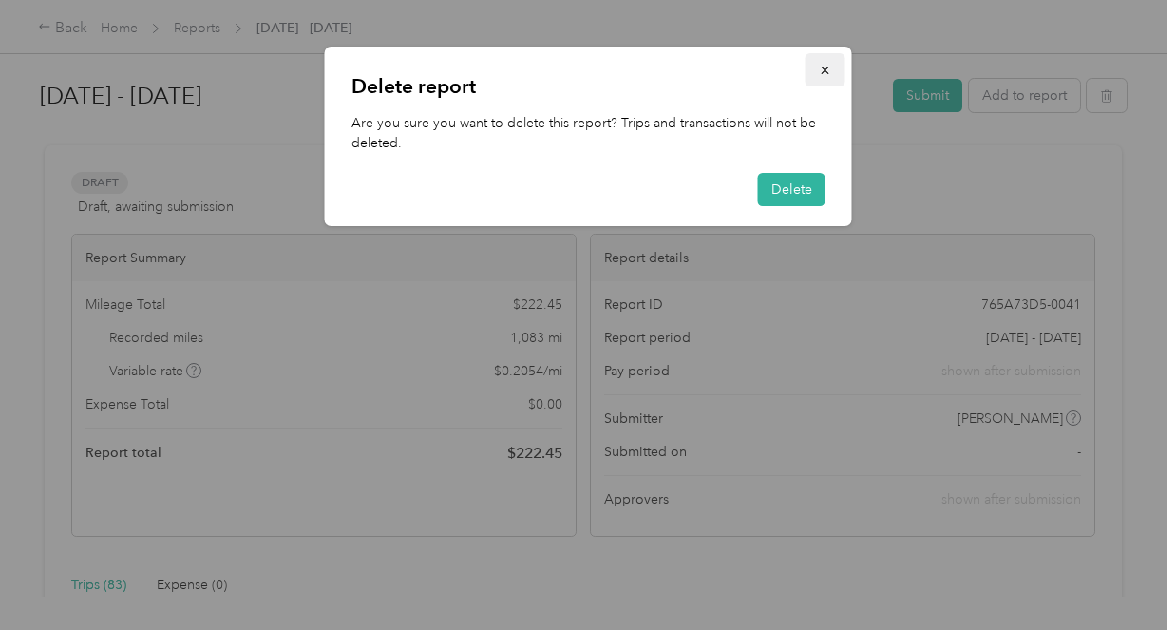
click at [825, 72] on icon "button" at bounding box center [825, 70] width 13 height 13
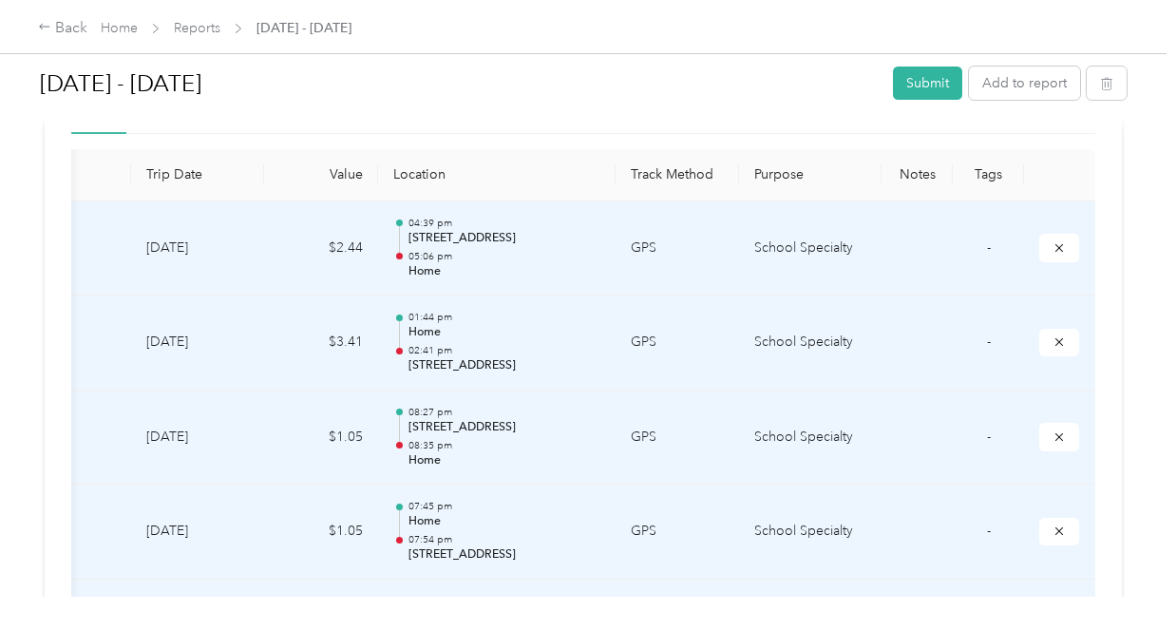
scroll to position [475, 0]
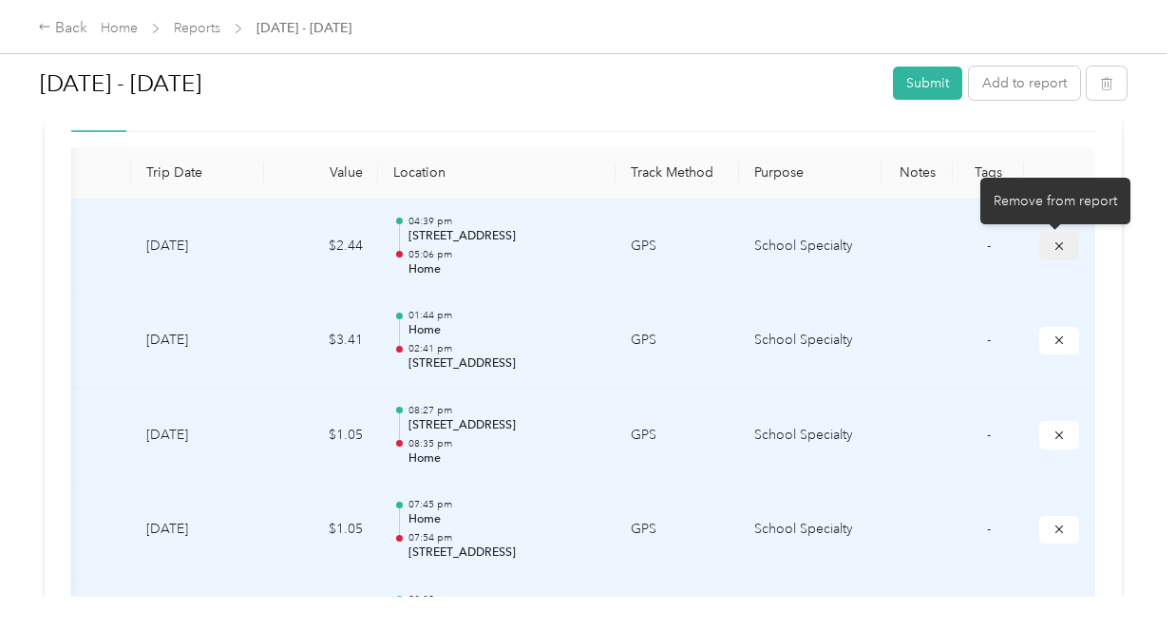
click at [1056, 249] on icon "submit" at bounding box center [1059, 245] width 8 height 8
click at [1055, 243] on icon "submit" at bounding box center [1059, 245] width 8 height 8
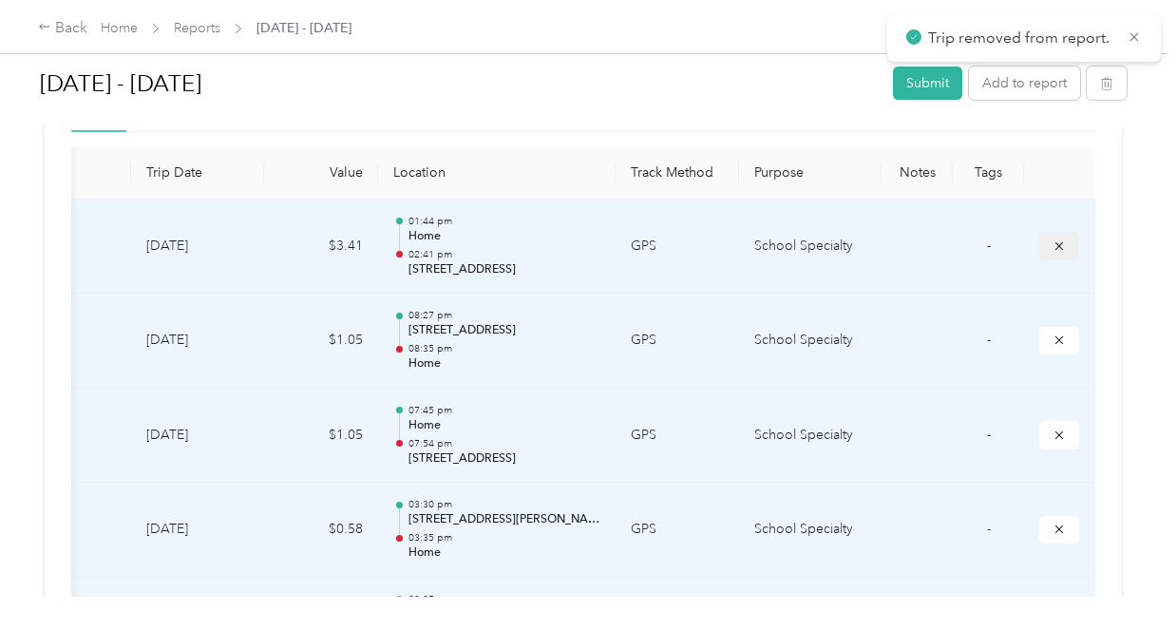
click at [1055, 337] on icon "submit" at bounding box center [1059, 340] width 8 height 8
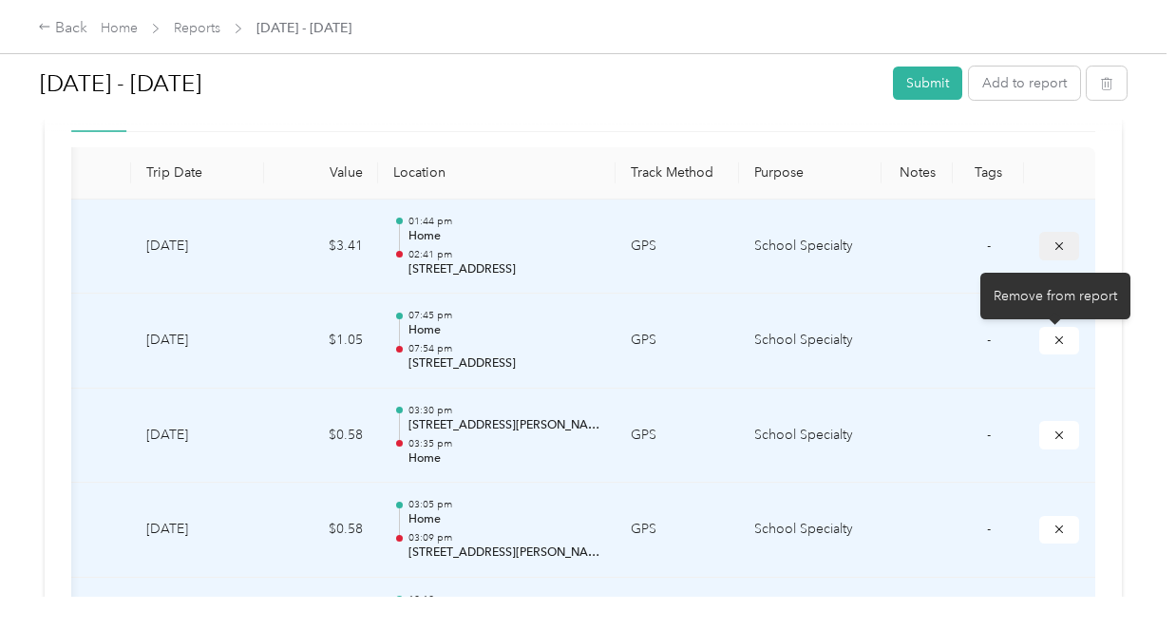
click at [1055, 337] on icon "submit" at bounding box center [1059, 340] width 8 height 8
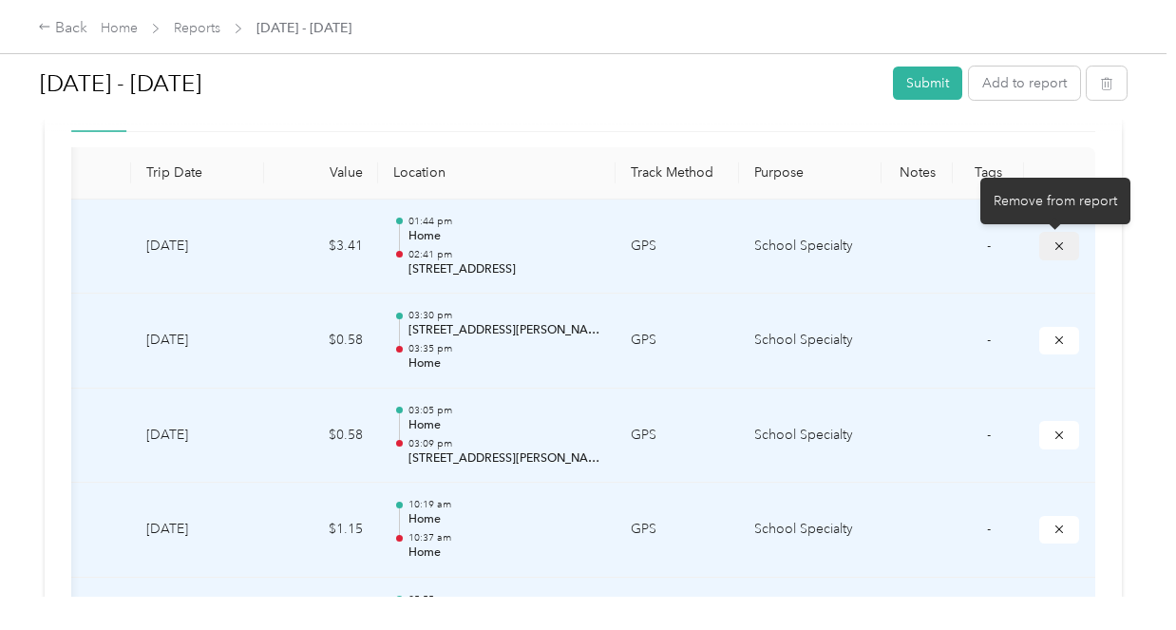
click at [1055, 248] on icon "submit" at bounding box center [1058, 245] width 13 height 13
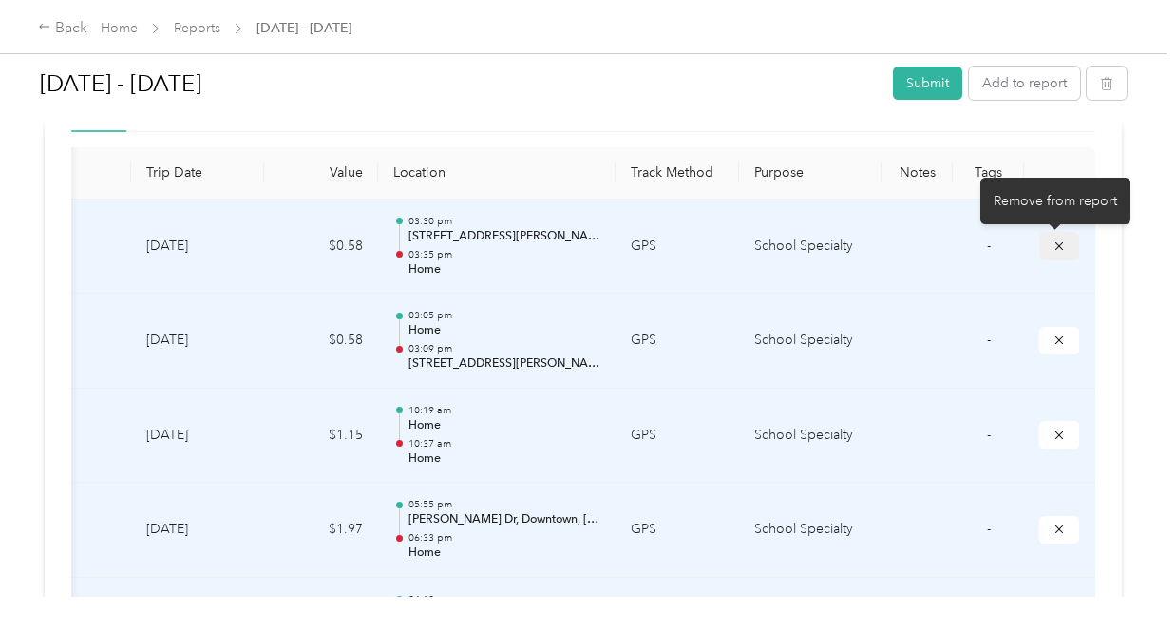
click at [1055, 247] on icon "submit" at bounding box center [1059, 245] width 8 height 8
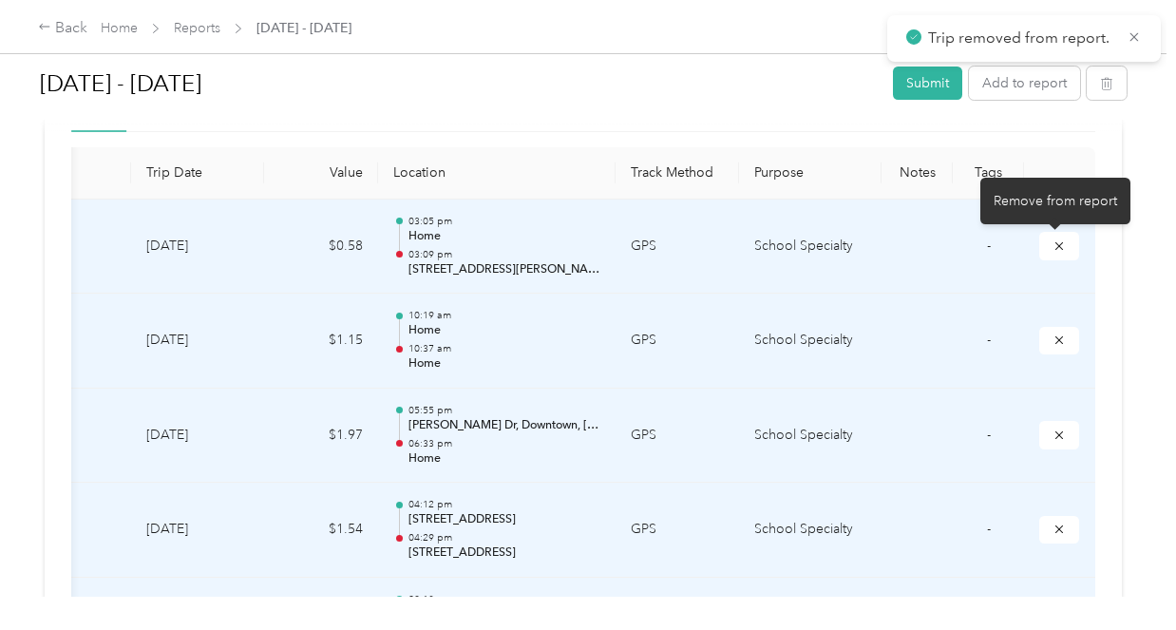
click at [1055, 247] on icon "submit" at bounding box center [1059, 245] width 8 height 8
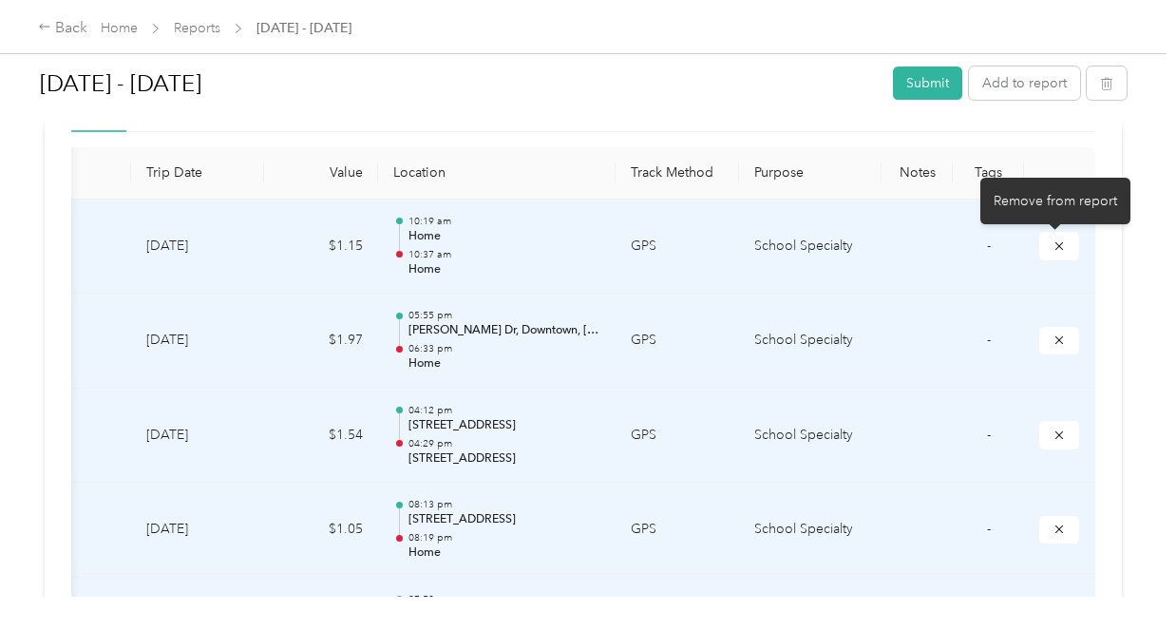
click at [1055, 247] on icon "submit" at bounding box center [1059, 245] width 8 height 8
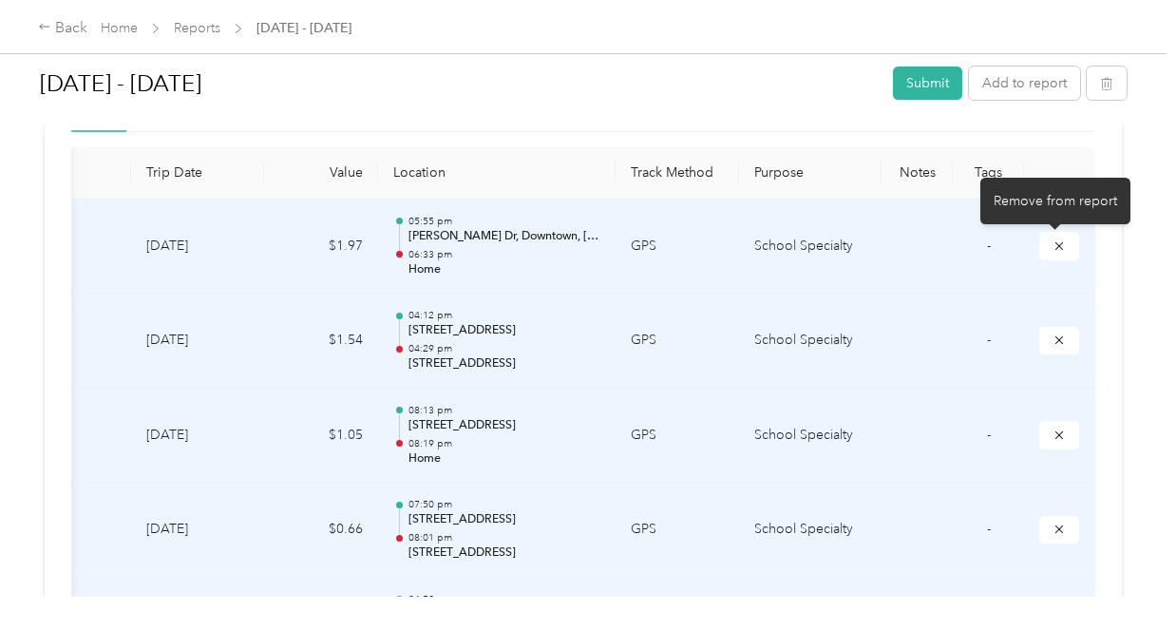
click at [1055, 247] on icon "submit" at bounding box center [1059, 245] width 8 height 8
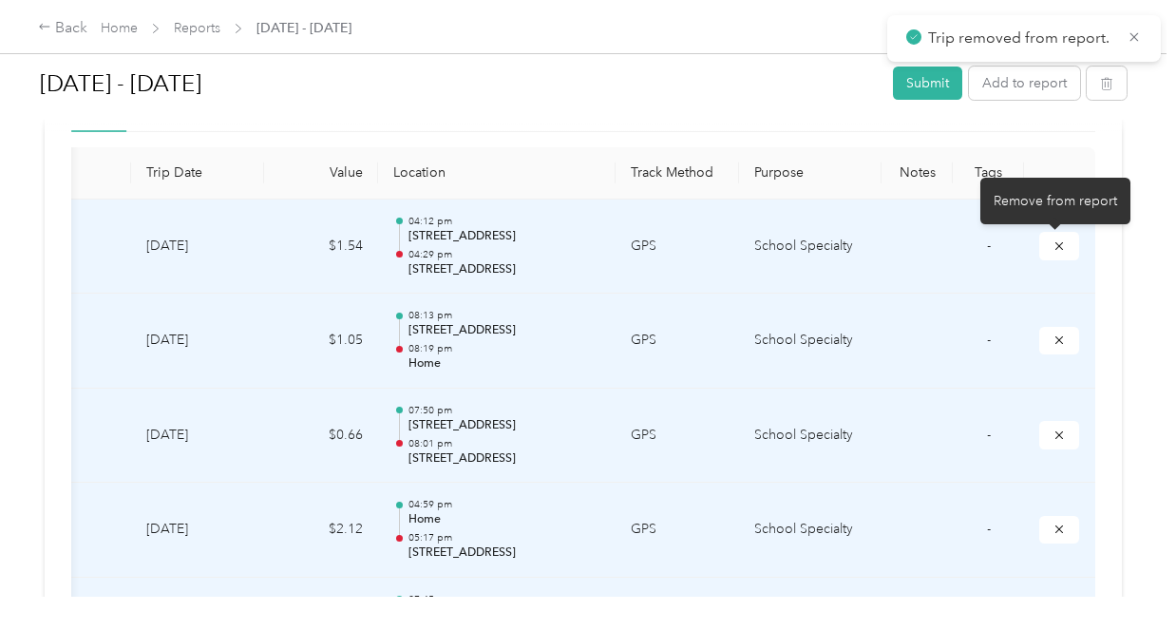
click at [1055, 247] on icon "submit" at bounding box center [1059, 245] width 8 height 8
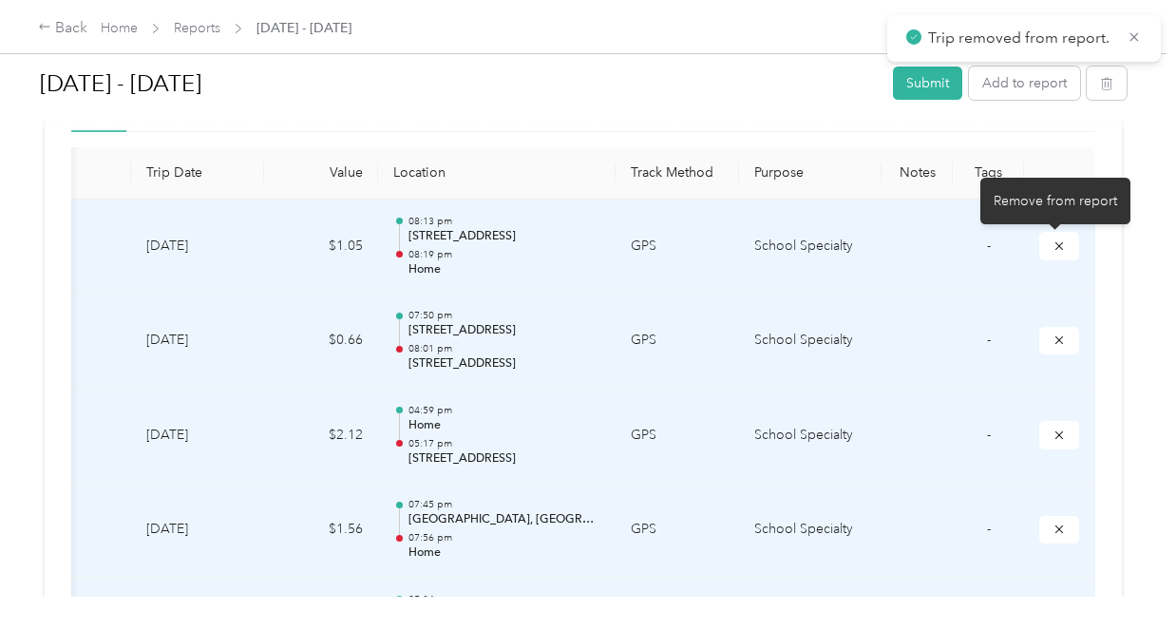
click at [1055, 247] on icon "submit" at bounding box center [1059, 245] width 8 height 8
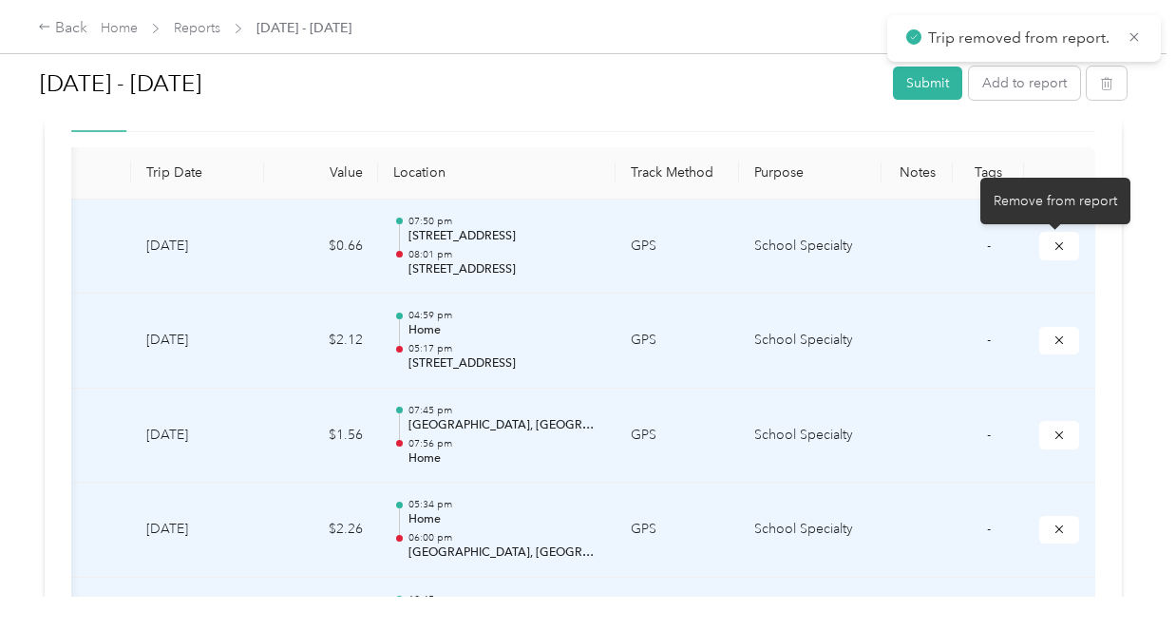
click at [1055, 247] on icon "submit" at bounding box center [1059, 245] width 8 height 8
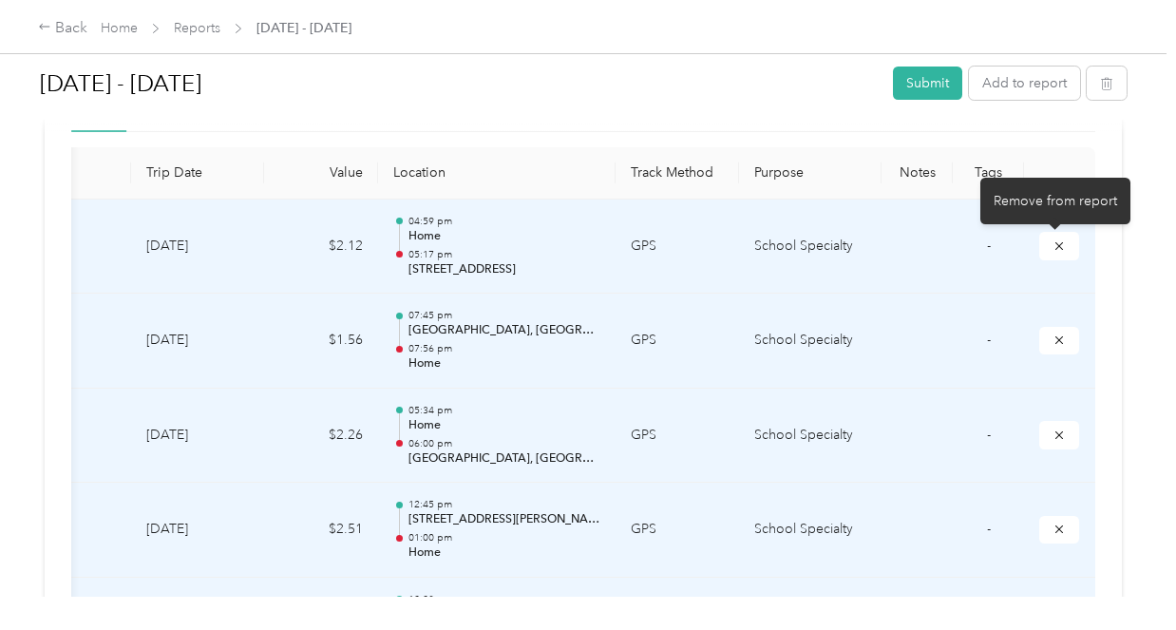
click at [1055, 247] on icon "submit" at bounding box center [1059, 245] width 8 height 8
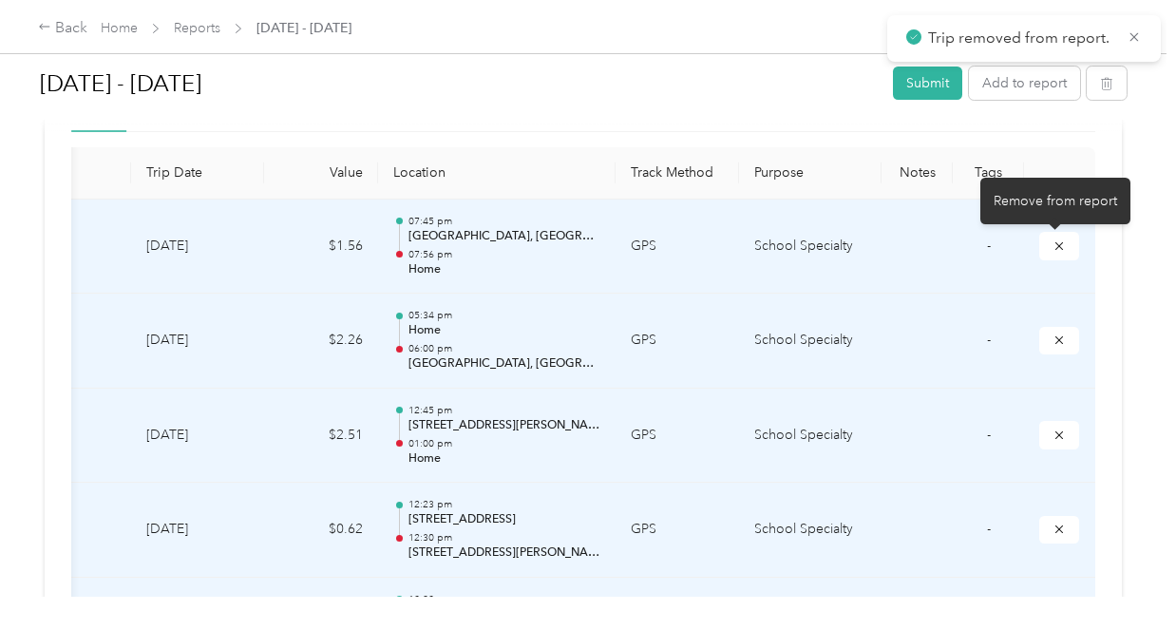
click at [1055, 247] on icon "submit" at bounding box center [1059, 245] width 8 height 8
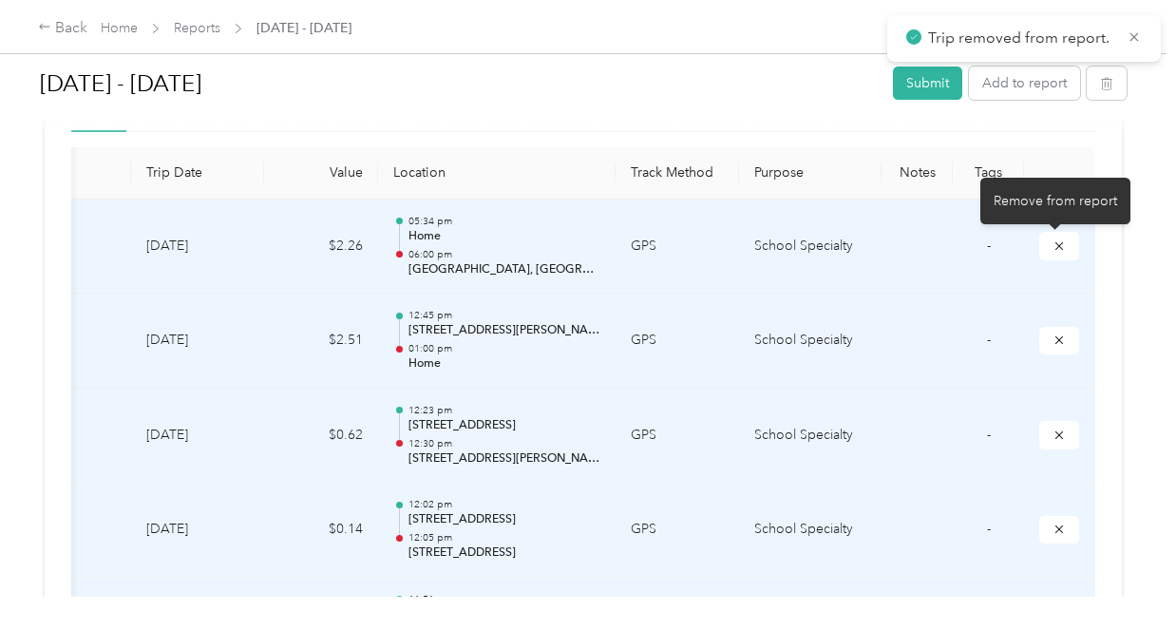
click at [1055, 247] on icon "submit" at bounding box center [1059, 245] width 8 height 8
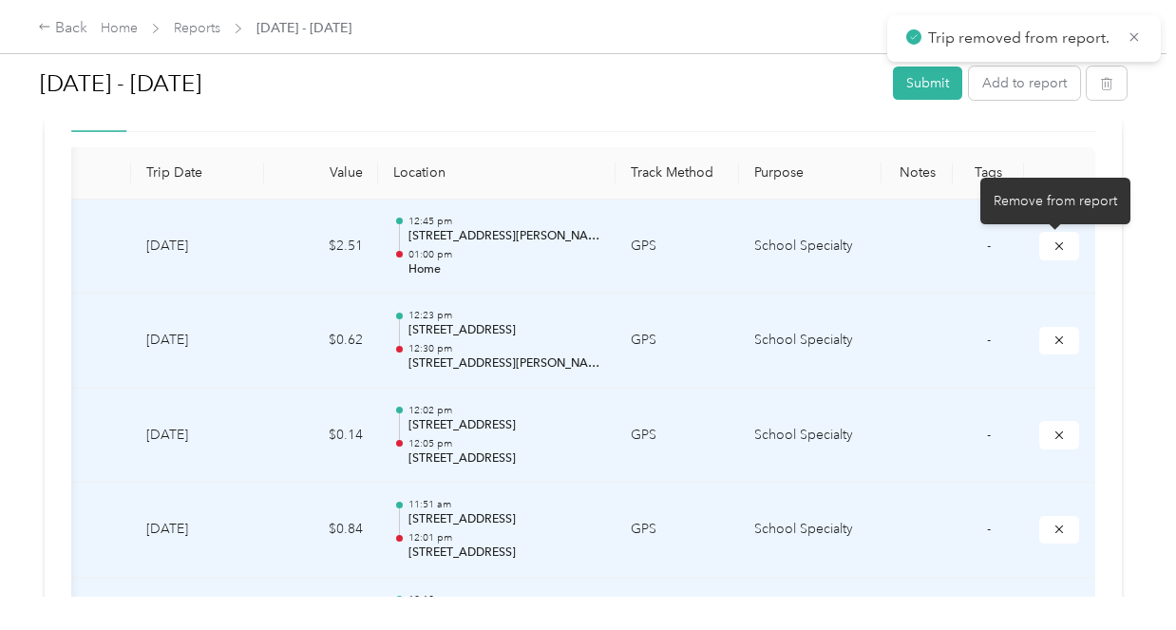
click at [1055, 247] on icon "submit" at bounding box center [1059, 245] width 8 height 8
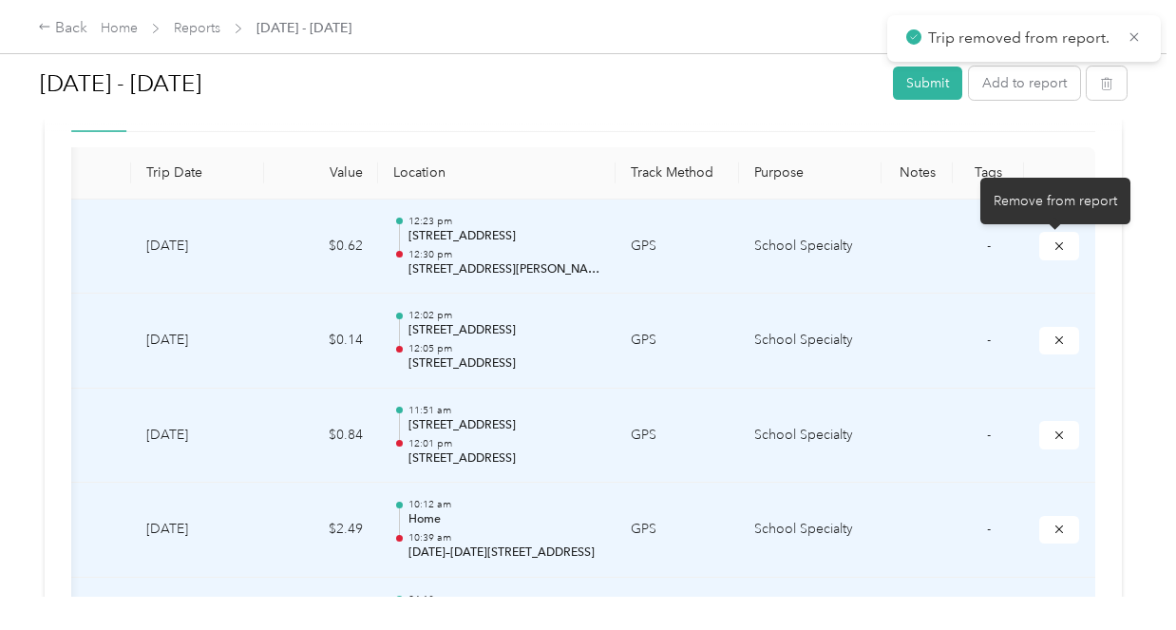
click at [1055, 247] on icon "submit" at bounding box center [1059, 245] width 8 height 8
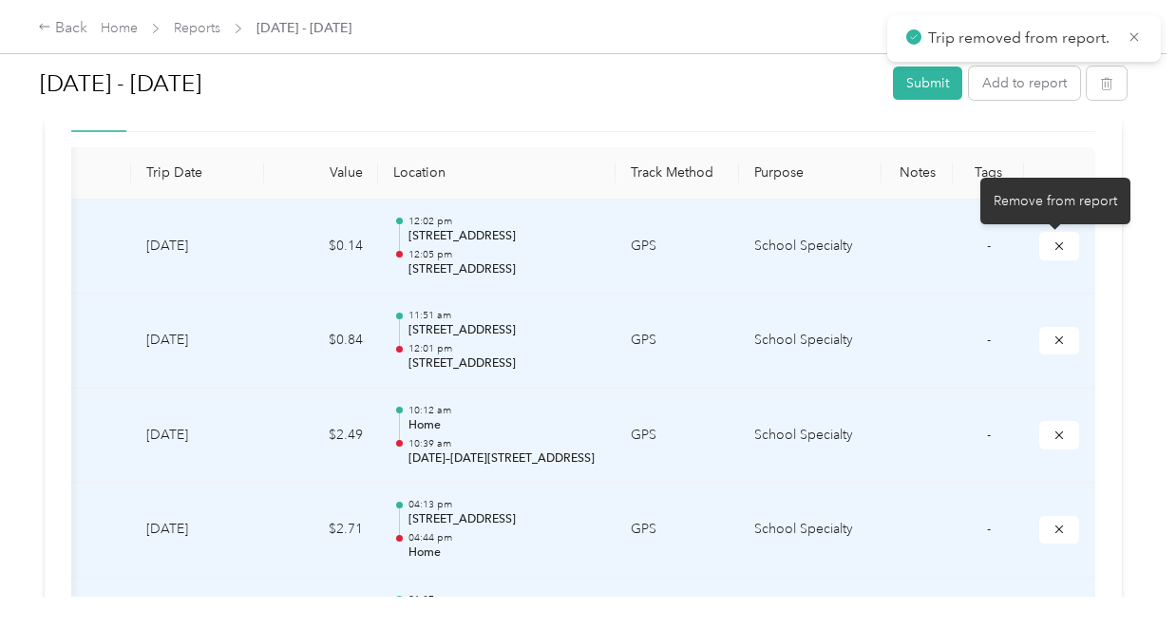
click at [1055, 247] on icon "submit" at bounding box center [1059, 245] width 8 height 8
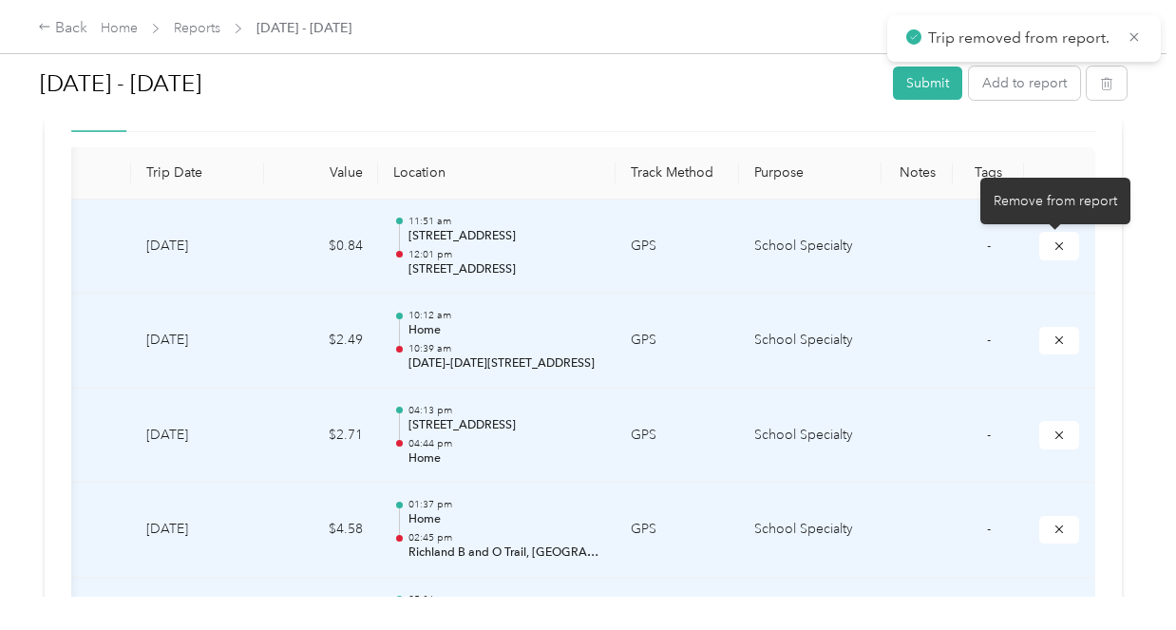
click at [1055, 247] on icon "submit" at bounding box center [1059, 245] width 8 height 8
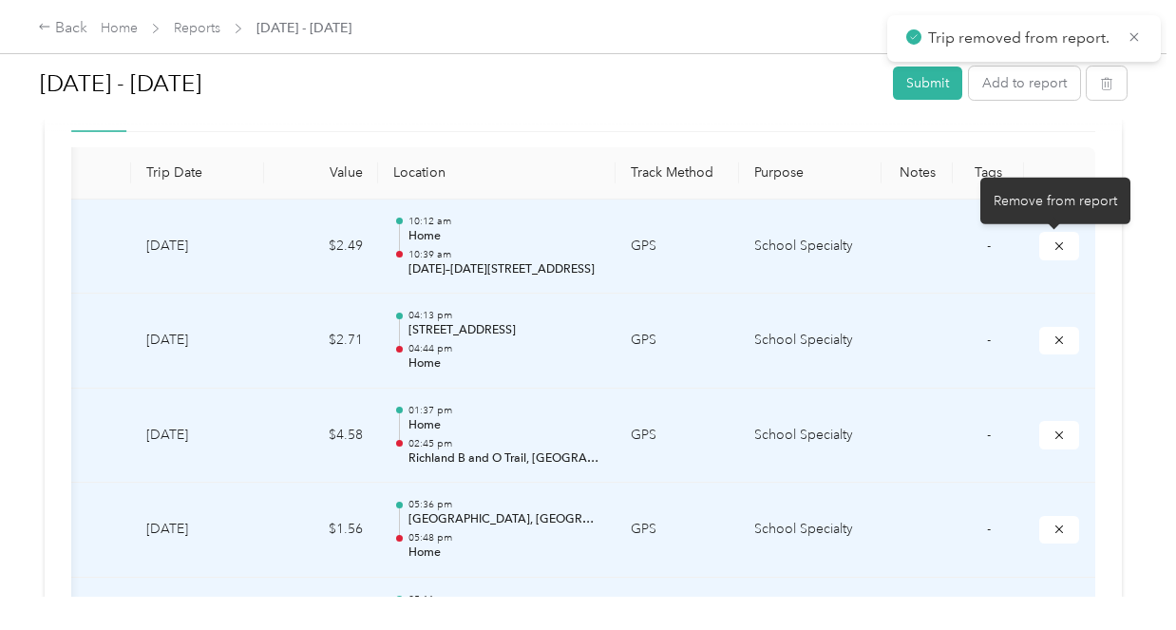
click at [1055, 247] on icon "submit" at bounding box center [1059, 245] width 8 height 8
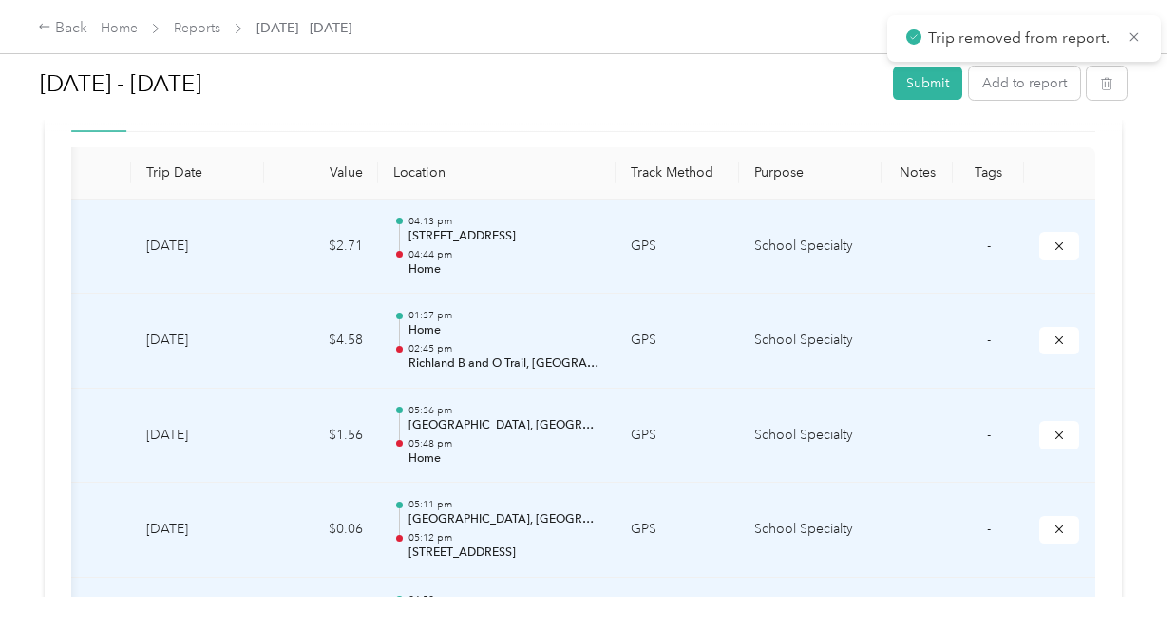
click at [1055, 247] on icon "submit" at bounding box center [1059, 245] width 8 height 8
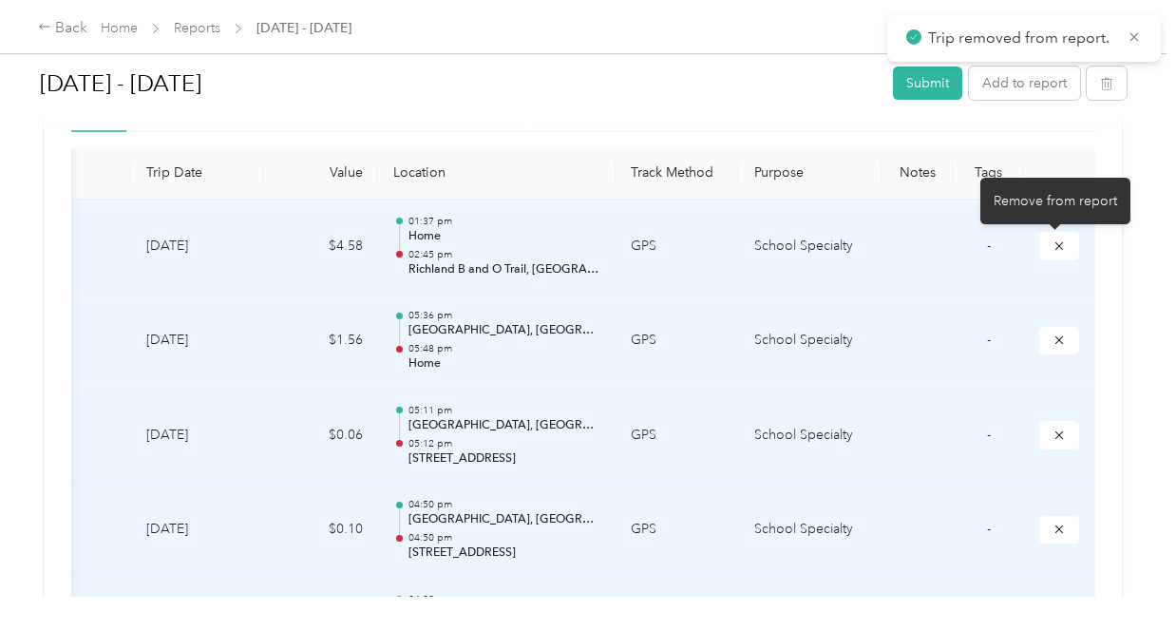
click at [1055, 247] on icon "submit" at bounding box center [1059, 245] width 8 height 8
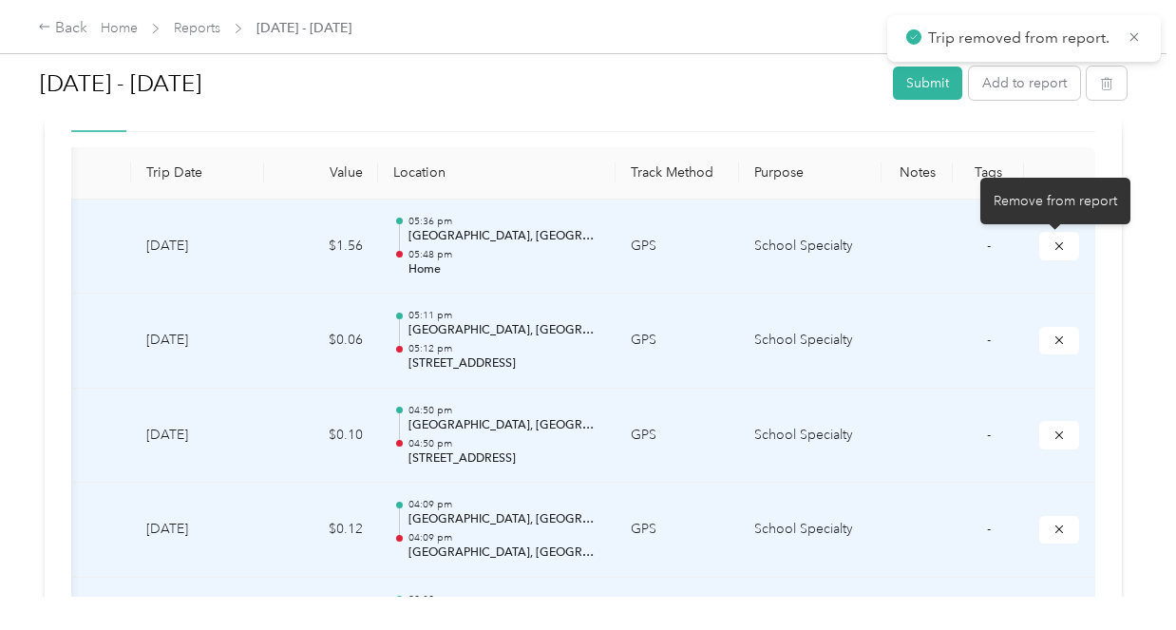
click at [1055, 247] on icon "submit" at bounding box center [1059, 245] width 8 height 8
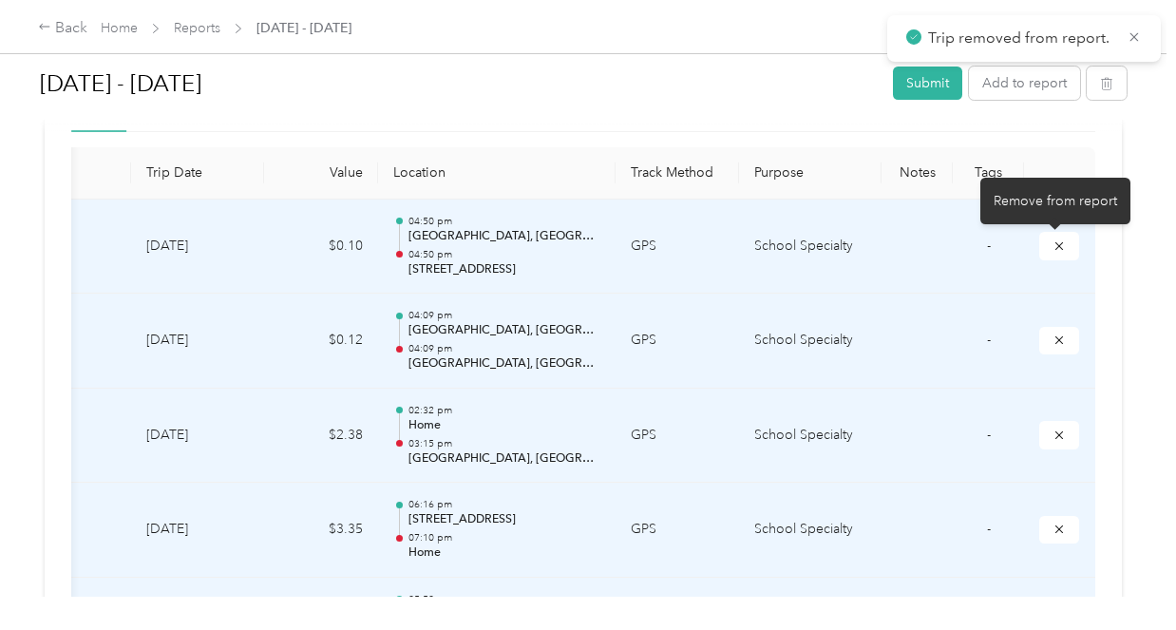
click at [1055, 247] on icon "submit" at bounding box center [1059, 245] width 8 height 8
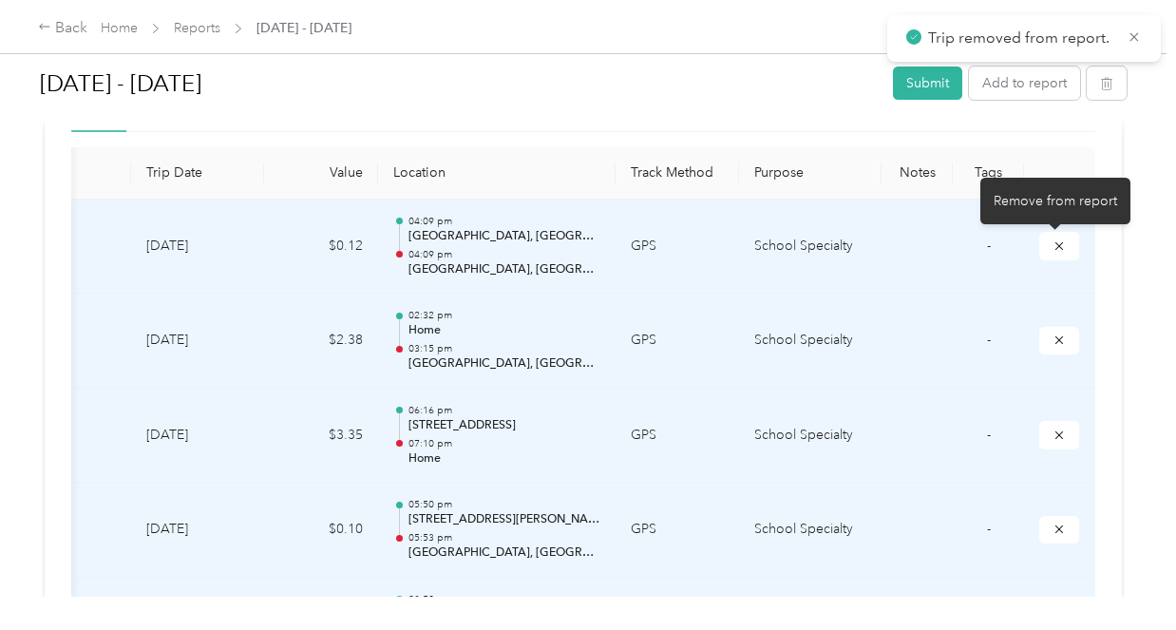
click at [1055, 247] on icon "submit" at bounding box center [1059, 245] width 8 height 8
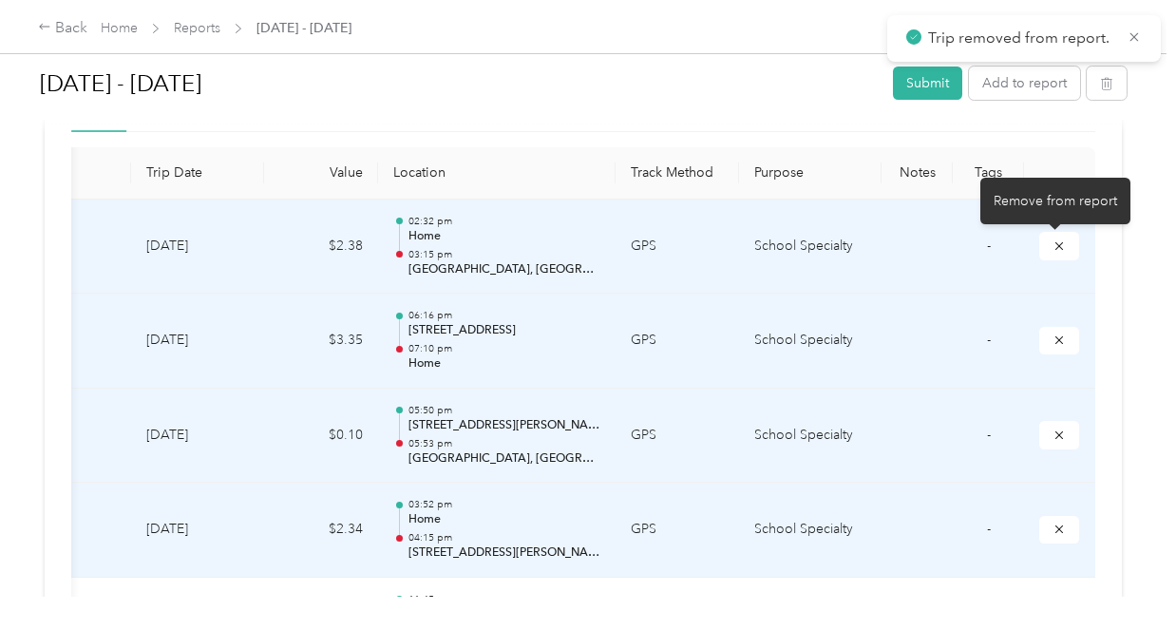
click at [1055, 247] on icon "submit" at bounding box center [1059, 245] width 8 height 8
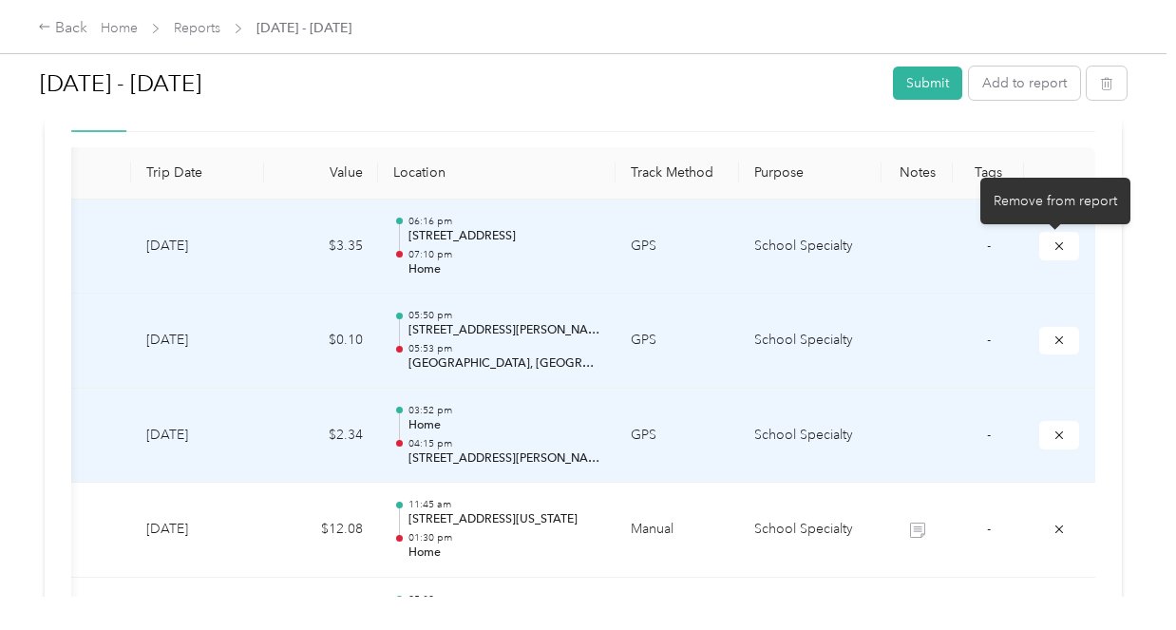
click at [1055, 247] on icon "submit" at bounding box center [1059, 245] width 8 height 8
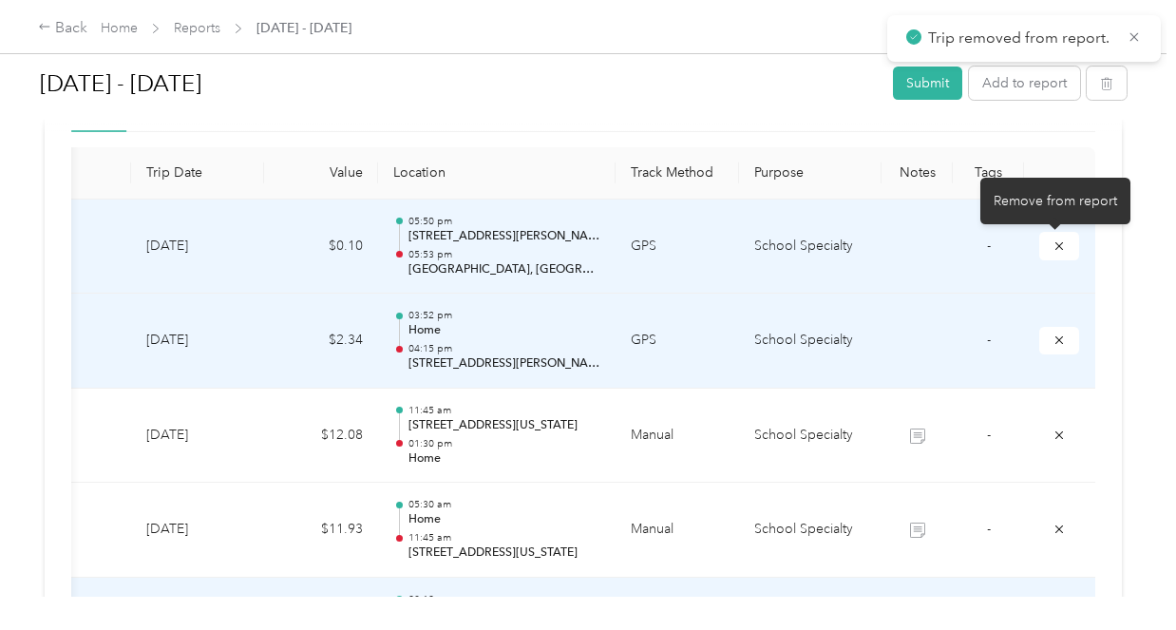
click at [1055, 247] on icon "submit" at bounding box center [1059, 245] width 8 height 8
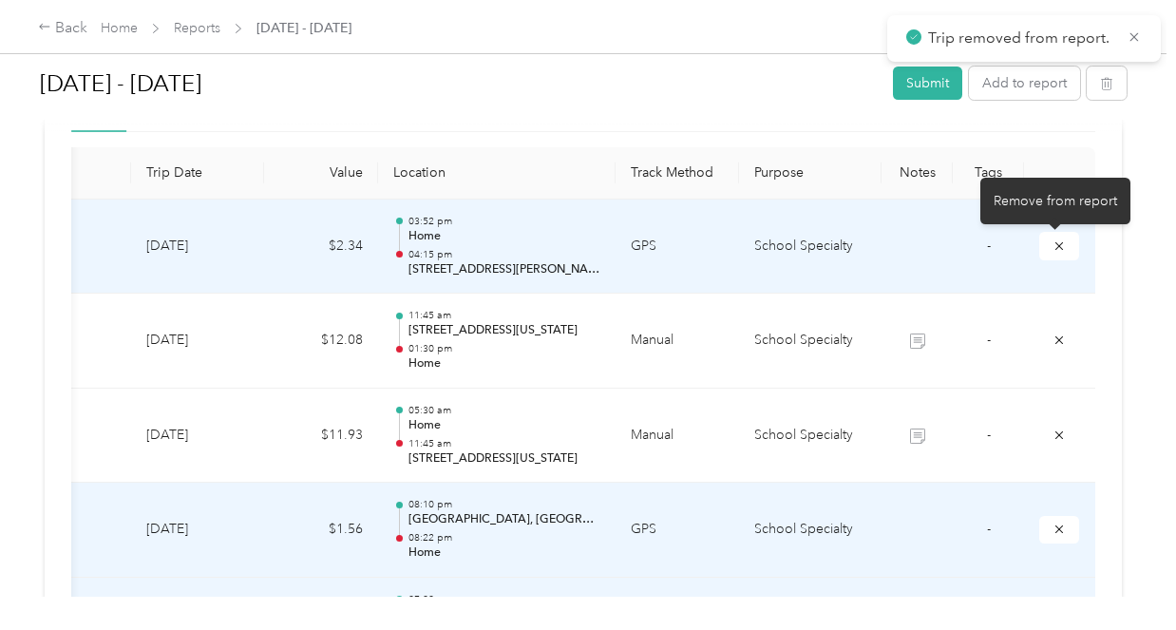
click at [1055, 247] on icon "submit" at bounding box center [1059, 245] width 8 height 8
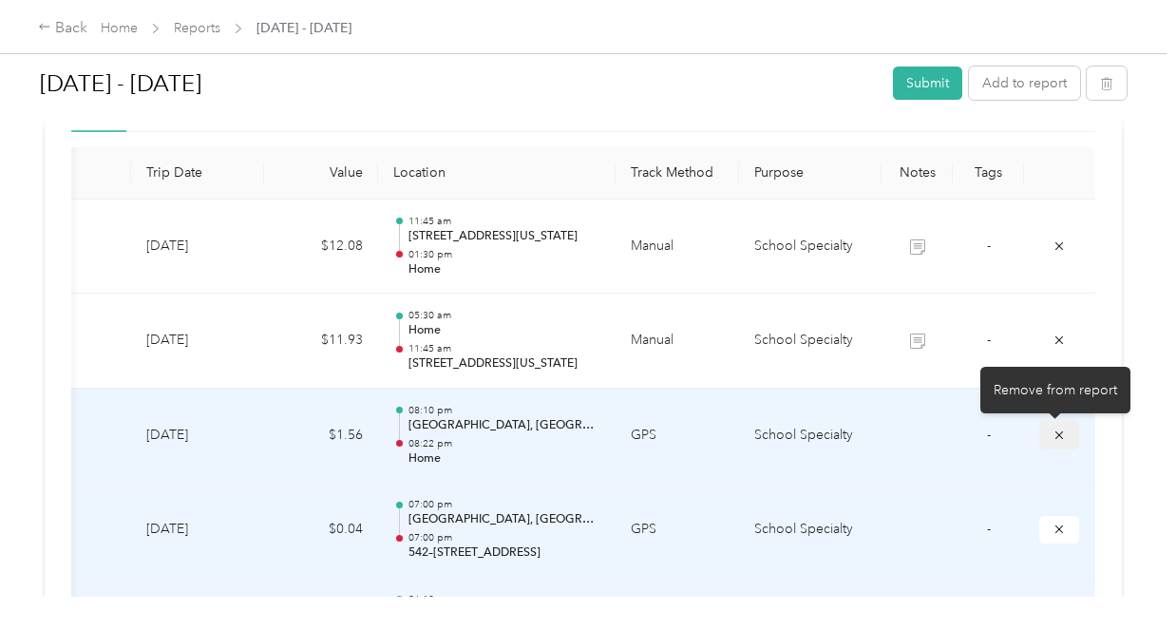
click at [1052, 435] on icon "submit" at bounding box center [1058, 434] width 13 height 13
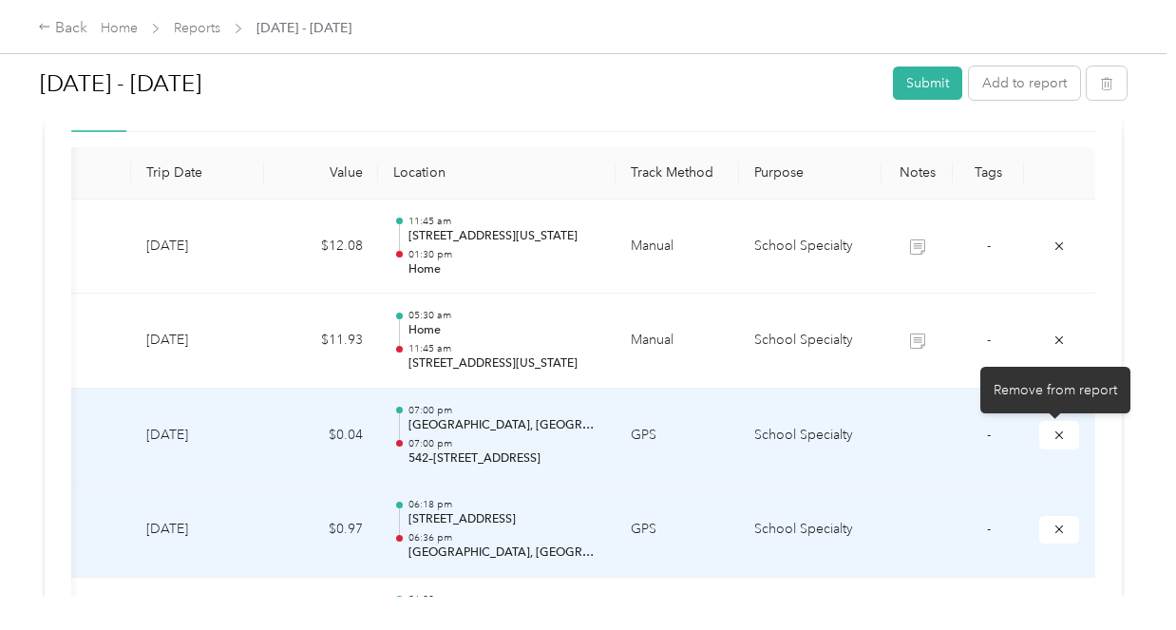
click at [1052, 435] on icon "submit" at bounding box center [1058, 434] width 13 height 13
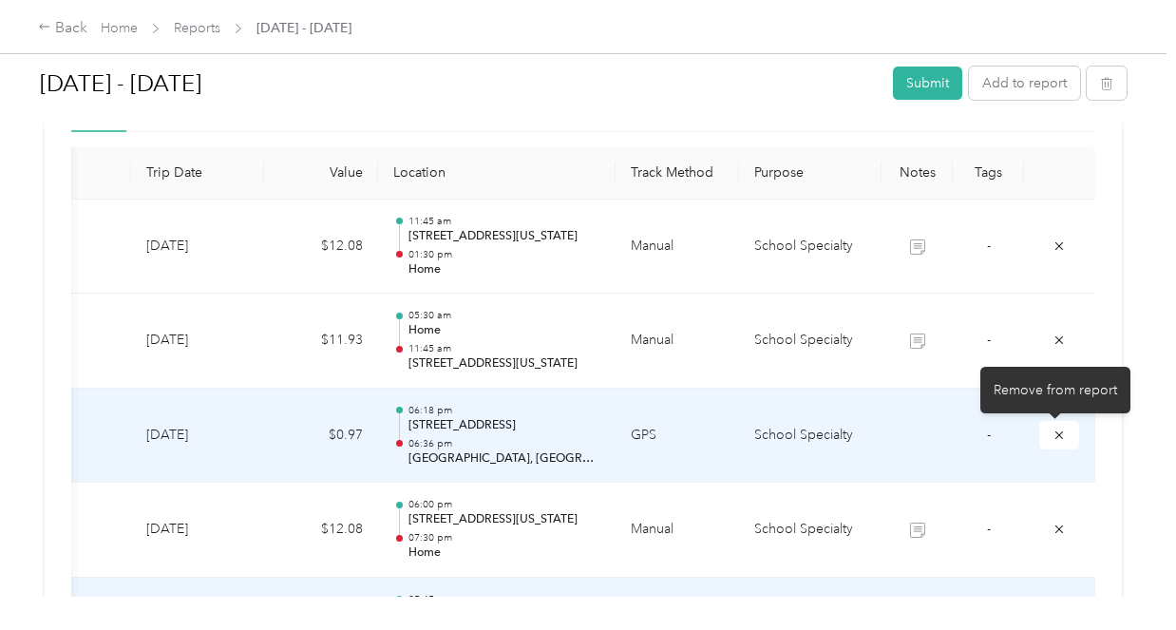
click at [1052, 435] on icon "submit" at bounding box center [1058, 434] width 13 height 13
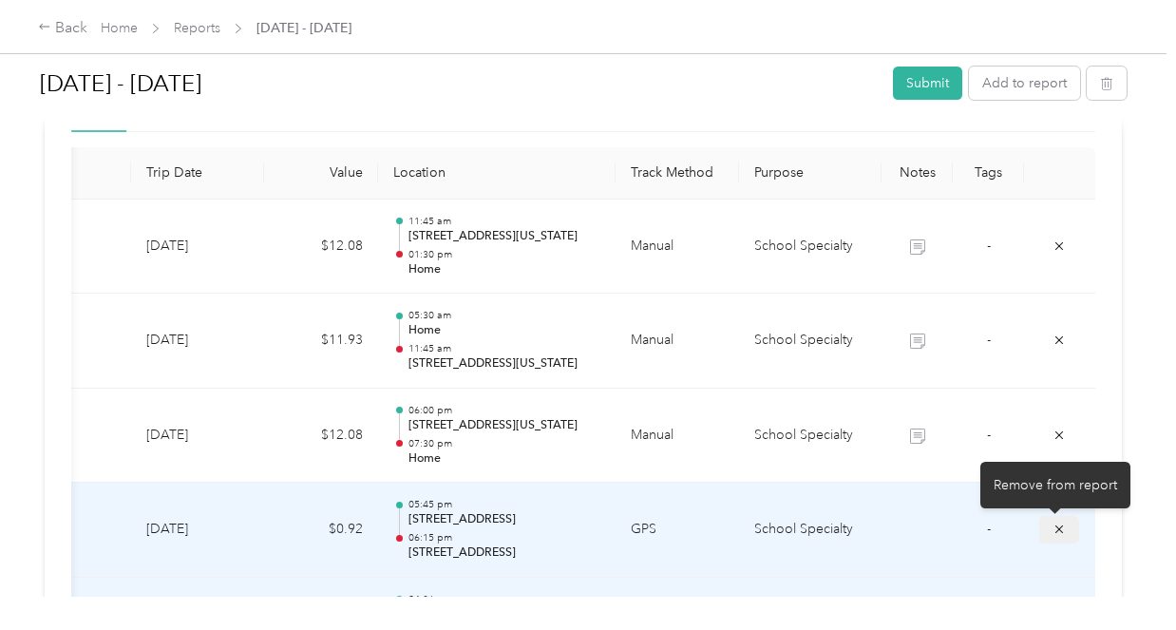
click at [1055, 529] on icon "submit" at bounding box center [1058, 528] width 13 height 13
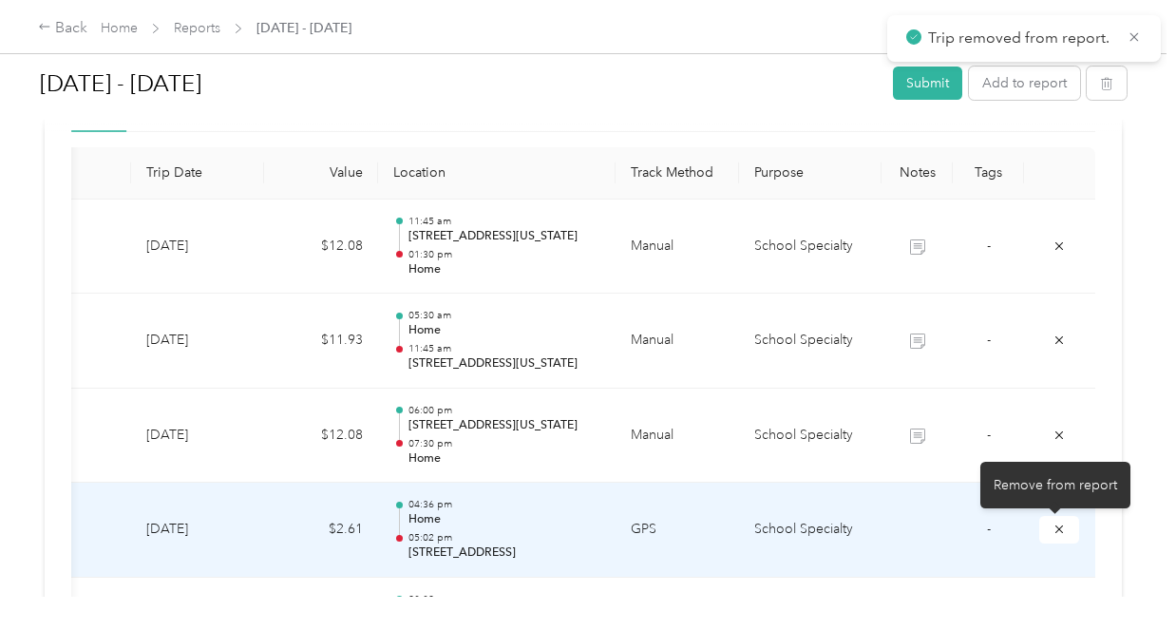
click at [1055, 529] on icon "submit" at bounding box center [1058, 528] width 13 height 13
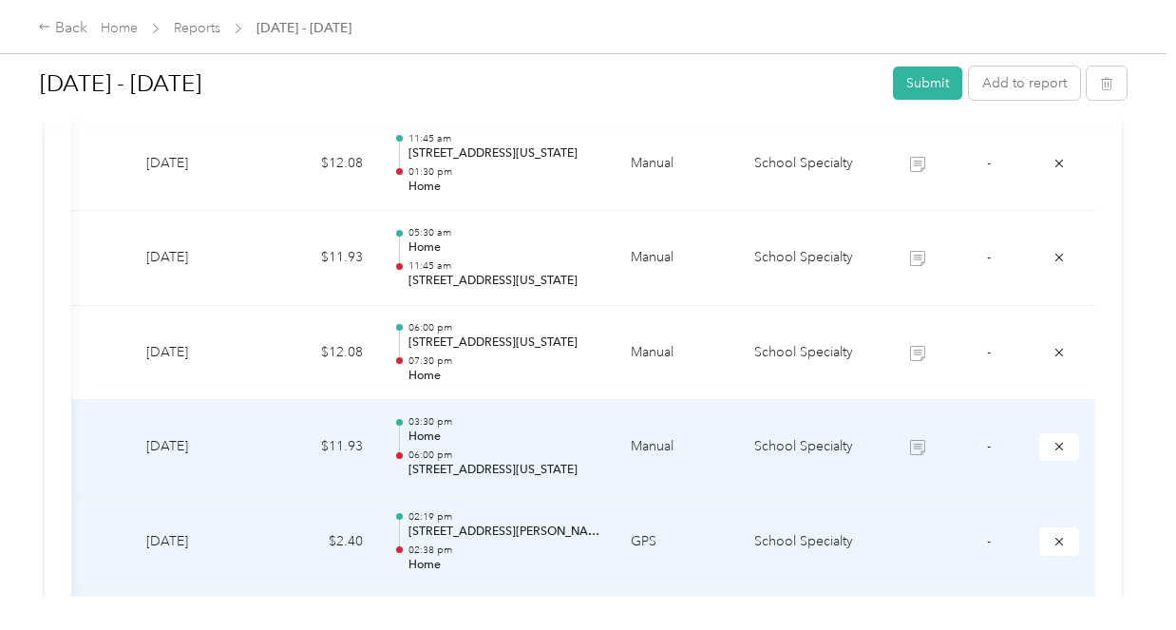
scroll to position [570, 0]
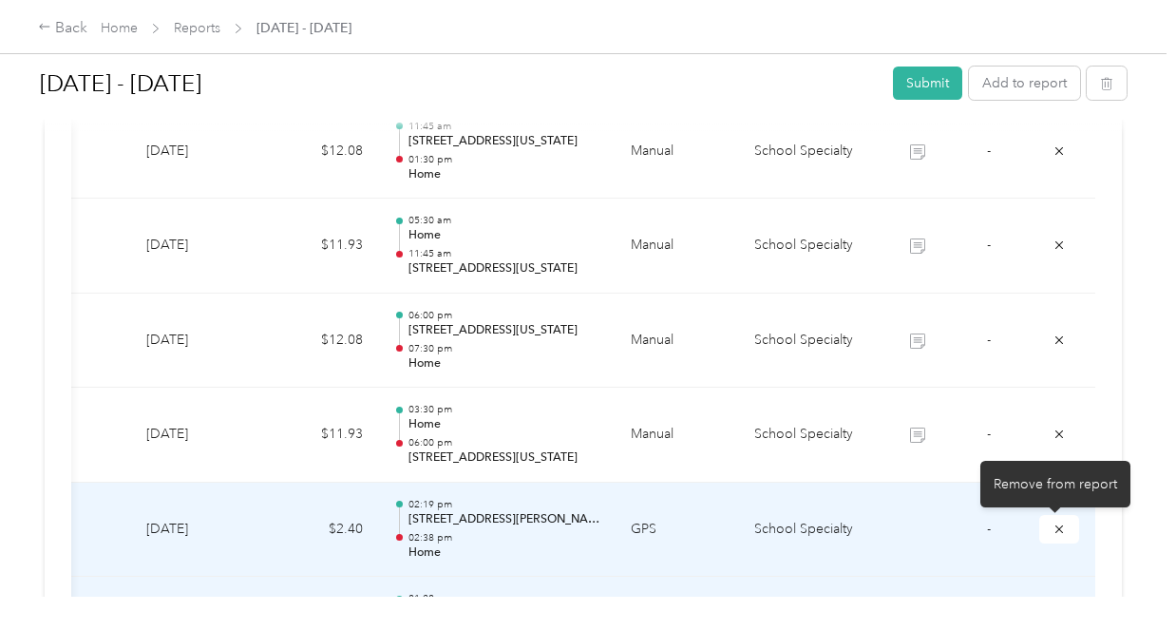
click at [1055, 529] on icon "submit" at bounding box center [1058, 528] width 13 height 13
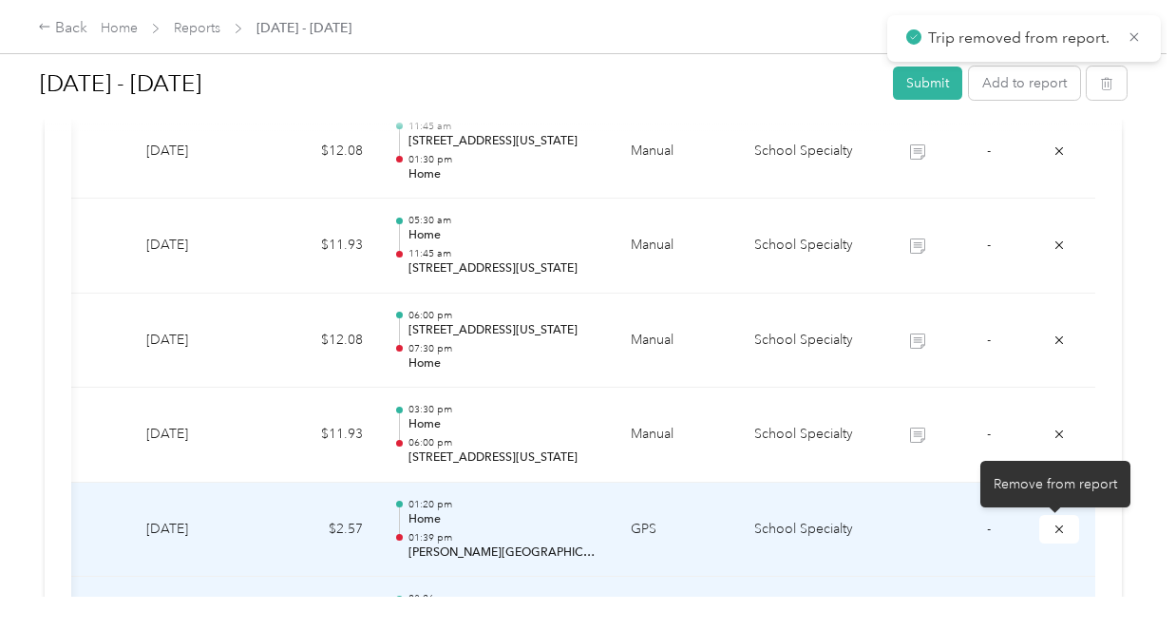
click at [1055, 529] on icon "submit" at bounding box center [1058, 528] width 13 height 13
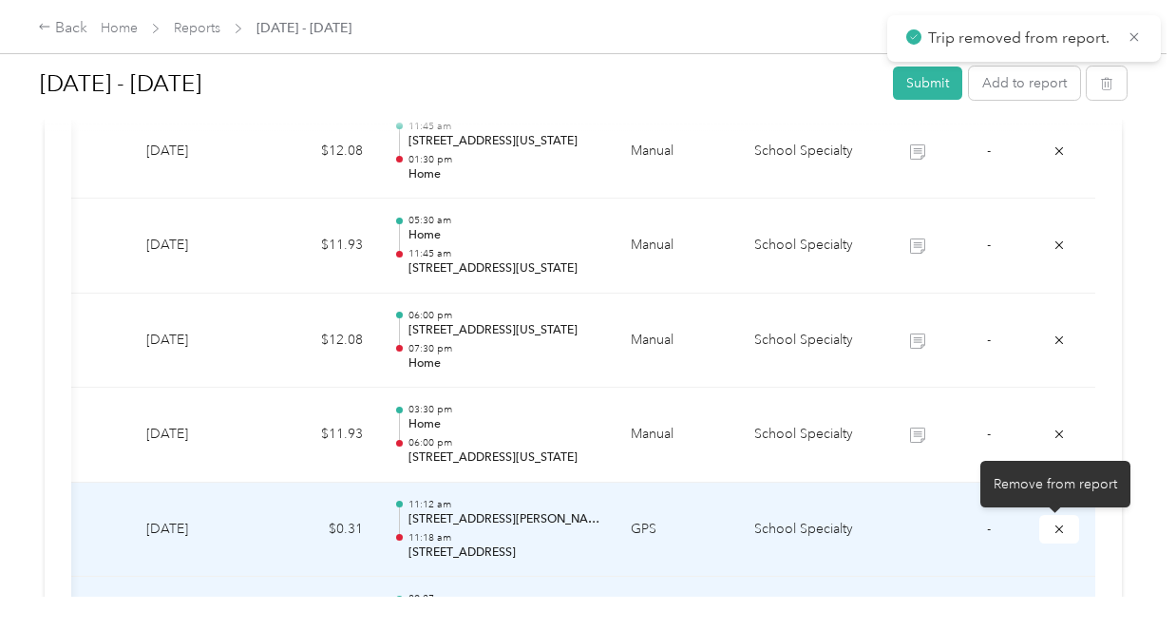
click at [1055, 529] on icon "submit" at bounding box center [1058, 528] width 13 height 13
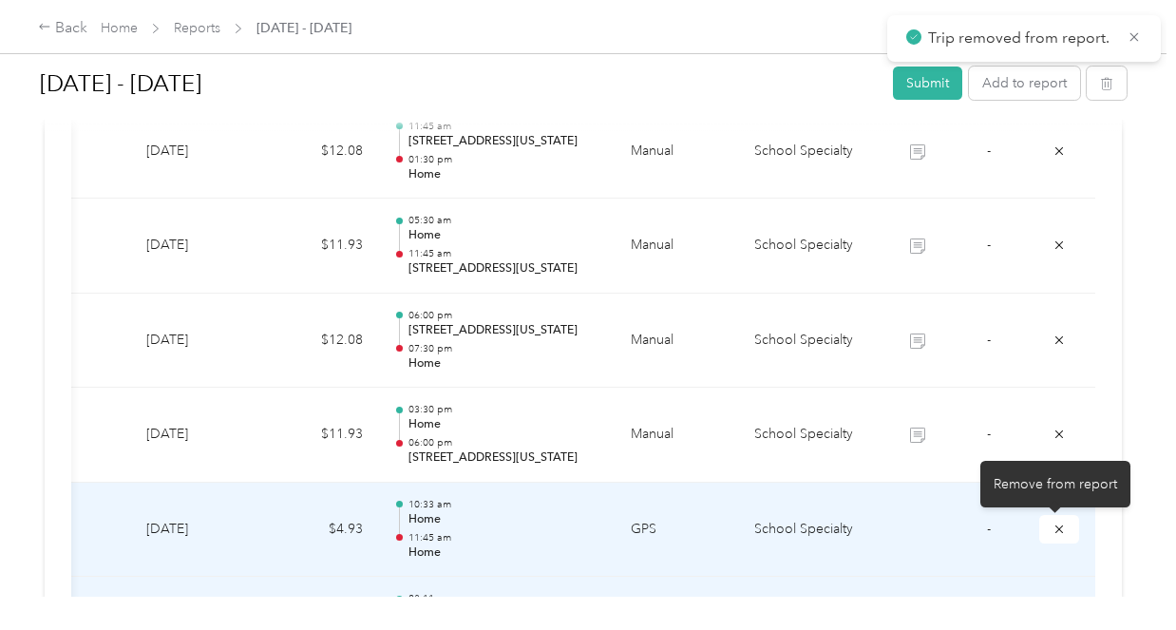
click at [1055, 529] on icon "submit" at bounding box center [1058, 528] width 13 height 13
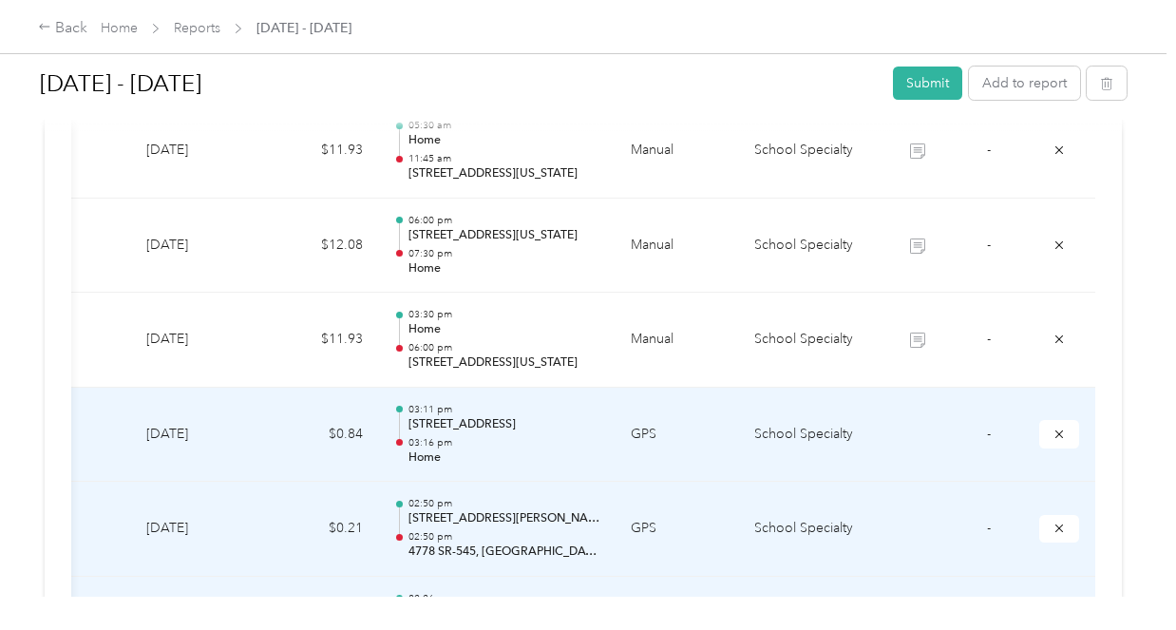
scroll to position [760, 0]
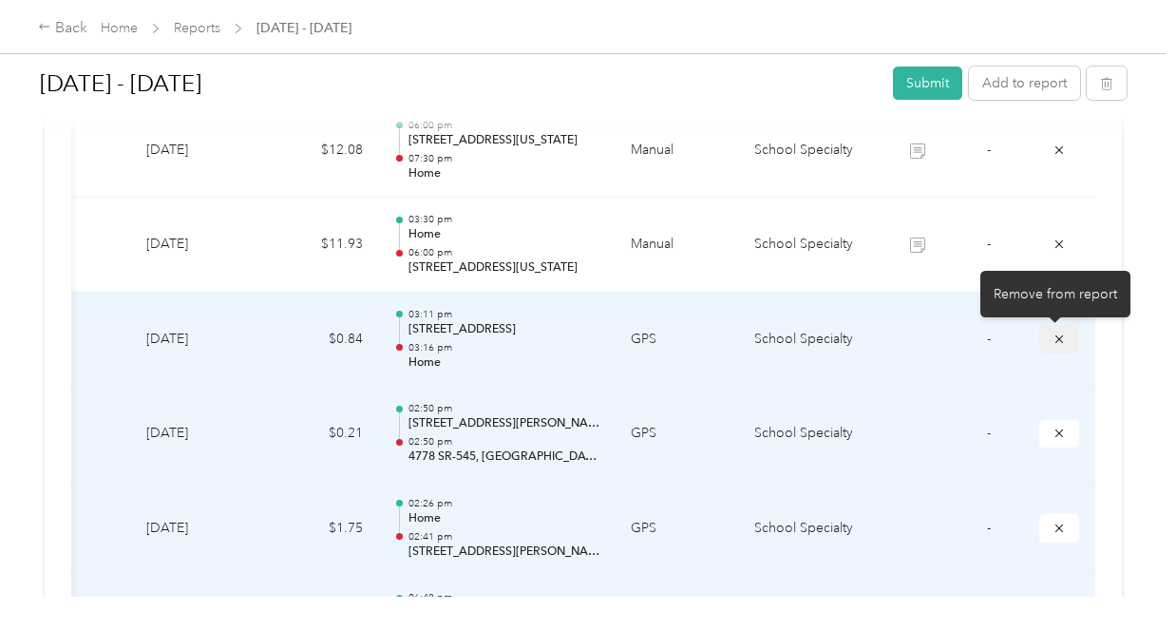
click at [1055, 337] on icon "submit" at bounding box center [1059, 338] width 8 height 8
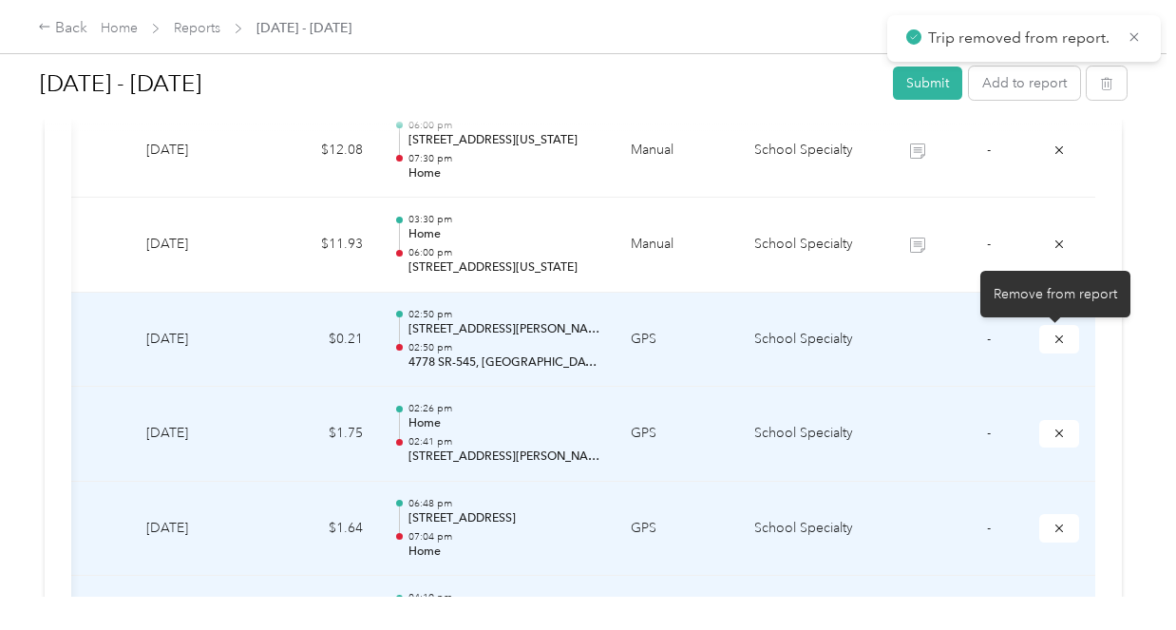
click at [1055, 337] on icon "submit" at bounding box center [1059, 338] width 8 height 8
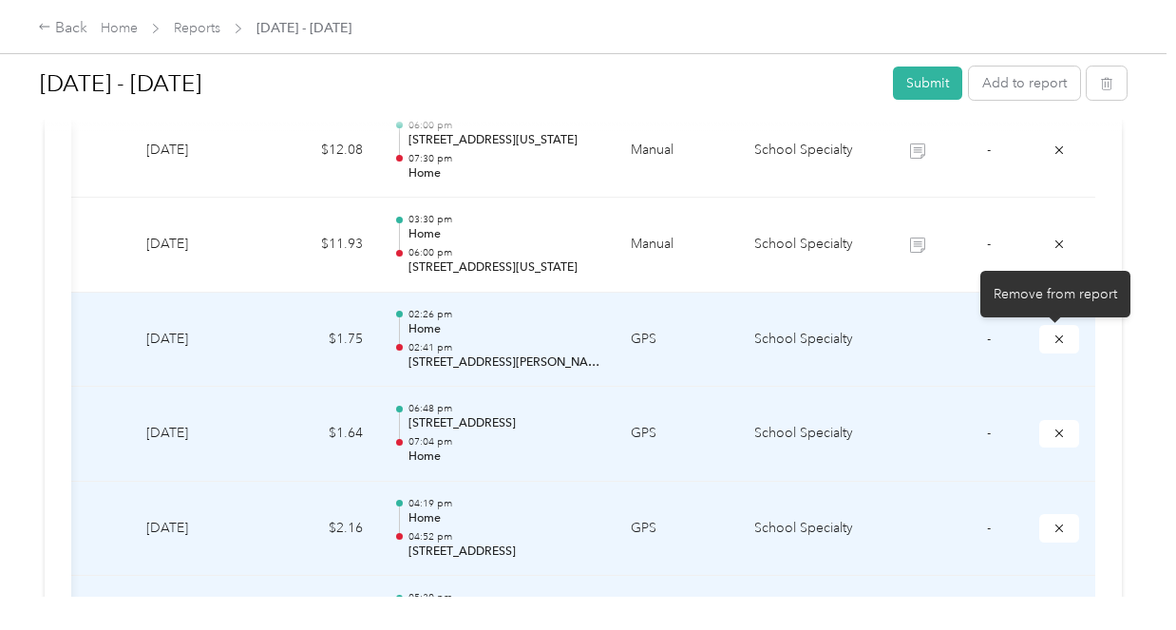
click at [1055, 337] on icon "submit" at bounding box center [1059, 338] width 8 height 8
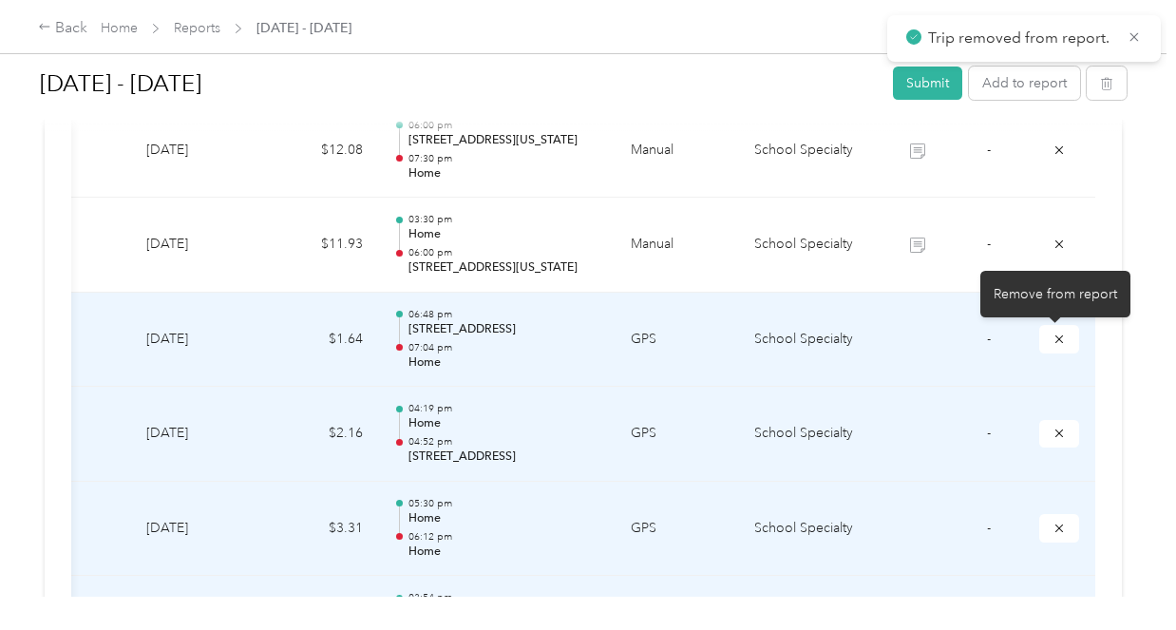
click at [1055, 337] on icon "submit" at bounding box center [1059, 338] width 8 height 8
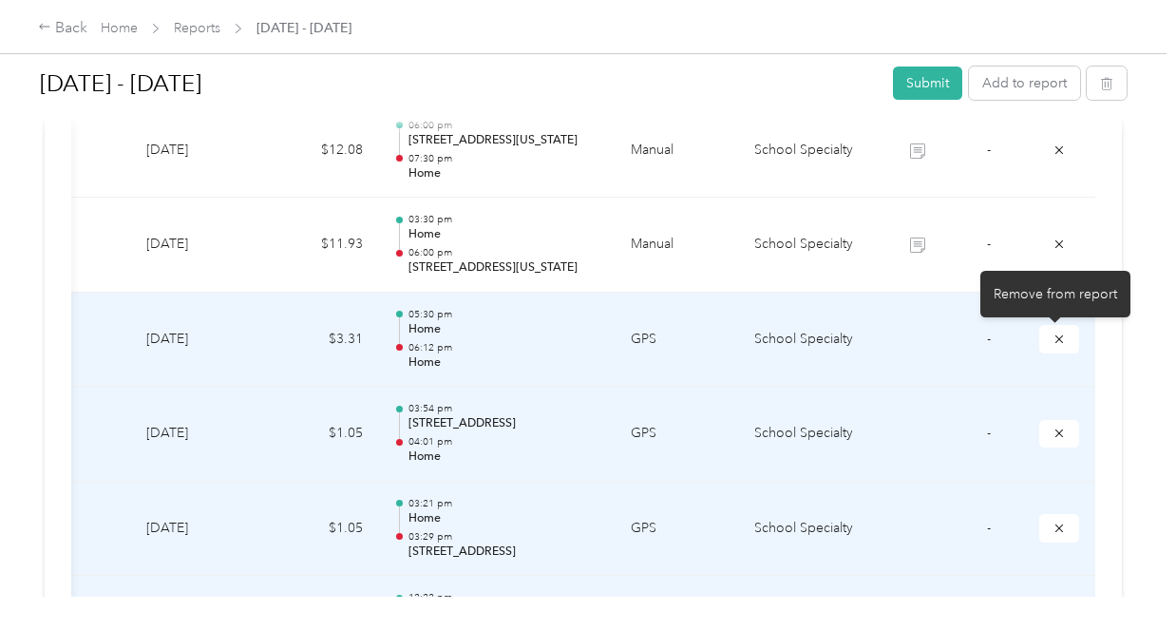
click at [1055, 337] on icon "submit" at bounding box center [1059, 338] width 8 height 8
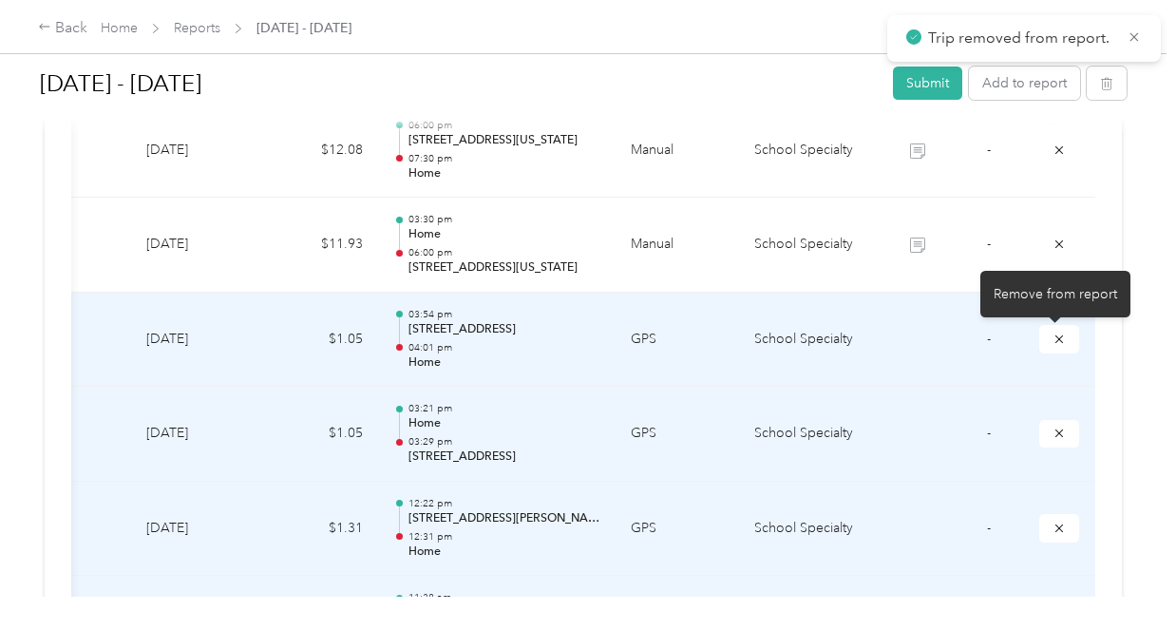
click at [1055, 337] on icon "submit" at bounding box center [1059, 338] width 8 height 8
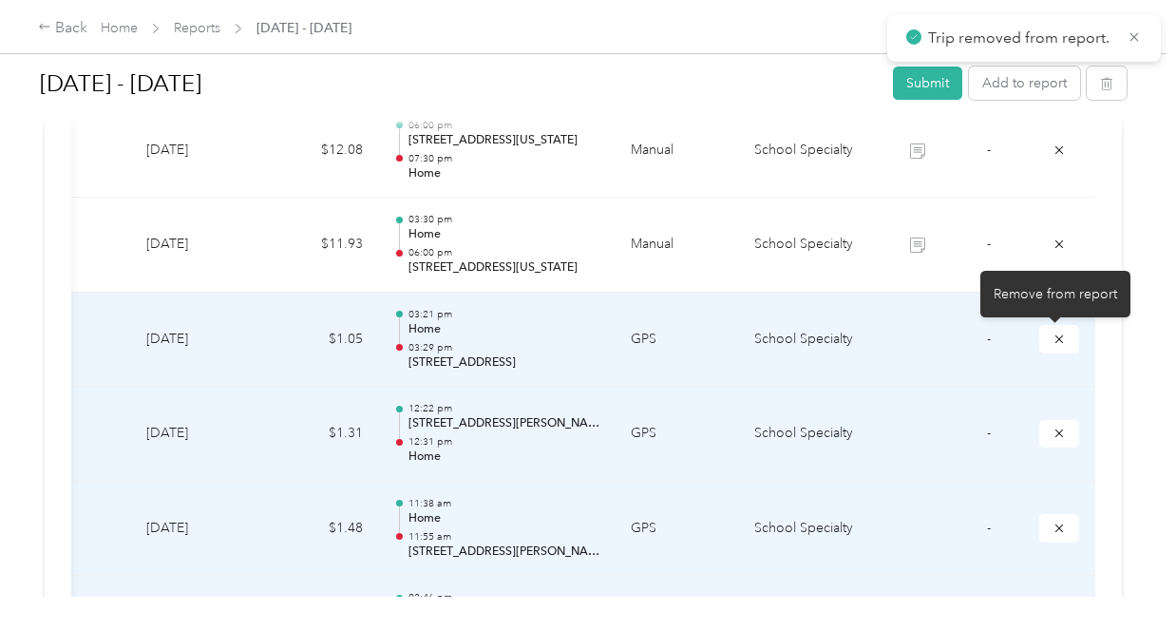
click at [1055, 337] on icon "submit" at bounding box center [1059, 338] width 8 height 8
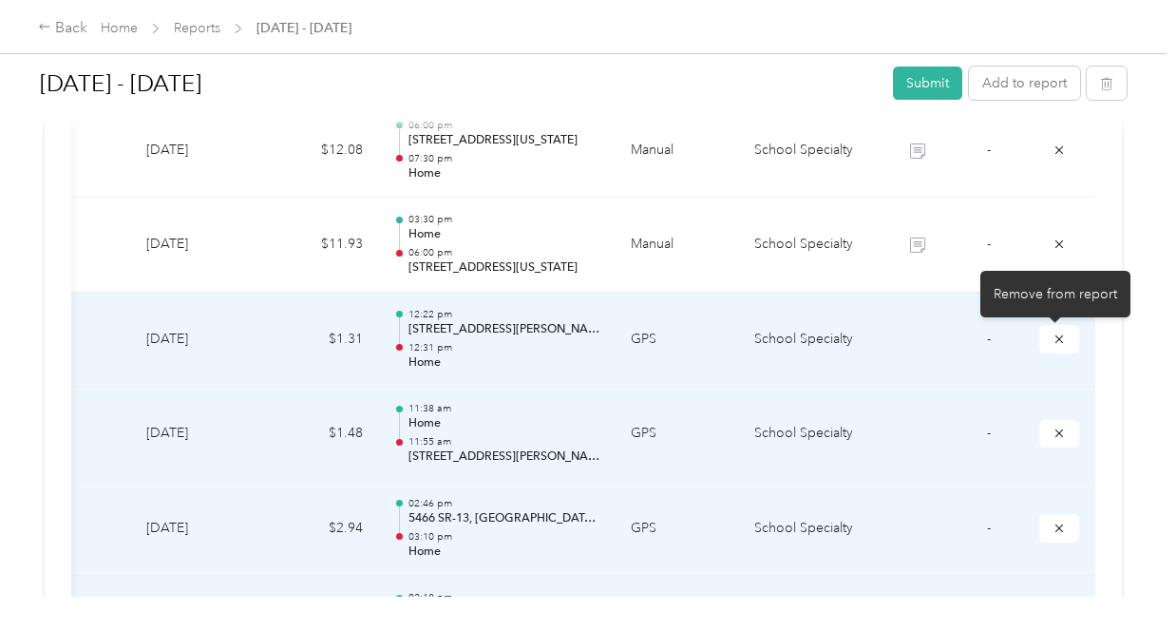
click at [1055, 337] on icon "submit" at bounding box center [1059, 338] width 8 height 8
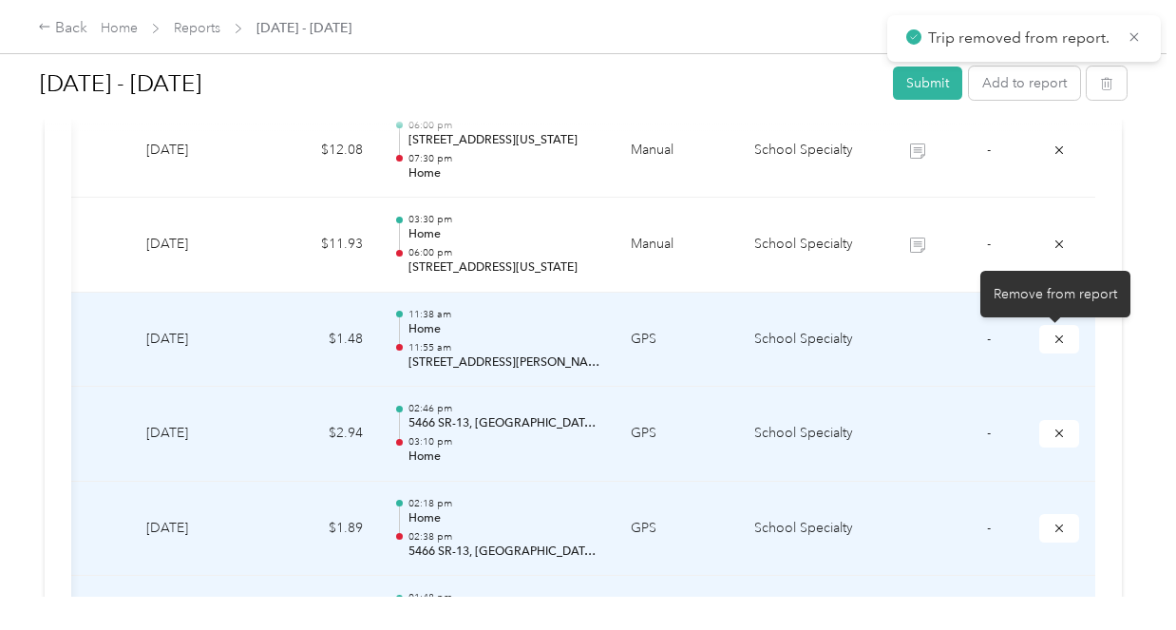
click at [1055, 337] on icon "submit" at bounding box center [1059, 338] width 8 height 8
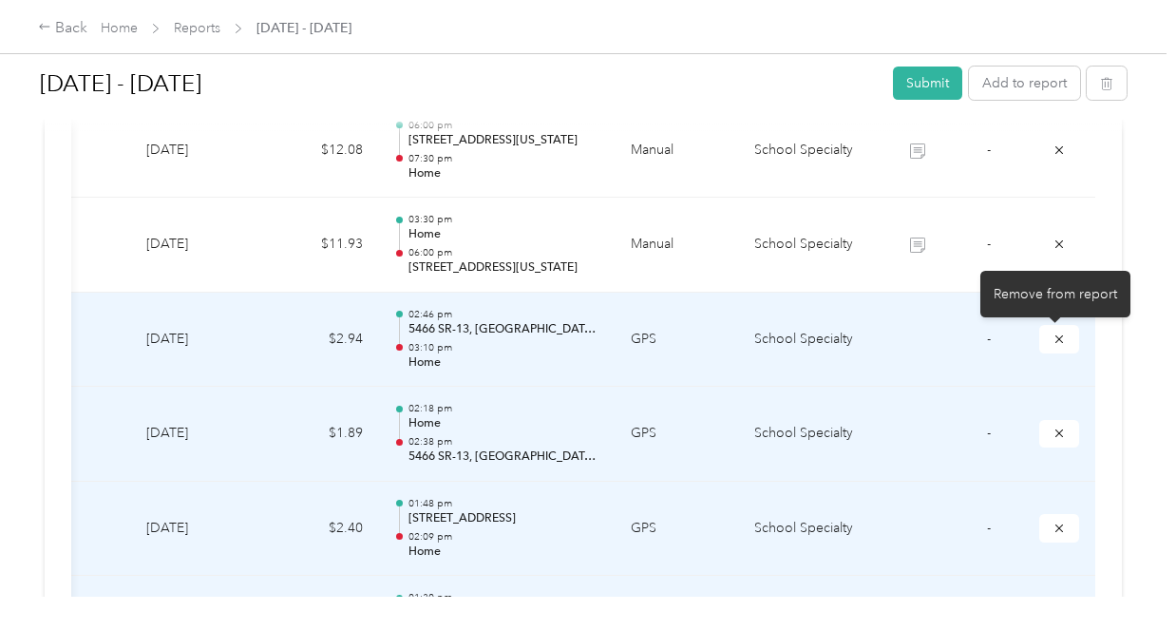
click at [1055, 337] on icon "submit" at bounding box center [1059, 338] width 8 height 8
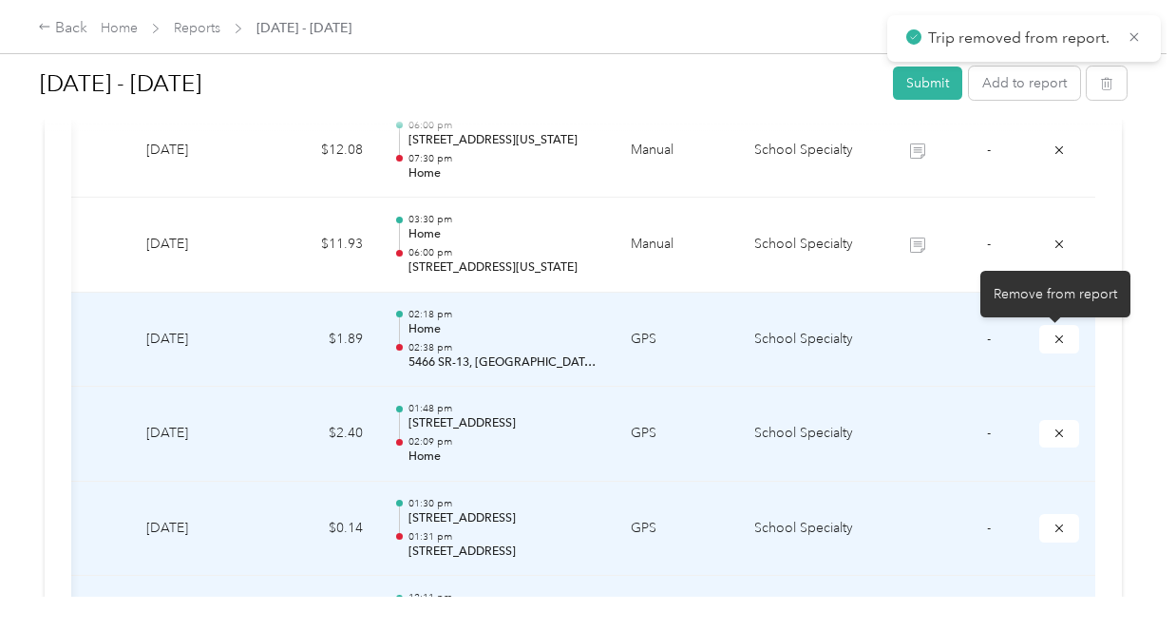
click at [1055, 337] on icon "submit" at bounding box center [1059, 338] width 8 height 8
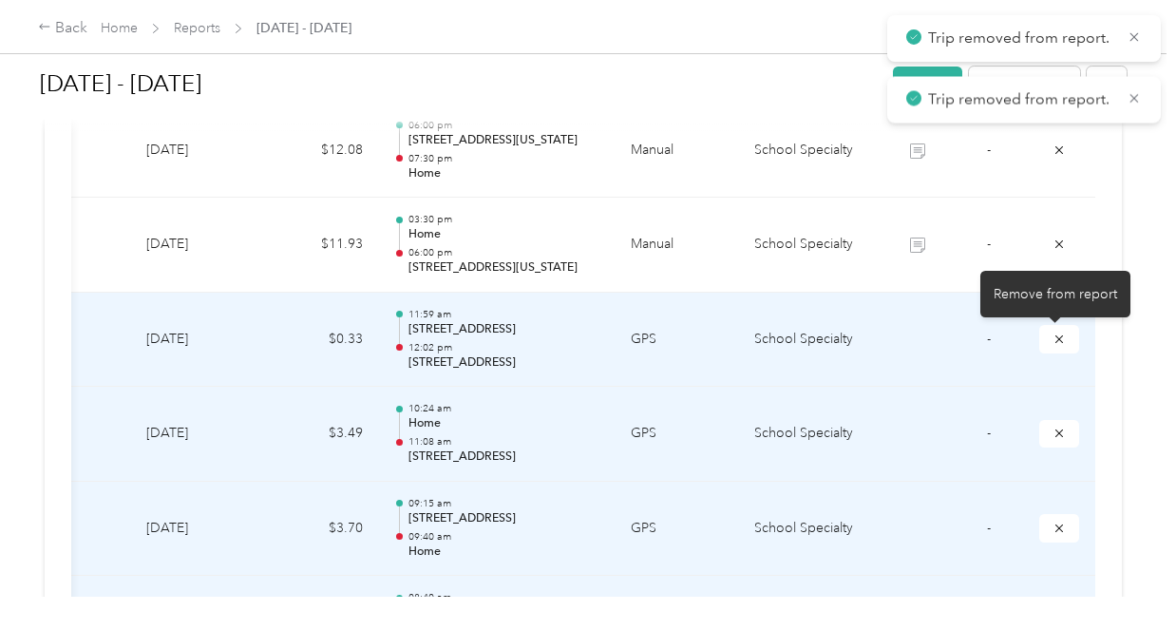
click at [1055, 337] on icon "submit" at bounding box center [1059, 338] width 8 height 8
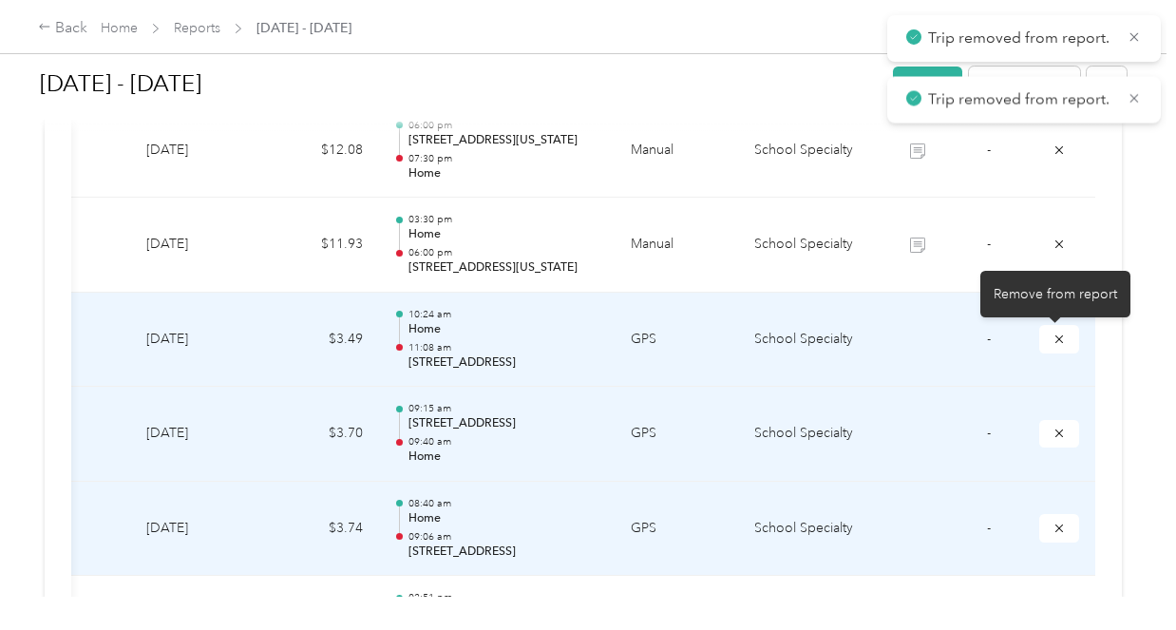
click at [1055, 337] on icon "submit" at bounding box center [1059, 338] width 8 height 8
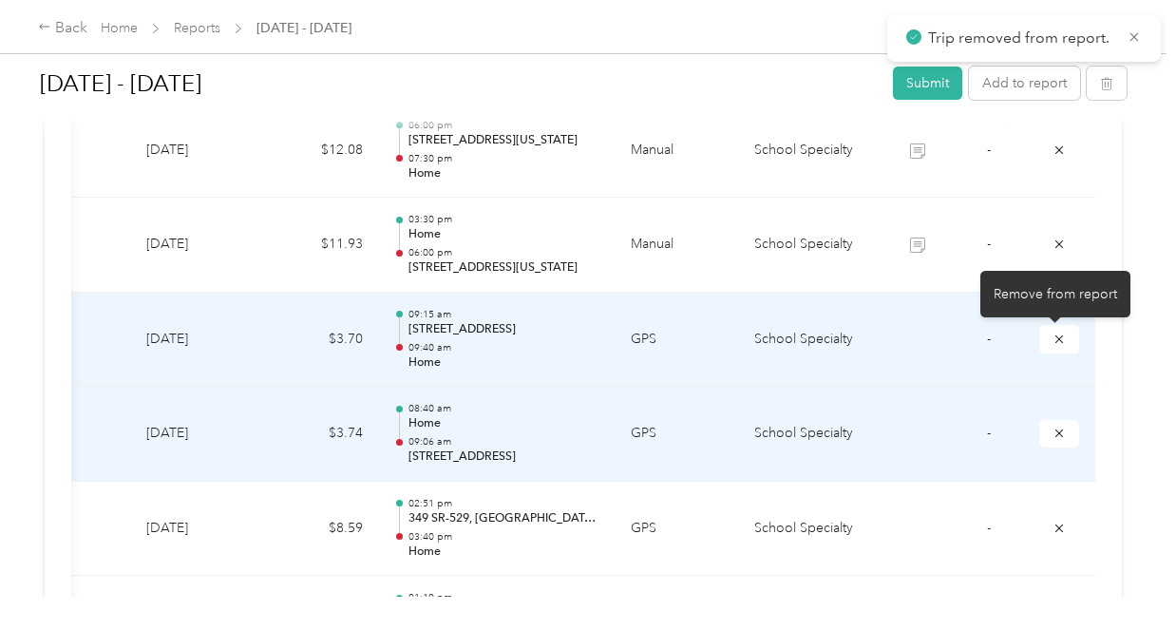
click at [1055, 337] on icon "submit" at bounding box center [1059, 338] width 8 height 8
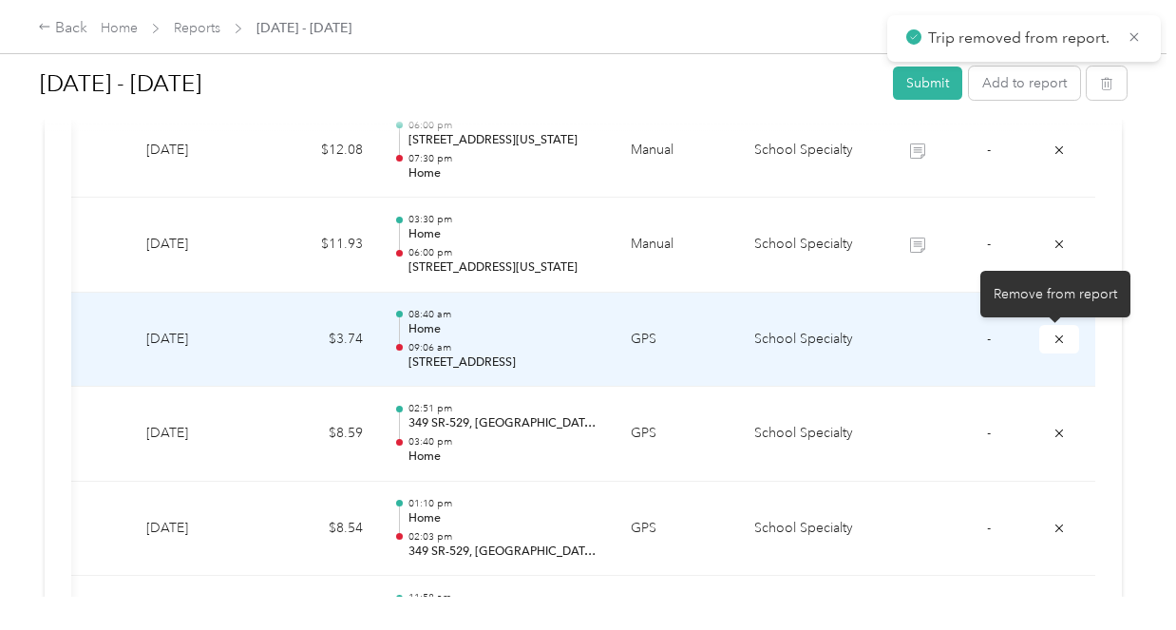
click at [1055, 337] on icon "submit" at bounding box center [1059, 338] width 8 height 8
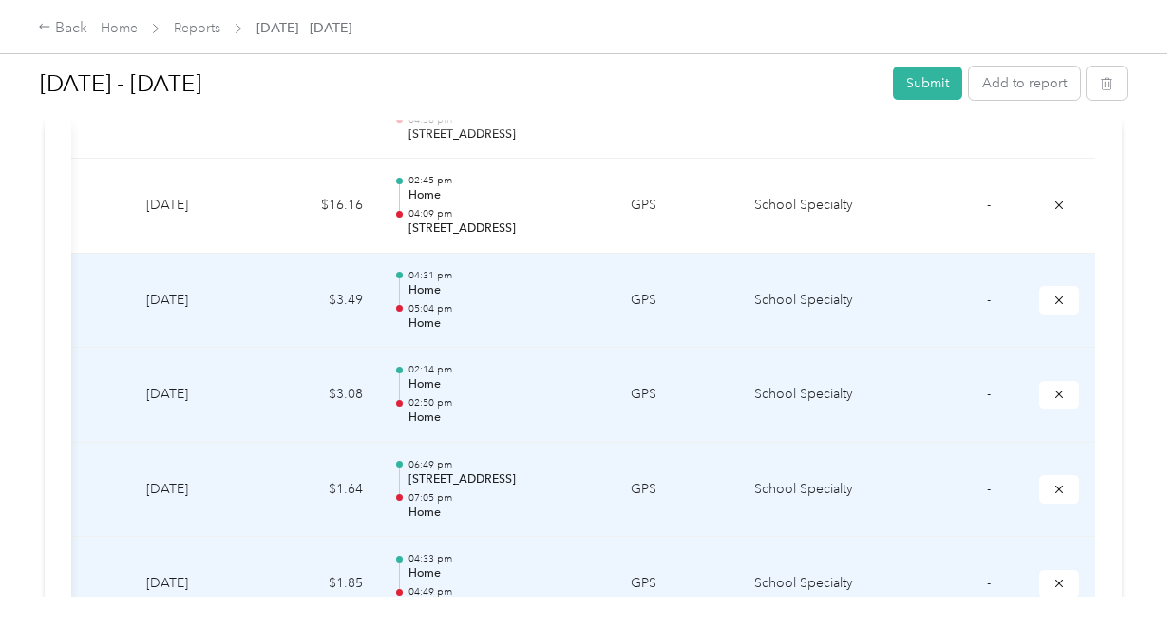
scroll to position [1520, 0]
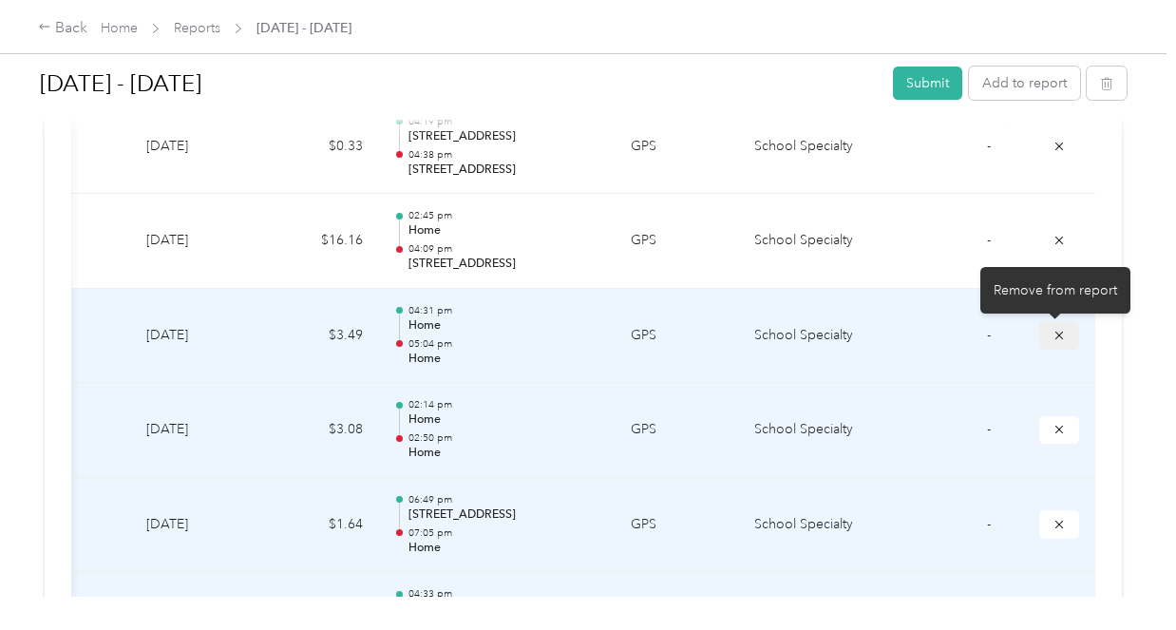
click at [1057, 334] on icon "submit" at bounding box center [1058, 335] width 13 height 13
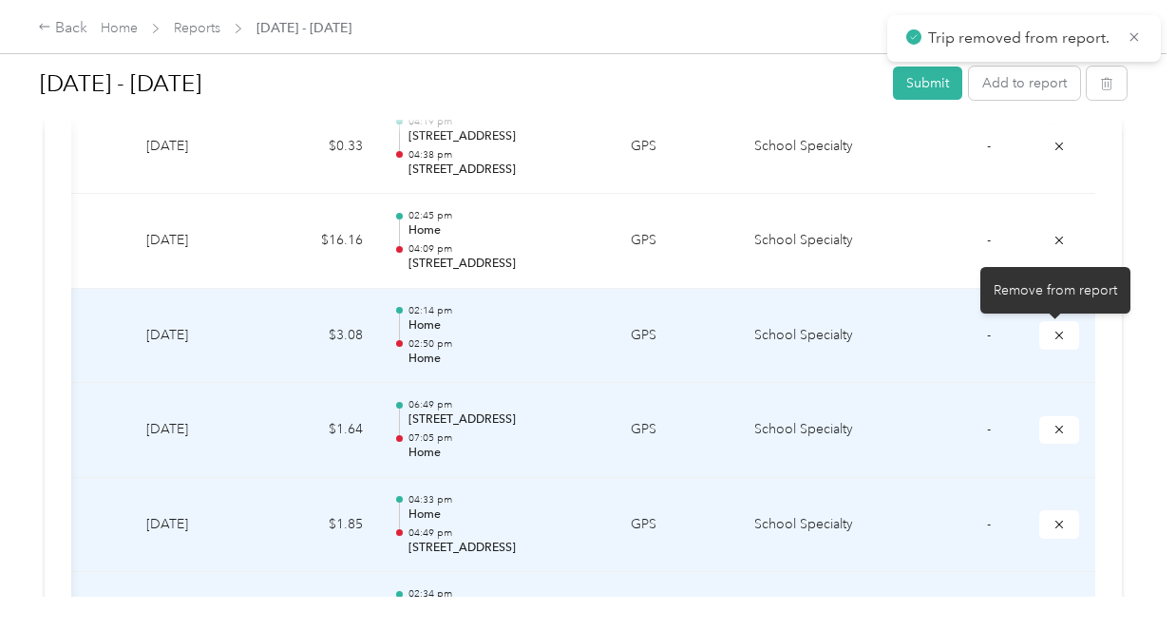
click at [1057, 334] on icon "submit" at bounding box center [1058, 335] width 13 height 13
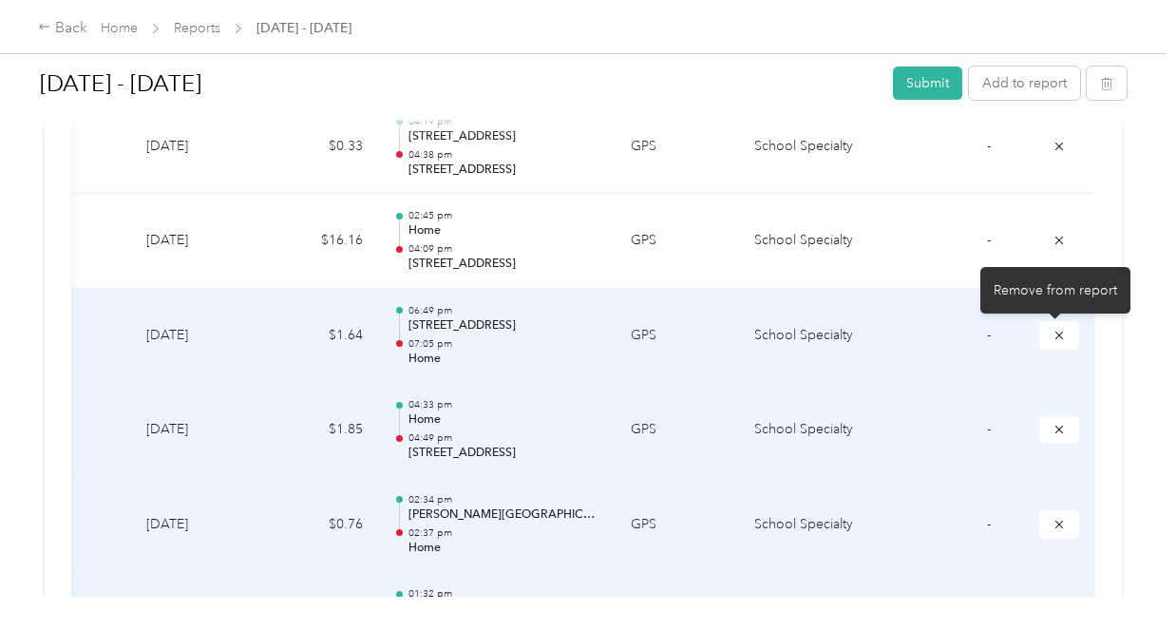
click at [1057, 334] on icon "submit" at bounding box center [1058, 335] width 13 height 13
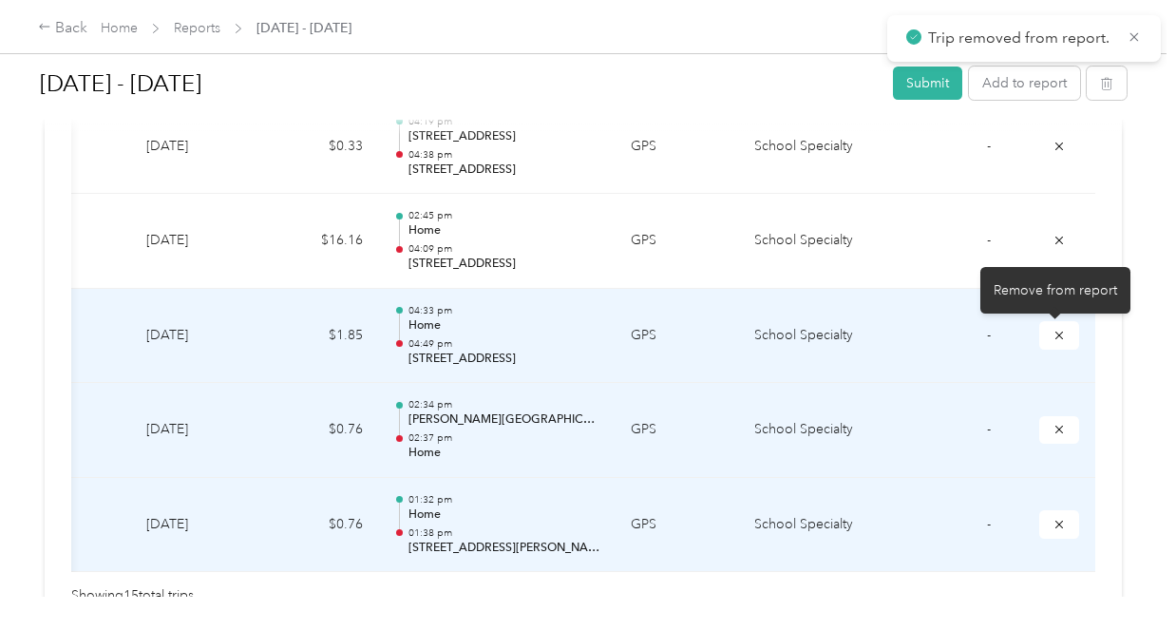
click at [1057, 334] on icon "submit" at bounding box center [1058, 335] width 13 height 13
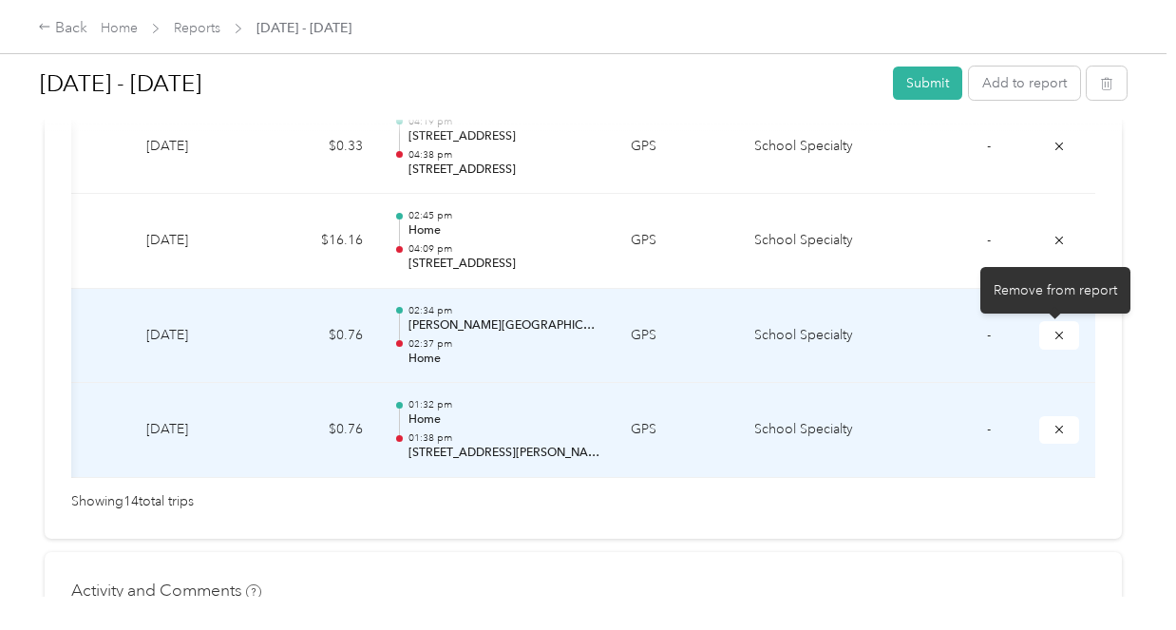
click at [1057, 334] on icon "submit" at bounding box center [1058, 335] width 13 height 13
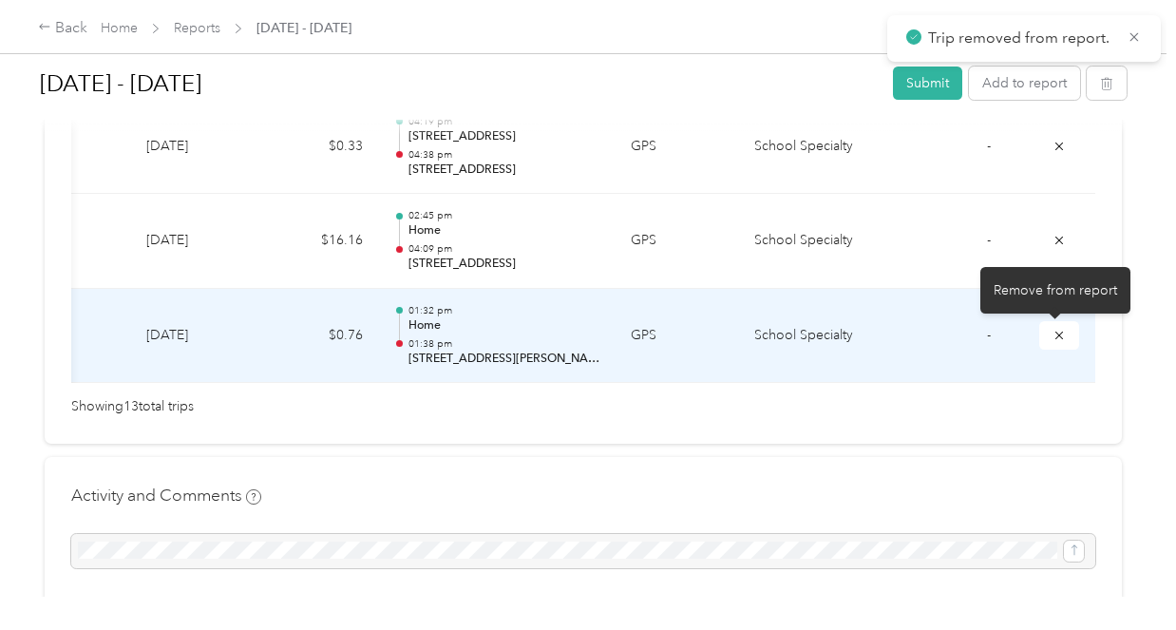
click at [1057, 334] on icon "submit" at bounding box center [1058, 335] width 13 height 13
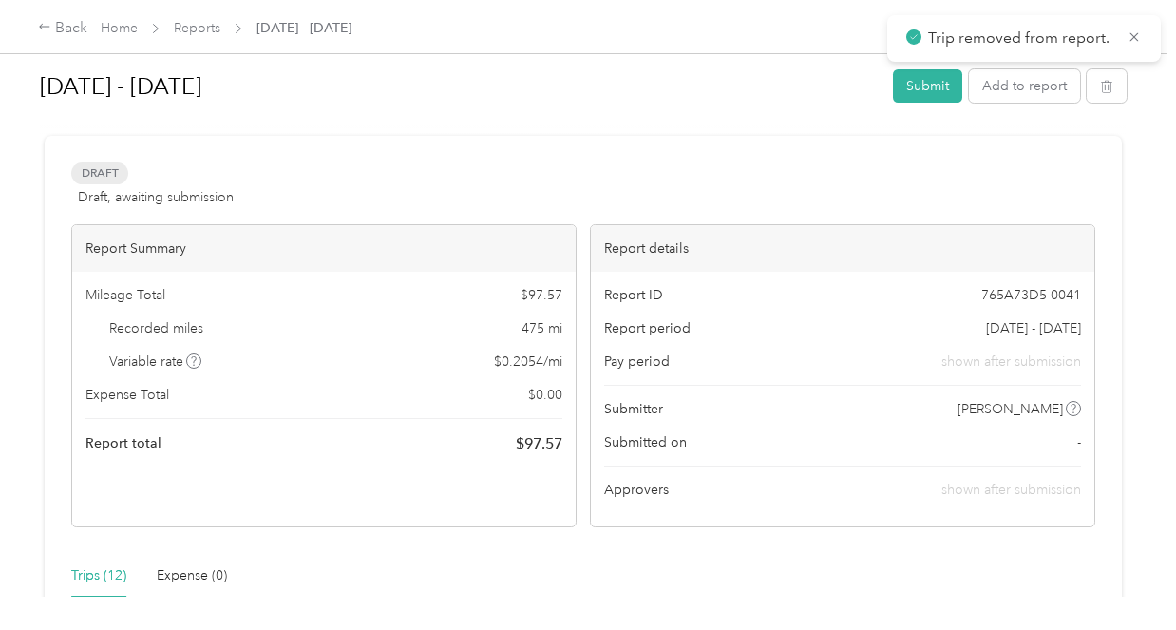
scroll to position [0, 0]
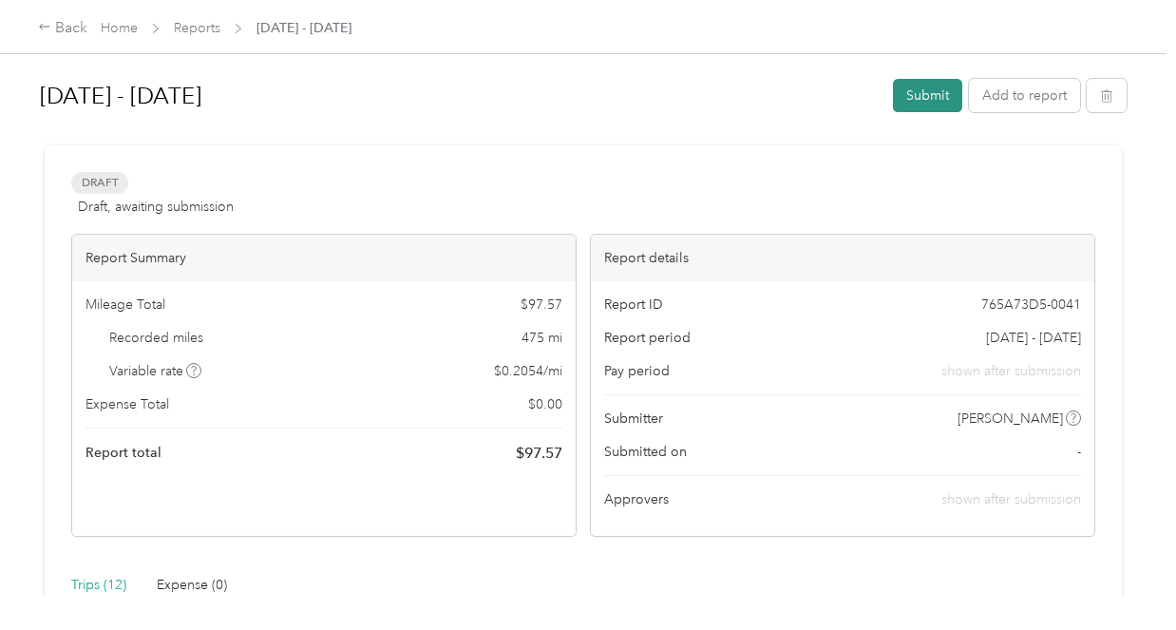
click at [930, 100] on button "Submit" at bounding box center [927, 95] width 69 height 33
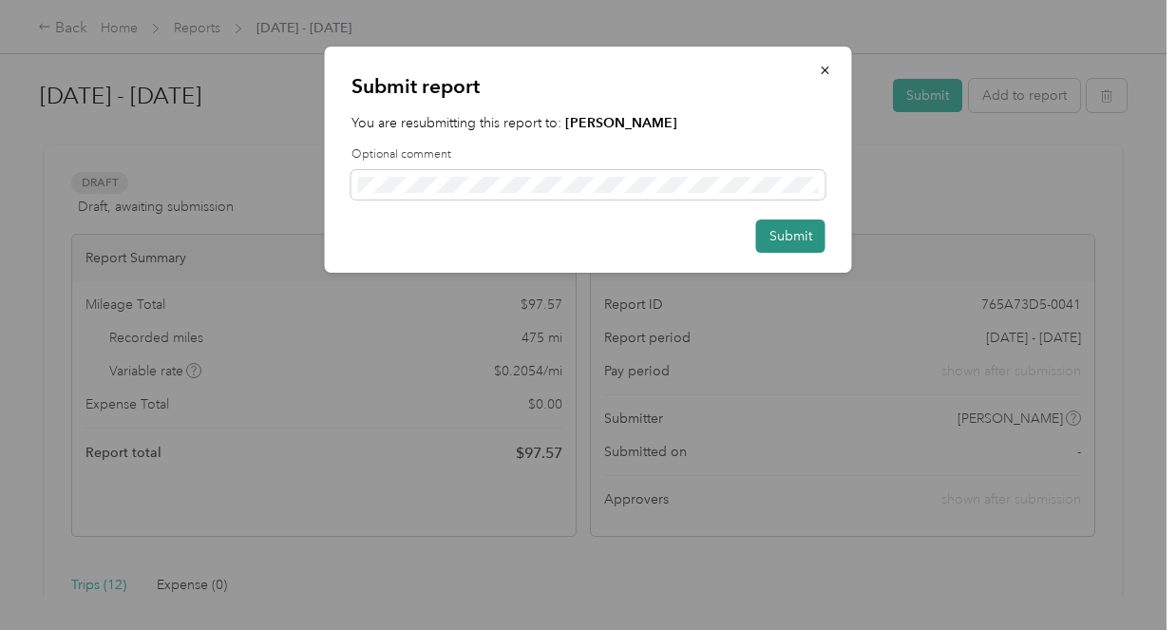
click at [801, 232] on button "Submit" at bounding box center [790, 235] width 69 height 33
